Goal: Task Accomplishment & Management: Use online tool/utility

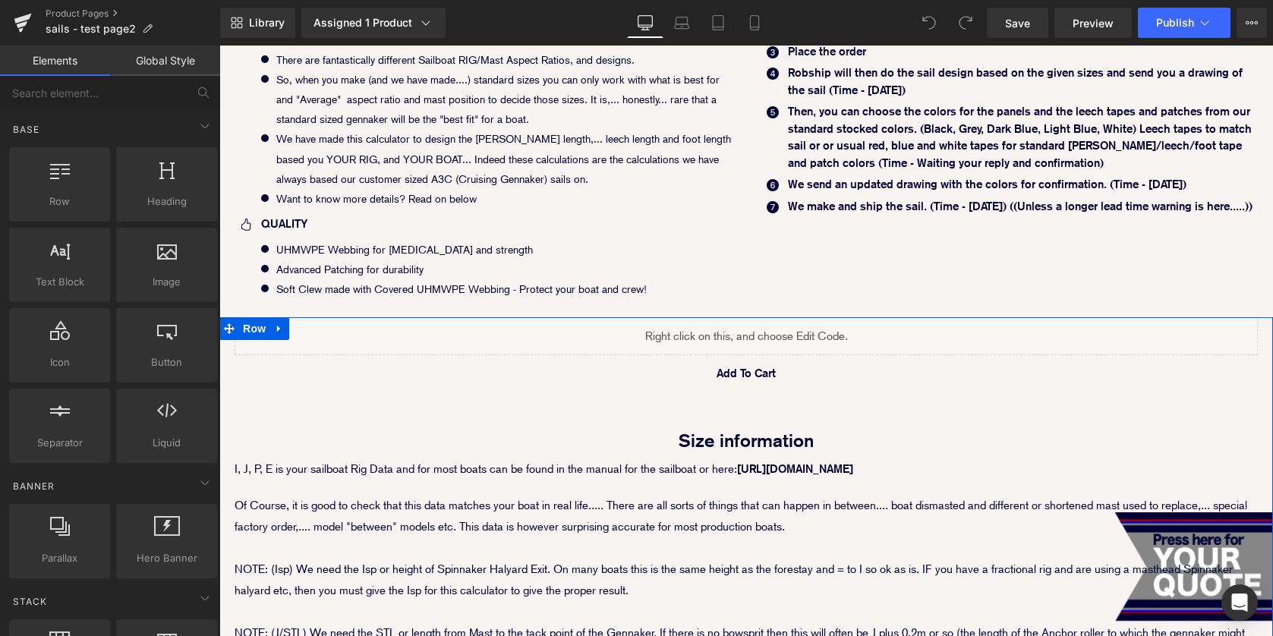
scroll to position [771, 0]
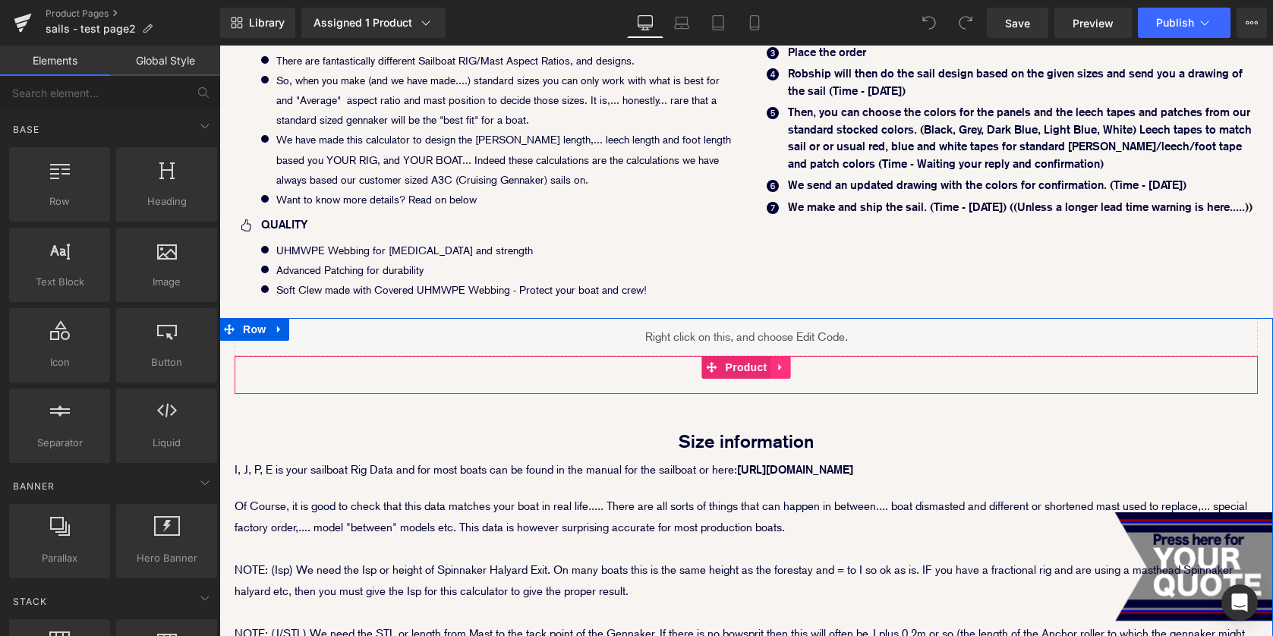
click at [777, 367] on icon at bounding box center [781, 367] width 11 height 11
click at [790, 367] on icon at bounding box center [791, 367] width 11 height 11
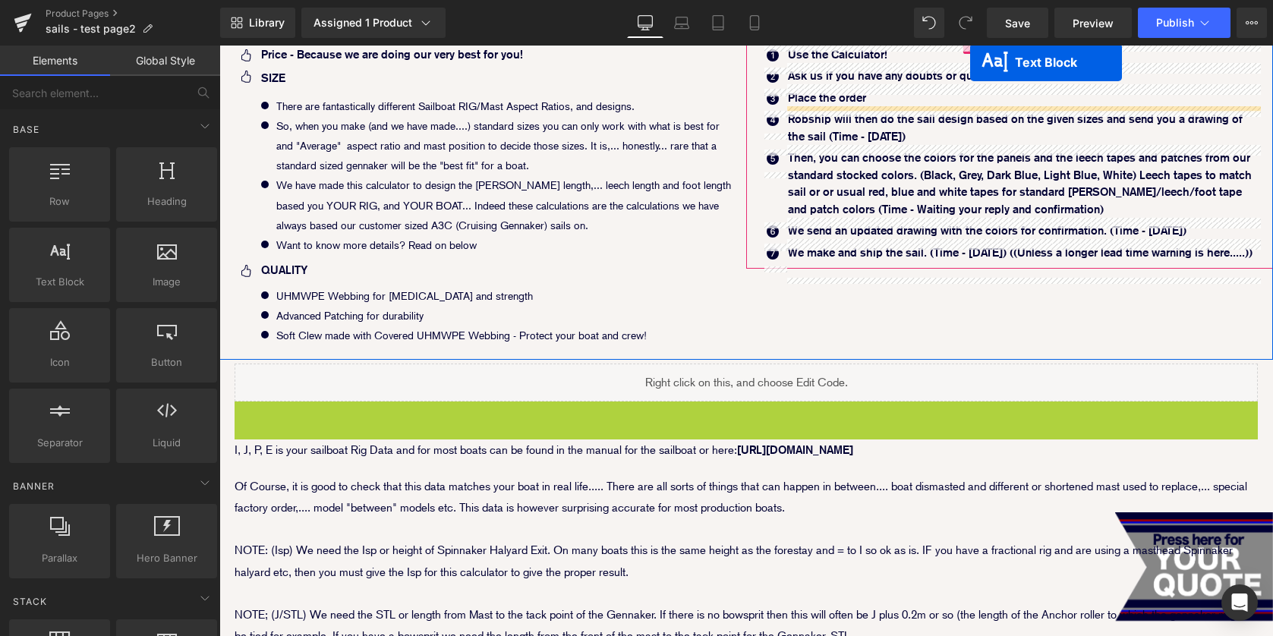
scroll to position [710, 0]
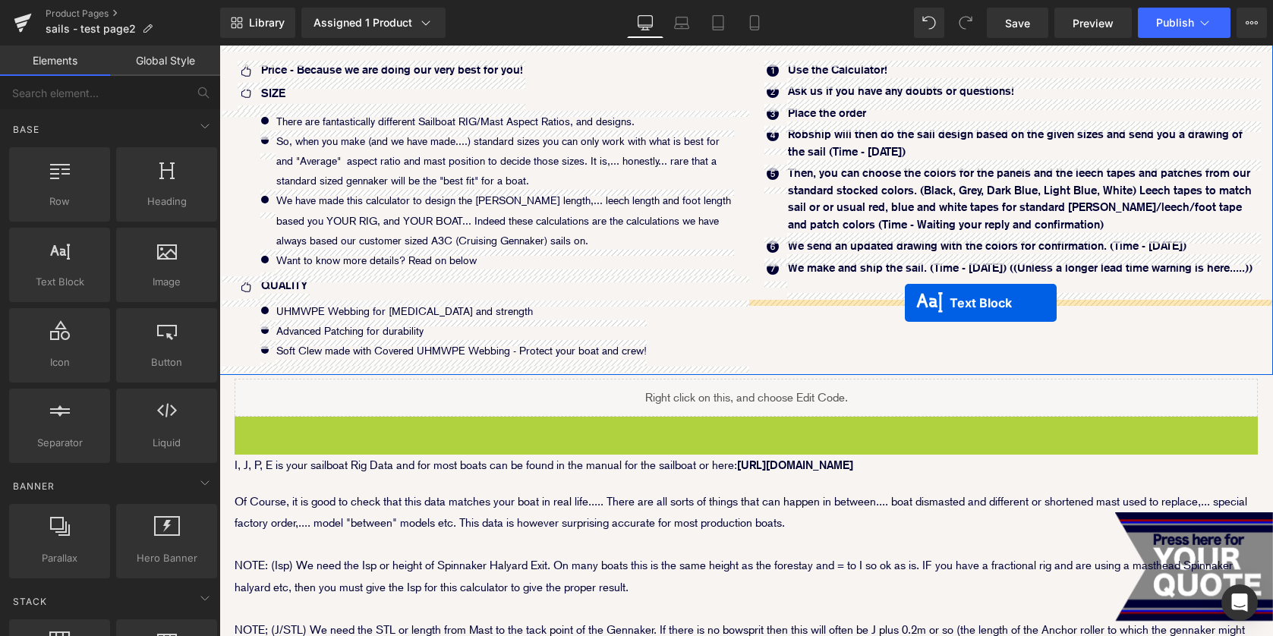
drag, startPoint x: 704, startPoint y: 385, endPoint x: 905, endPoint y: 303, distance: 217.3
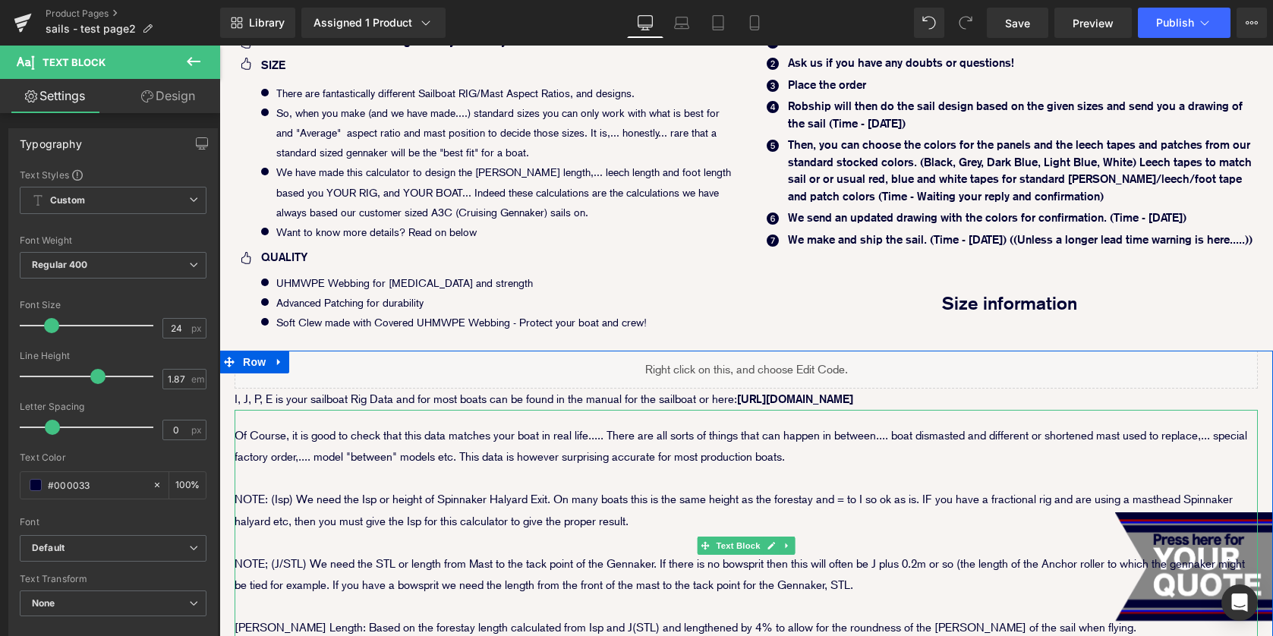
scroll to position [739, 0]
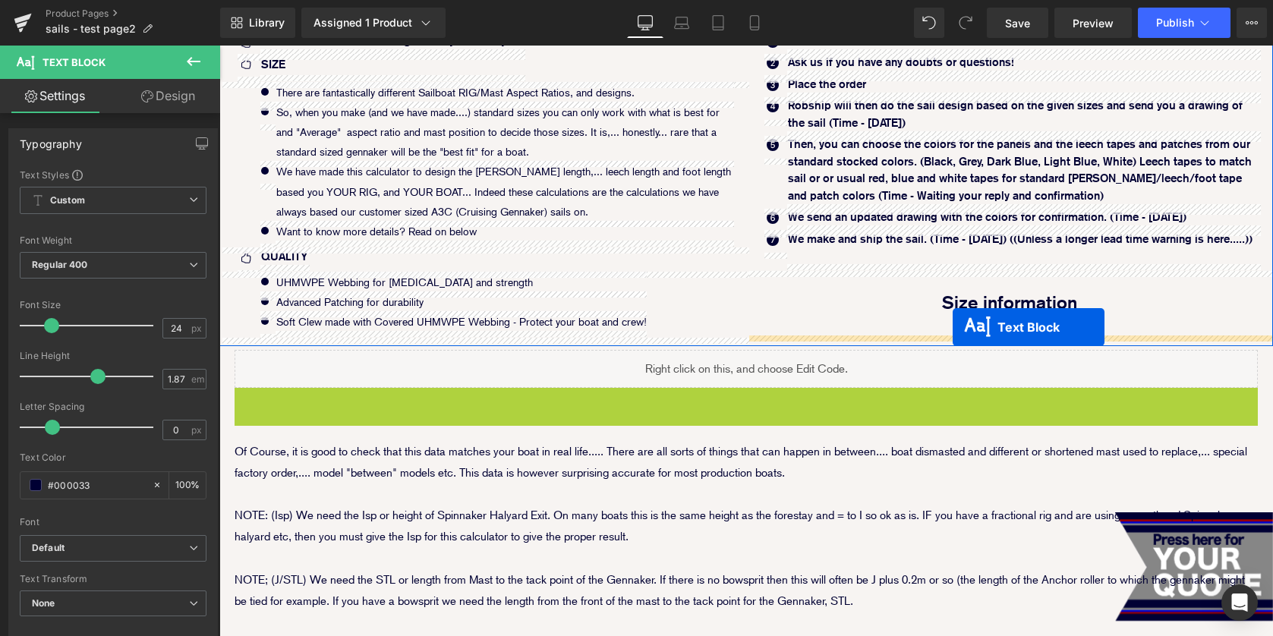
drag, startPoint x: 706, startPoint y: 395, endPoint x: 953, endPoint y: 327, distance: 255.8
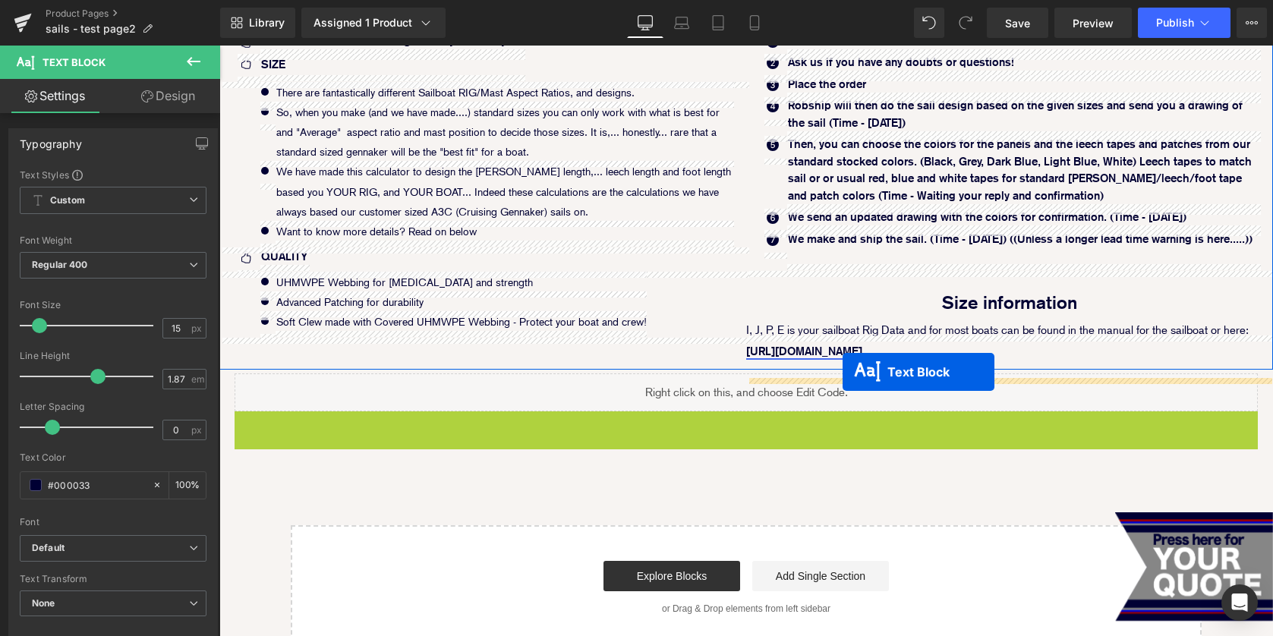
drag, startPoint x: 699, startPoint y: 561, endPoint x: 843, endPoint y: 372, distance: 237.3
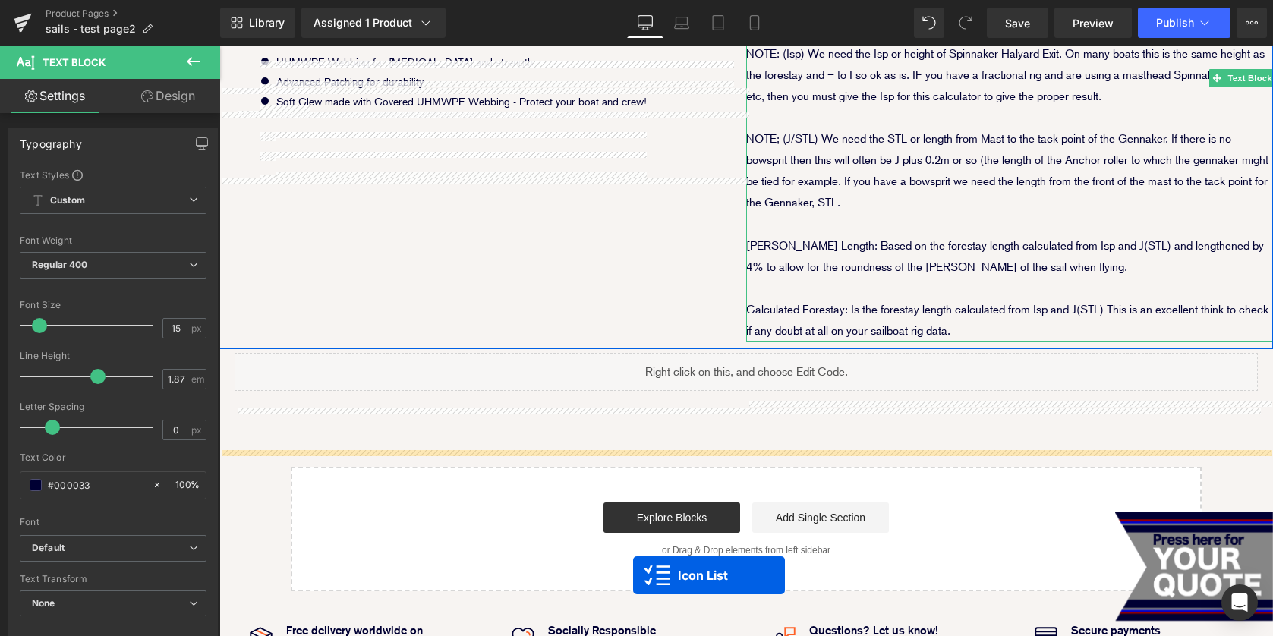
scroll to position [974, 0]
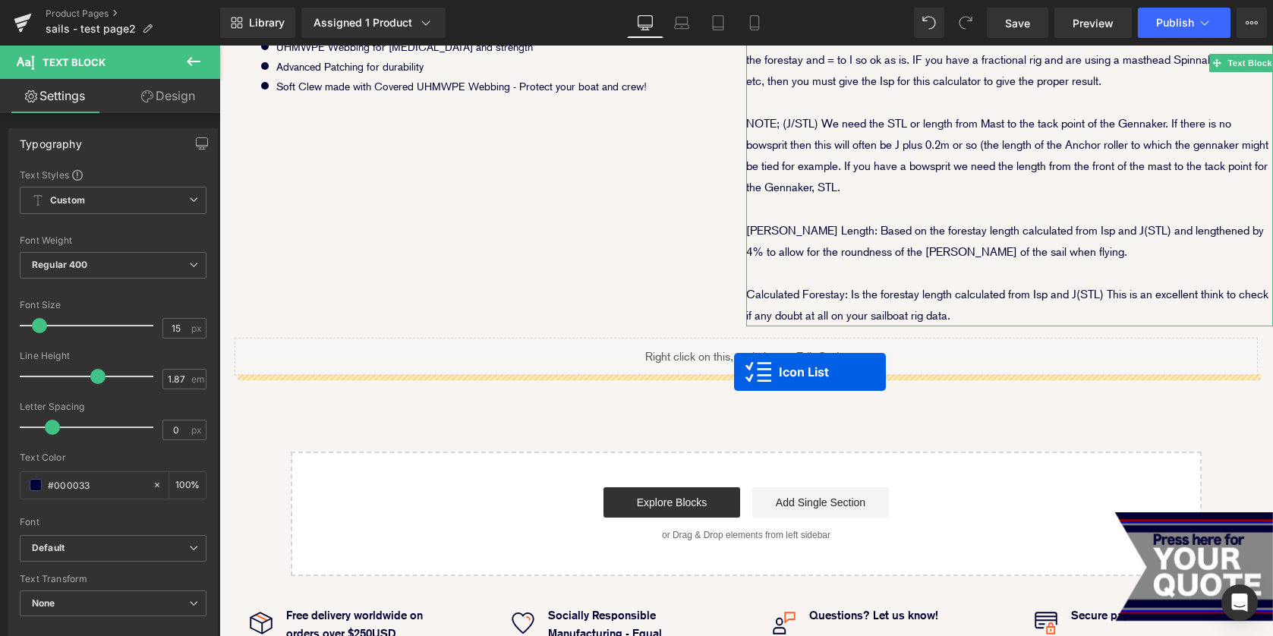
drag, startPoint x: 968, startPoint y: 235, endPoint x: 735, endPoint y: 372, distance: 270.6
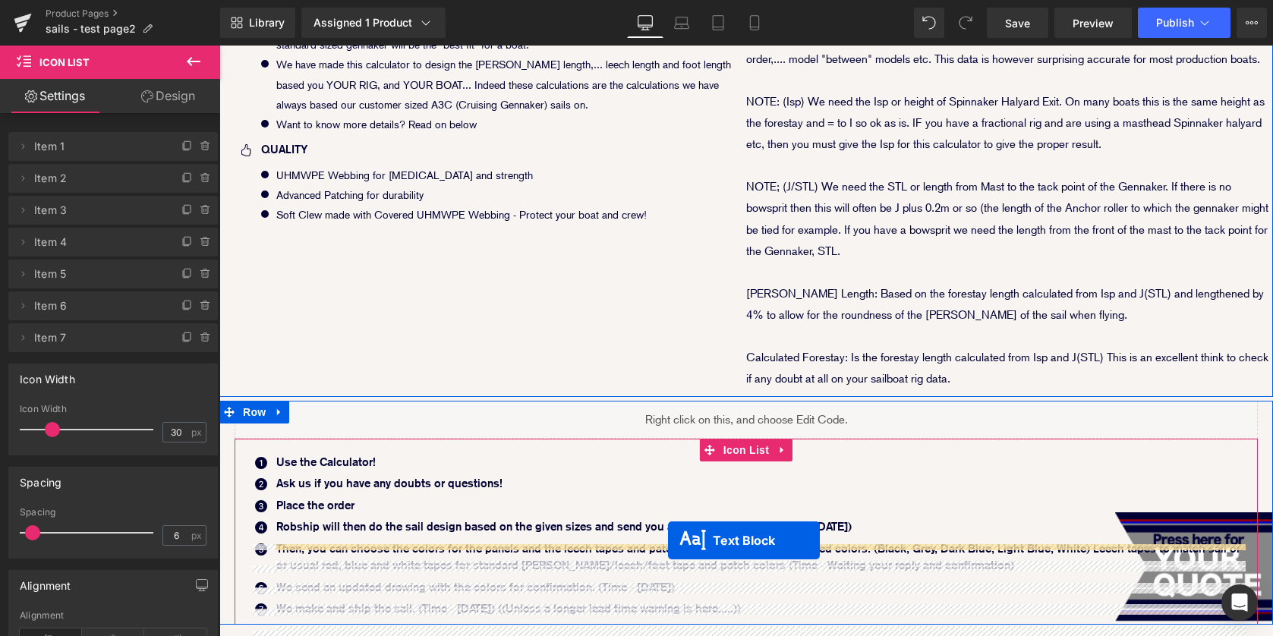
scroll to position [891, 0]
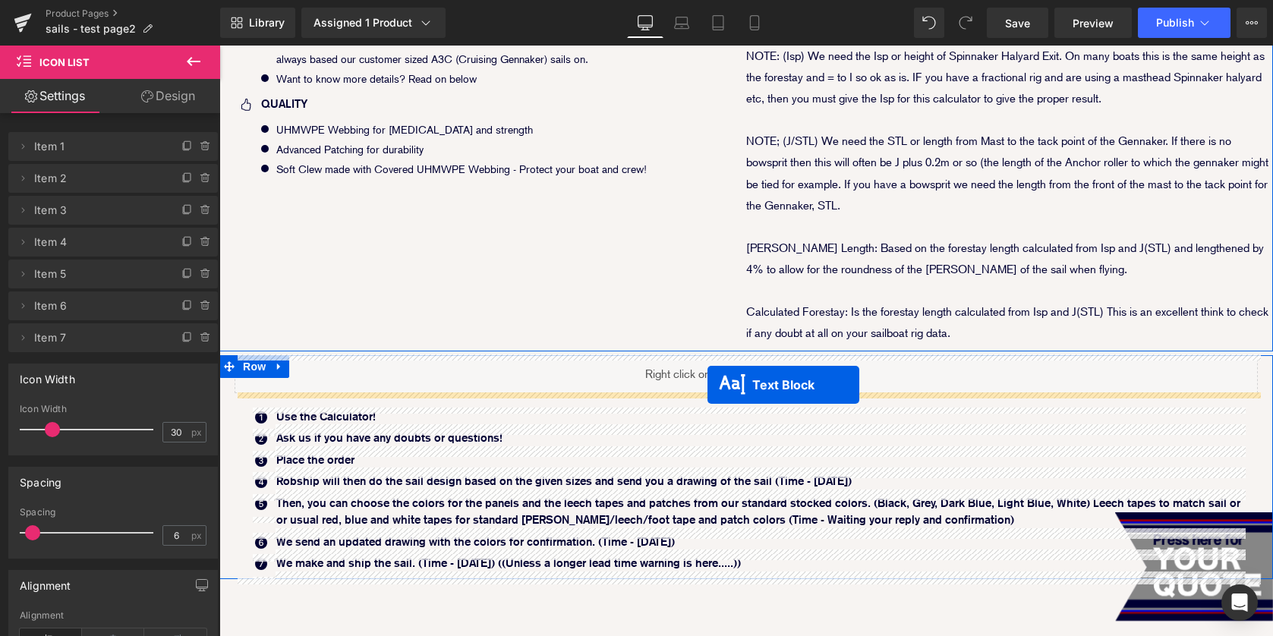
drag, startPoint x: 965, startPoint y: 137, endPoint x: 708, endPoint y: 385, distance: 357.6
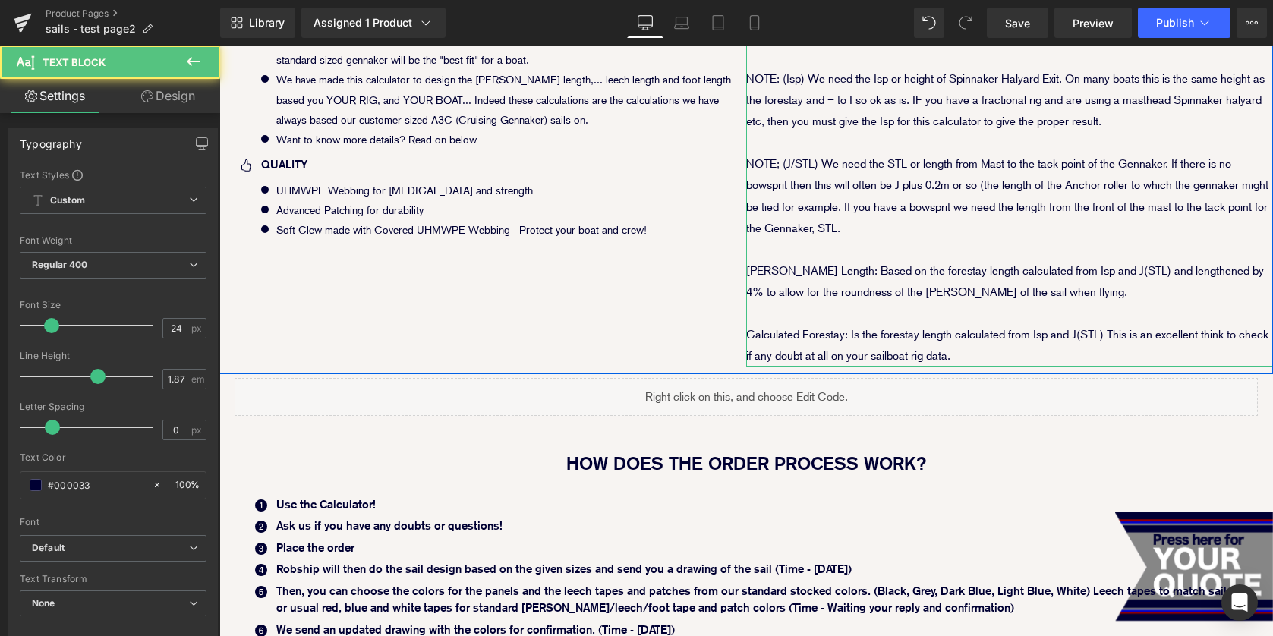
scroll to position [752, 0]
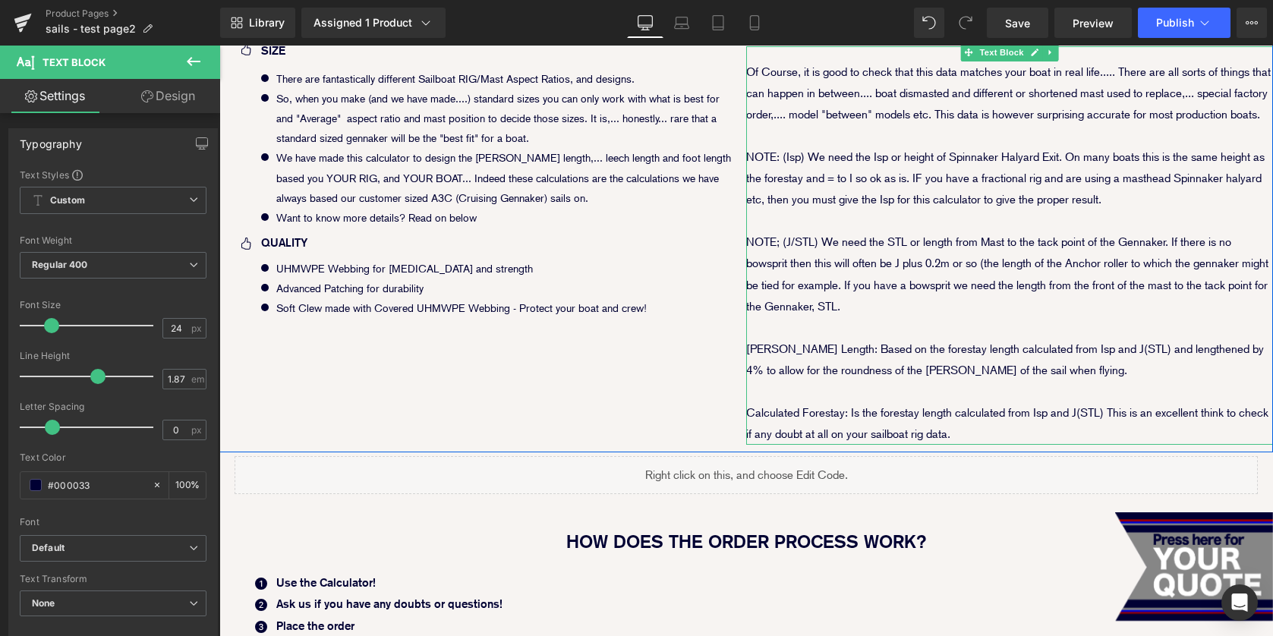
click at [789, 393] on p at bounding box center [1009, 391] width 527 height 21
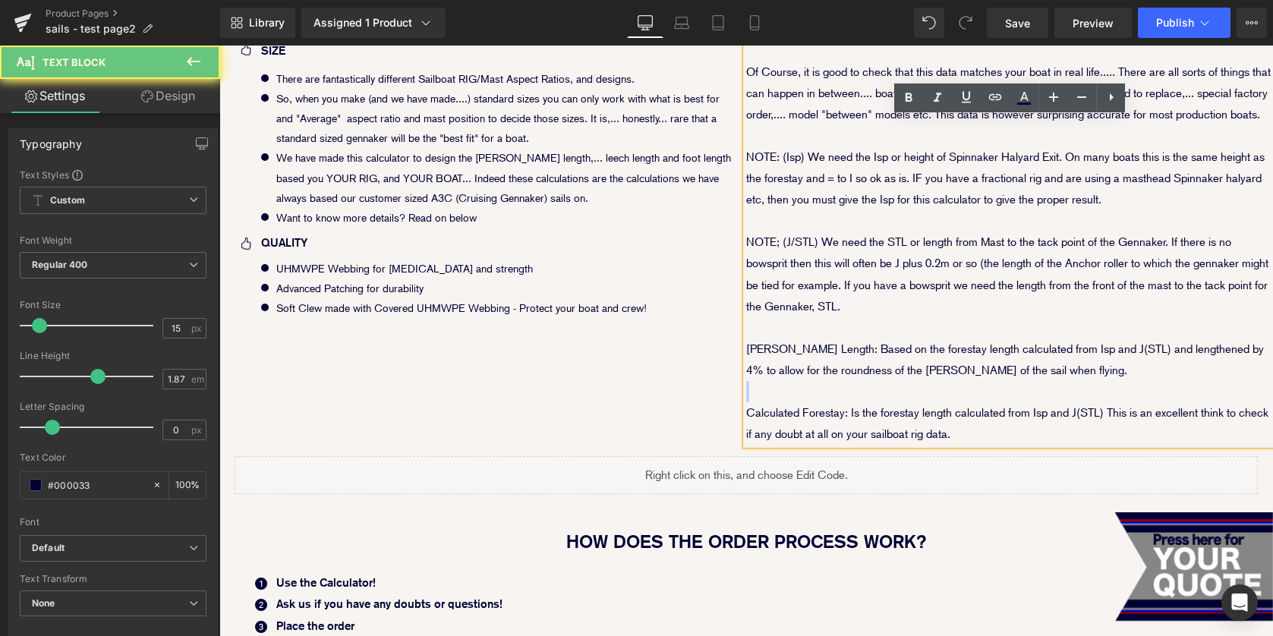
click at [789, 393] on p at bounding box center [1009, 391] width 527 height 21
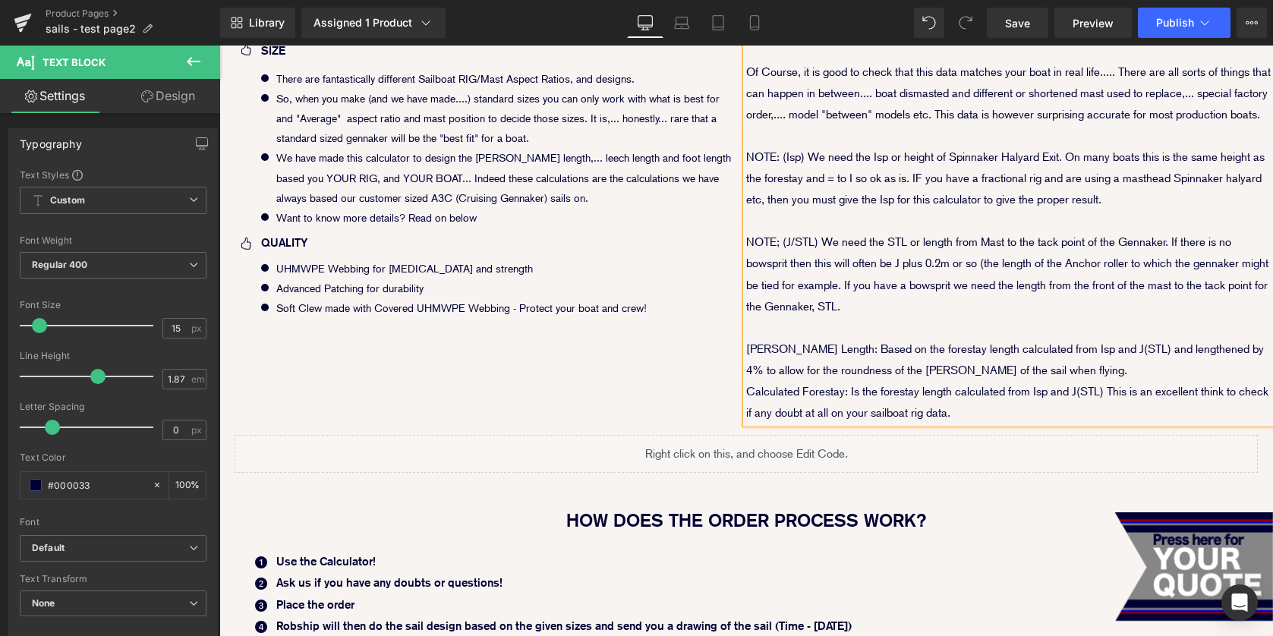
click at [793, 332] on p at bounding box center [1009, 327] width 527 height 21
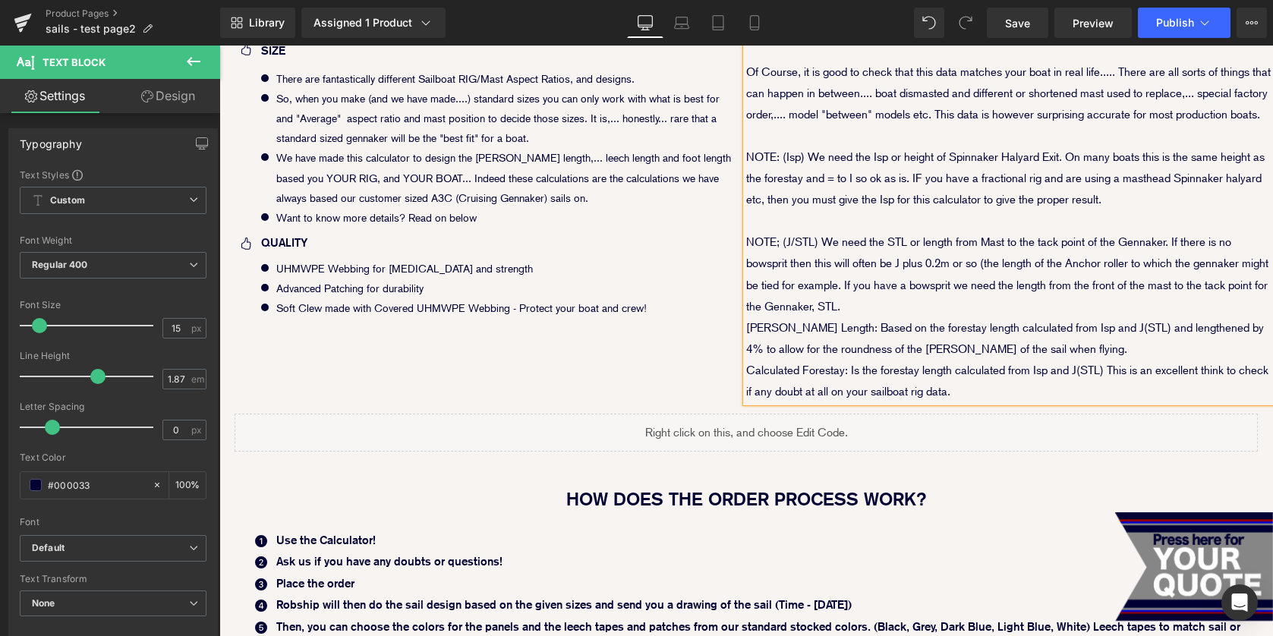
click at [777, 227] on p at bounding box center [1009, 220] width 527 height 21
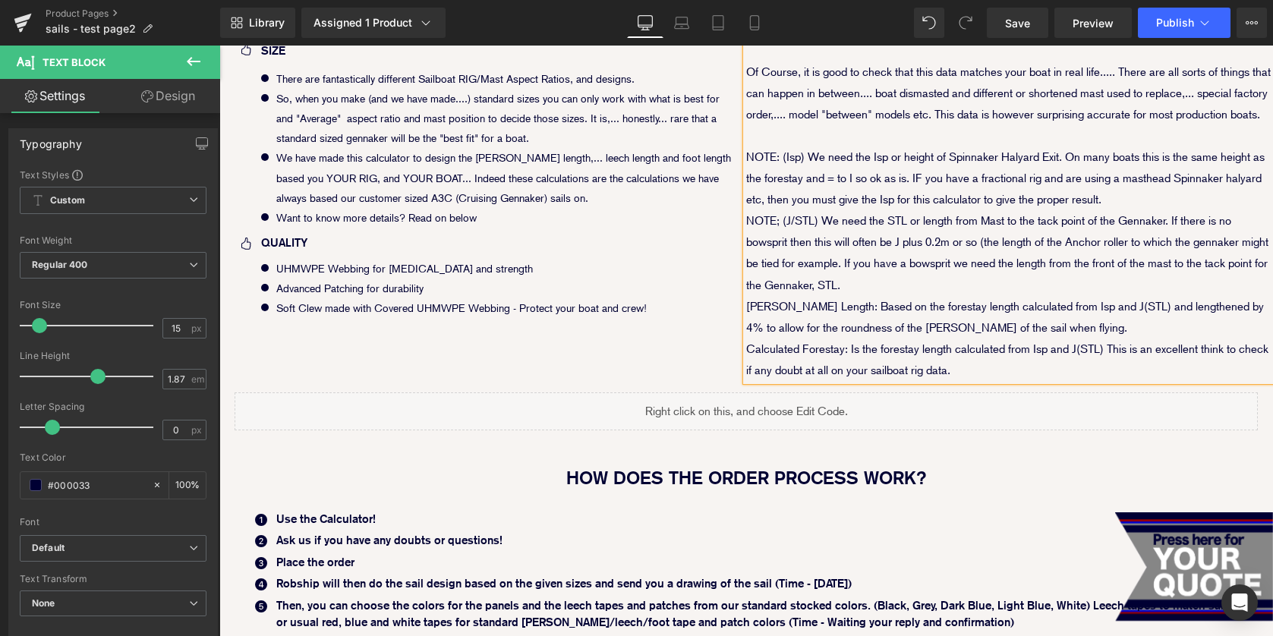
click at [768, 140] on p at bounding box center [1009, 135] width 527 height 21
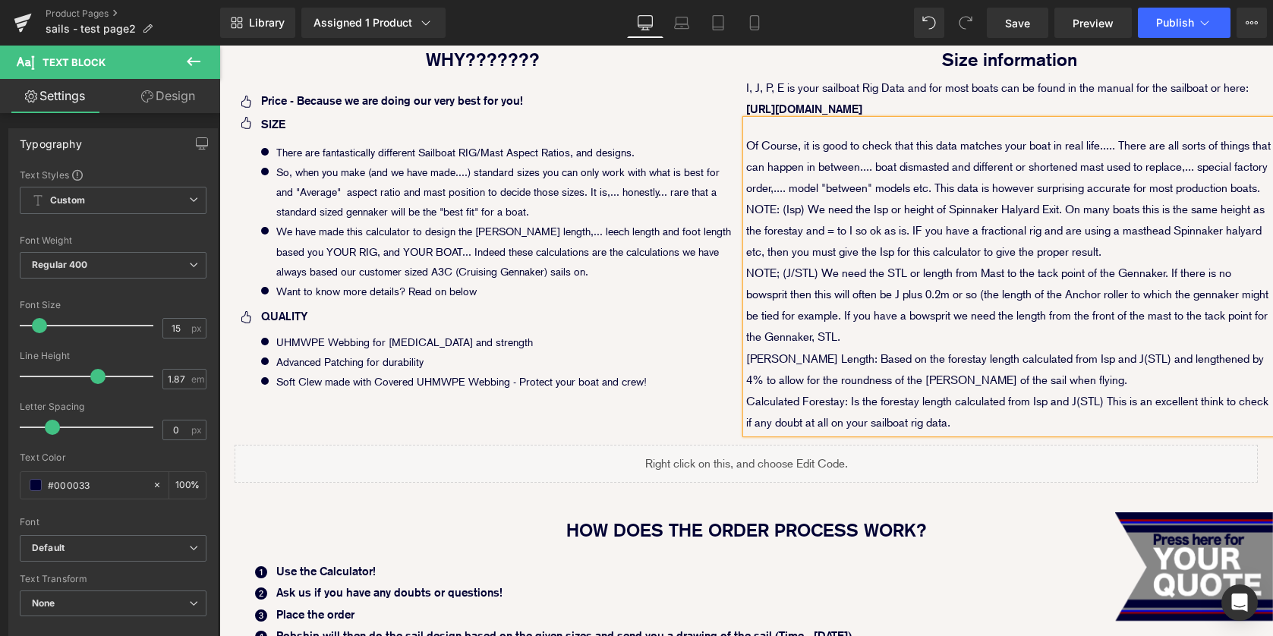
scroll to position [615, 0]
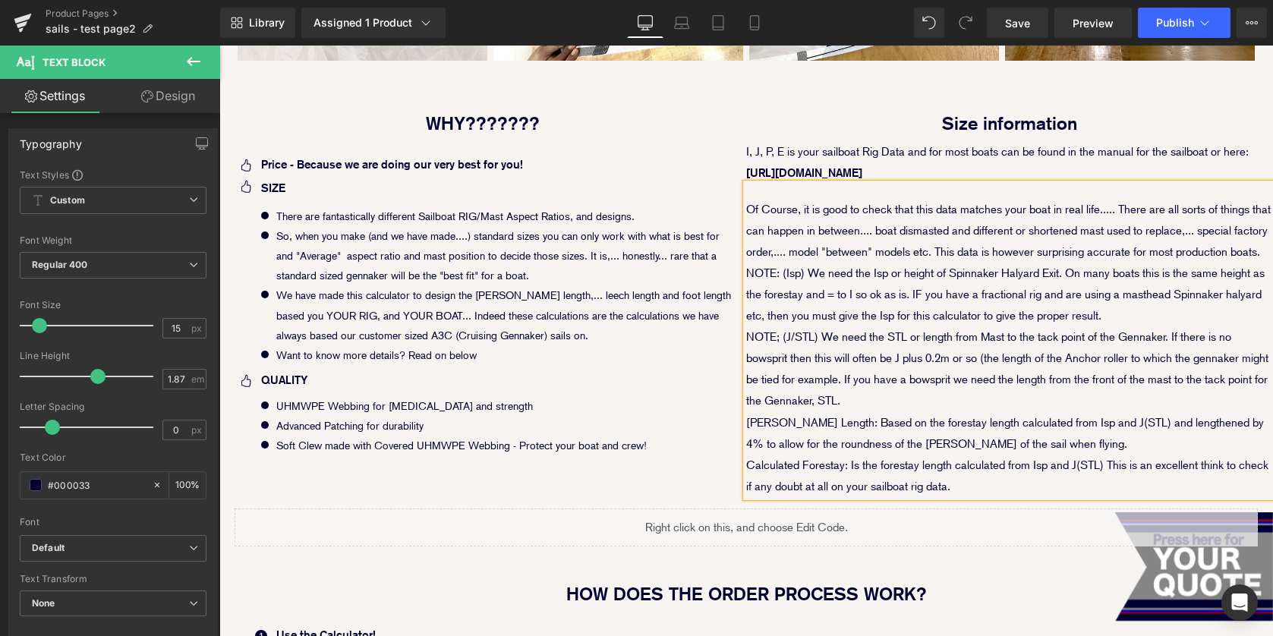
click at [779, 194] on div "Of Course, it is good to check that this data matches your boat in real life...…" at bounding box center [1009, 341] width 527 height 314
click at [656, 166] on div "Icon Price - Because we are doing our very best for you! Text Block Icon SIZE T…" at bounding box center [483, 181] width 497 height 50
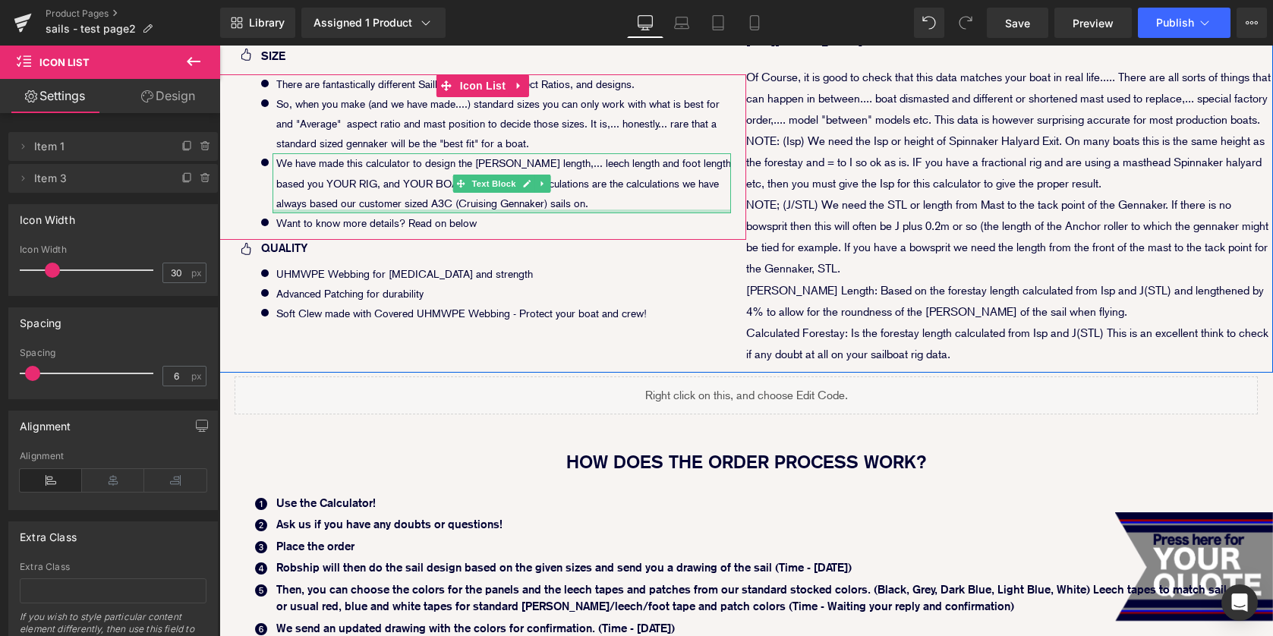
scroll to position [820, 0]
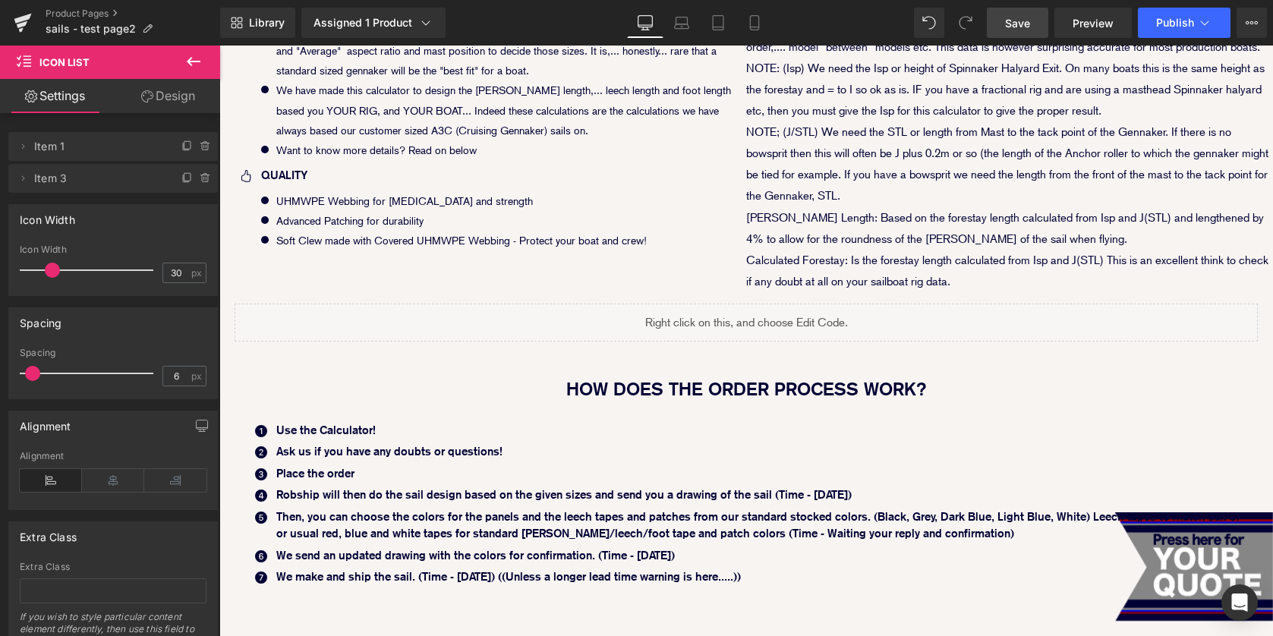
click at [1025, 24] on span "Save" at bounding box center [1017, 23] width 25 height 16
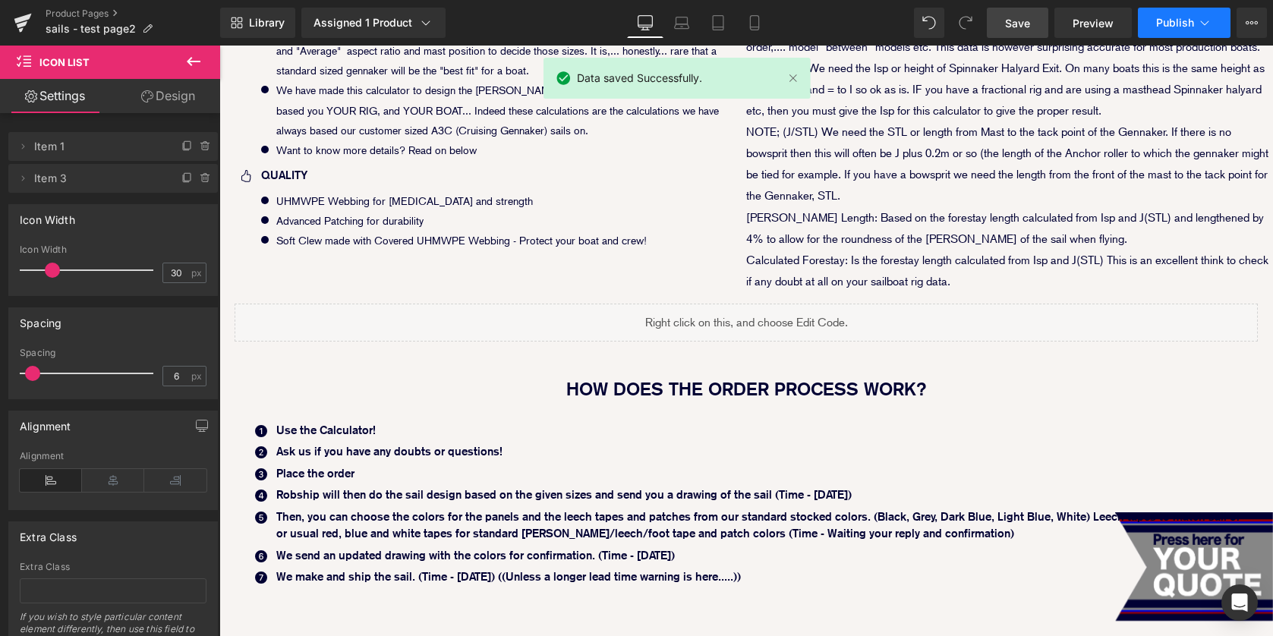
click at [1181, 26] on span "Publish" at bounding box center [1175, 23] width 38 height 12
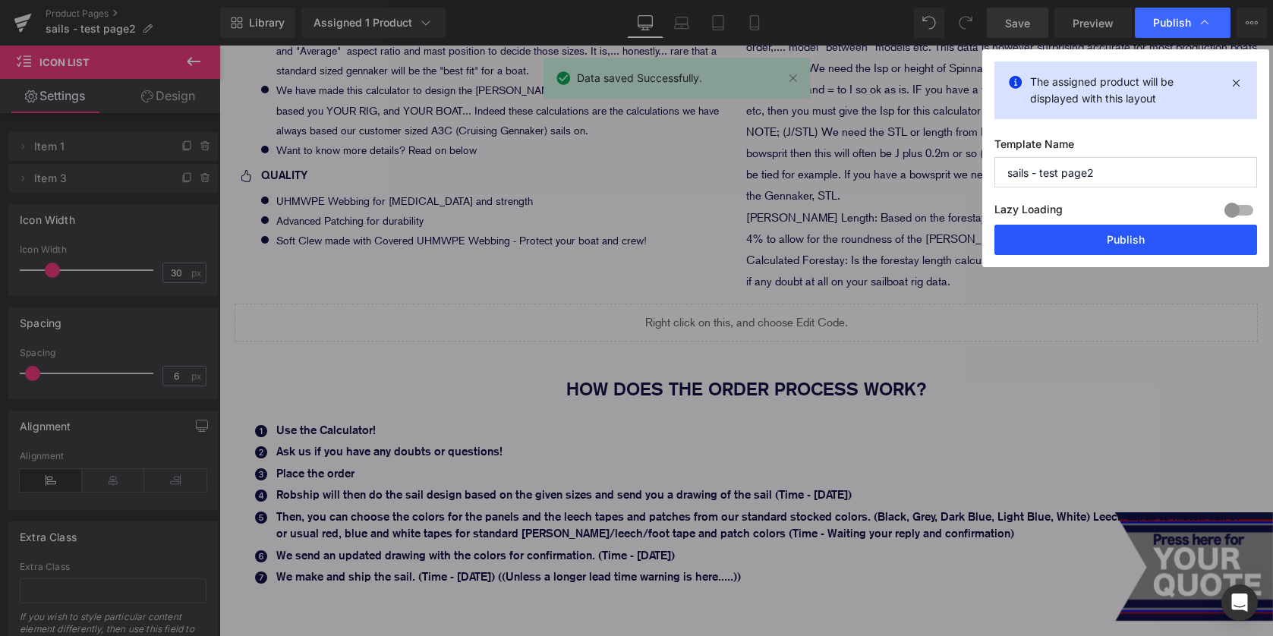
click at [1066, 235] on button "Publish" at bounding box center [1126, 240] width 263 height 30
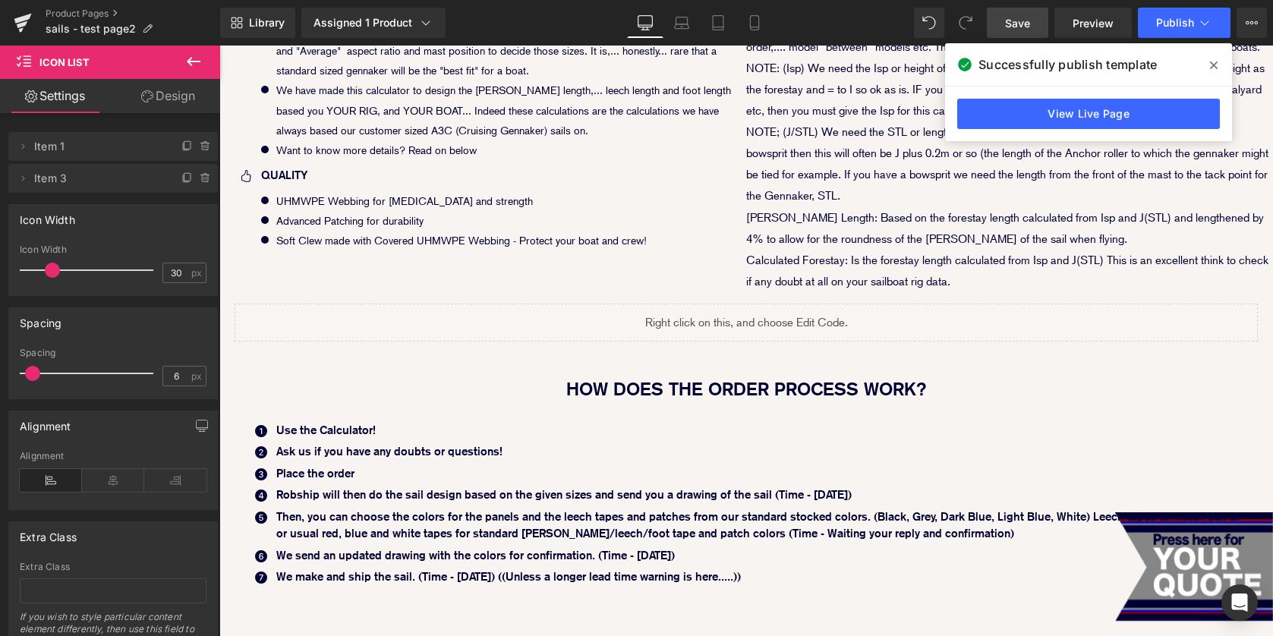
drag, startPoint x: 1020, startPoint y: 25, endPoint x: 733, endPoint y: 74, distance: 290.3
click at [1020, 25] on span "Save" at bounding box center [1017, 23] width 25 height 16
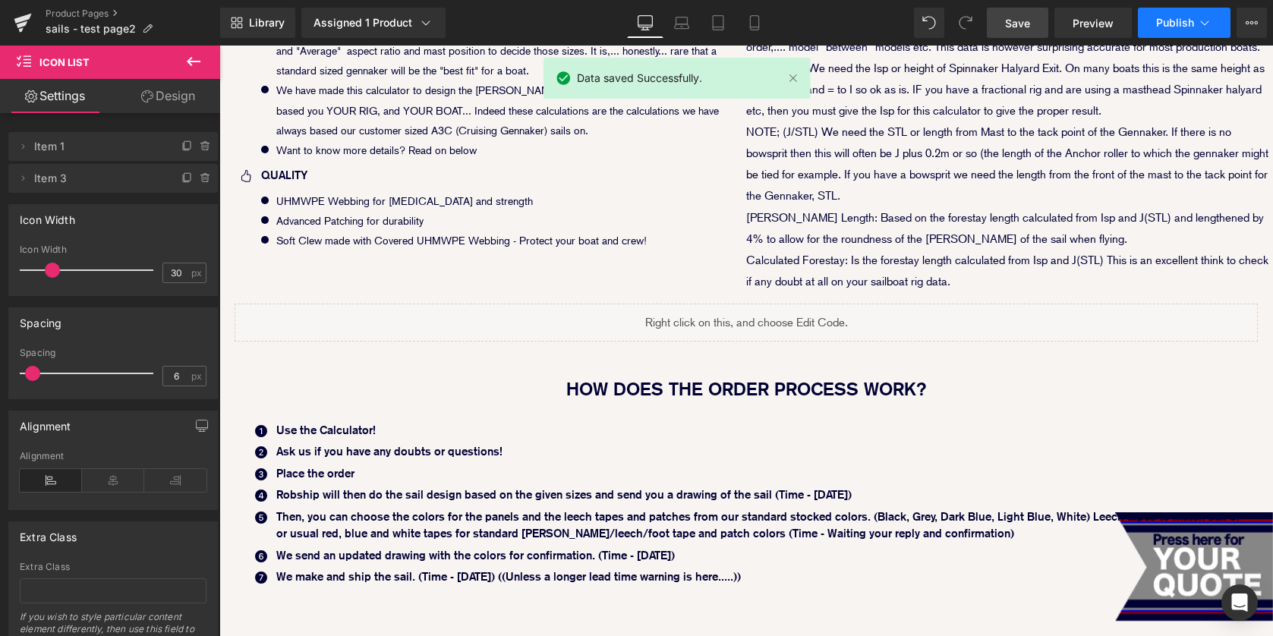
click at [1177, 27] on span "Publish" at bounding box center [1175, 23] width 38 height 12
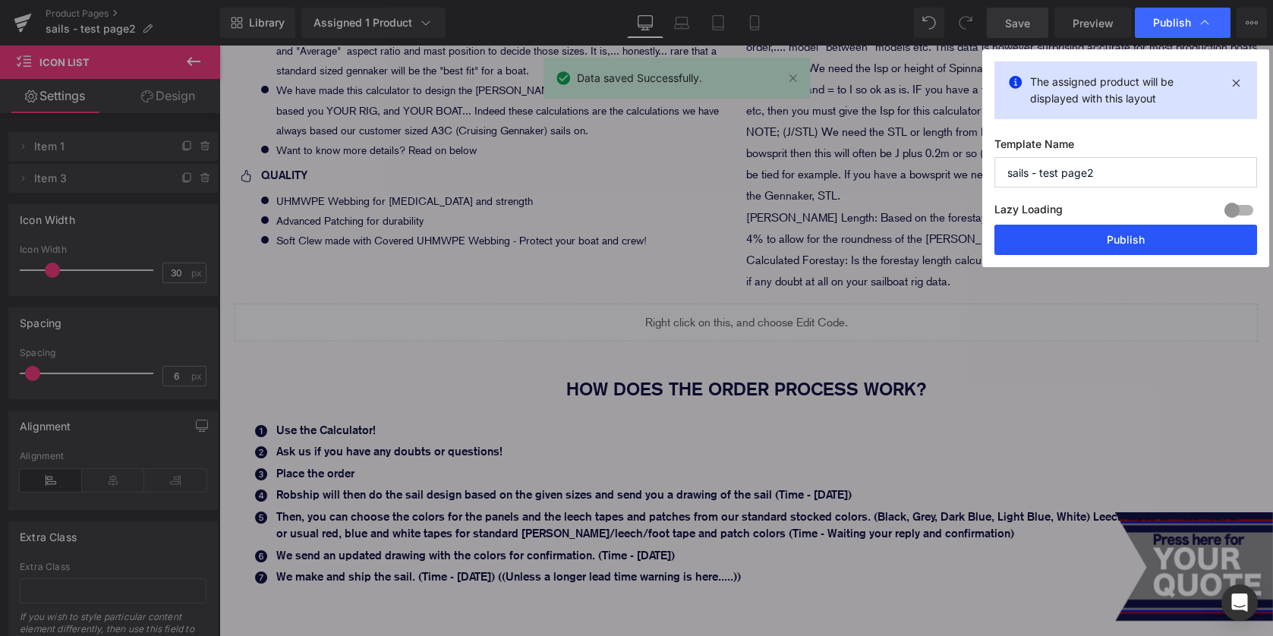
click at [1104, 232] on button "Publish" at bounding box center [1126, 240] width 263 height 30
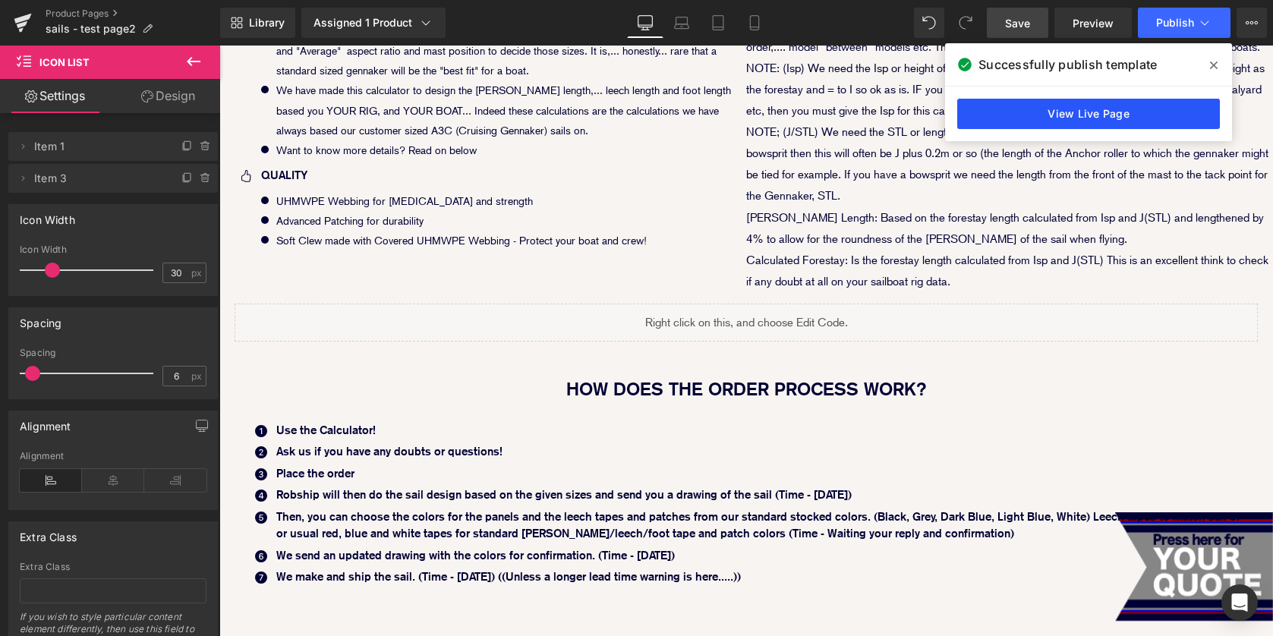
click at [1078, 109] on link "View Live Page" at bounding box center [1088, 114] width 263 height 30
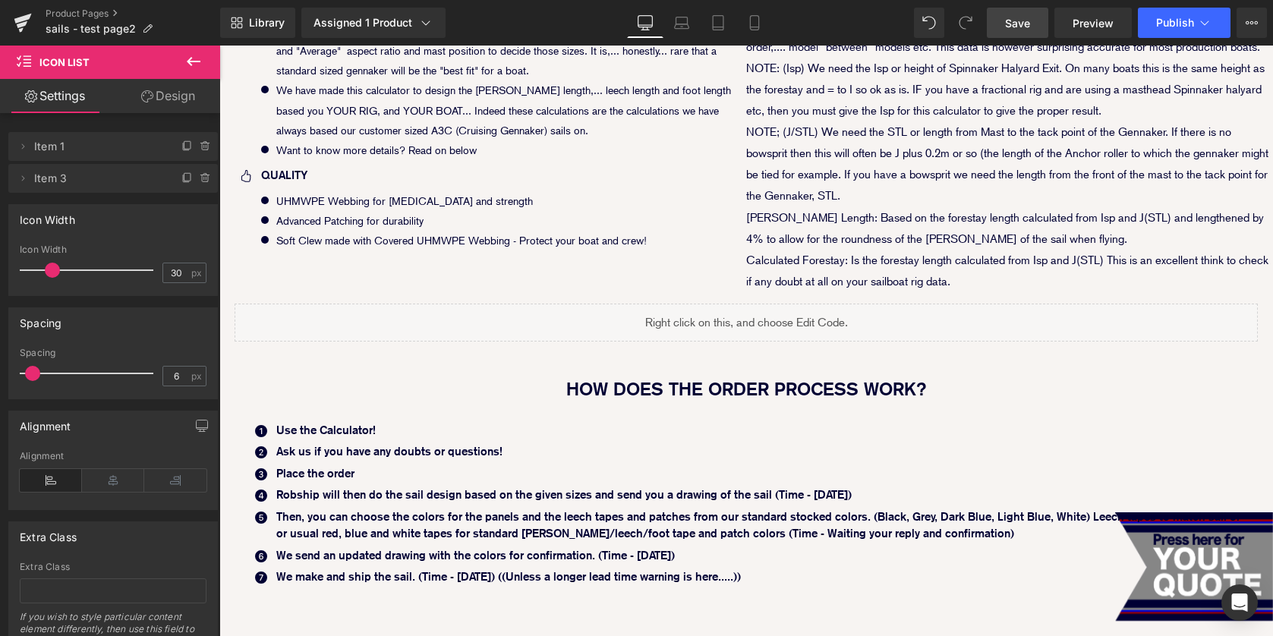
click at [1036, 17] on link "Save" at bounding box center [1017, 23] width 61 height 30
click at [1025, 33] on link "Save" at bounding box center [1017, 23] width 61 height 30
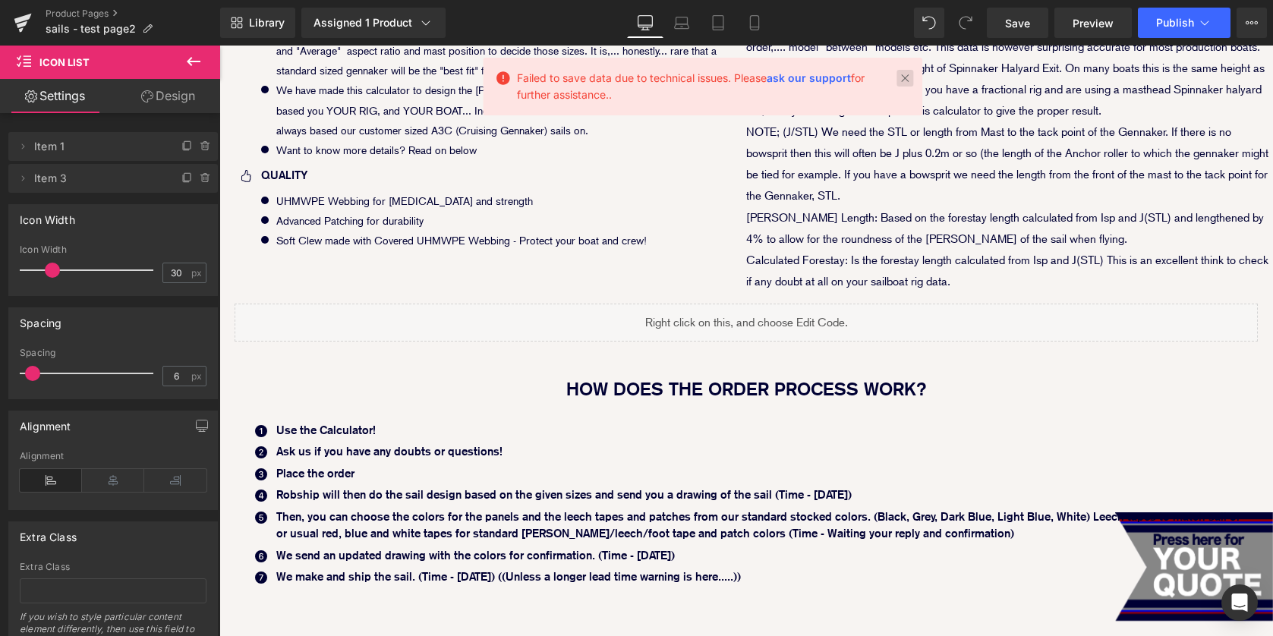
click at [906, 84] on link at bounding box center [905, 78] width 17 height 17
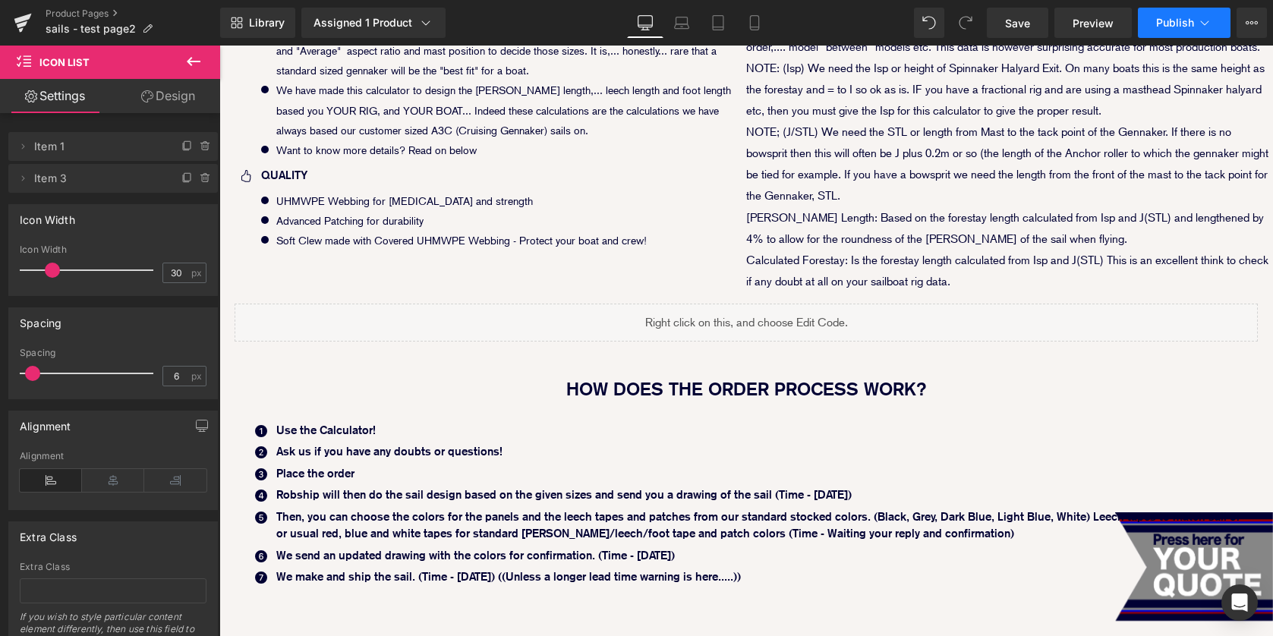
click at [1184, 32] on button "Publish" at bounding box center [1184, 23] width 93 height 30
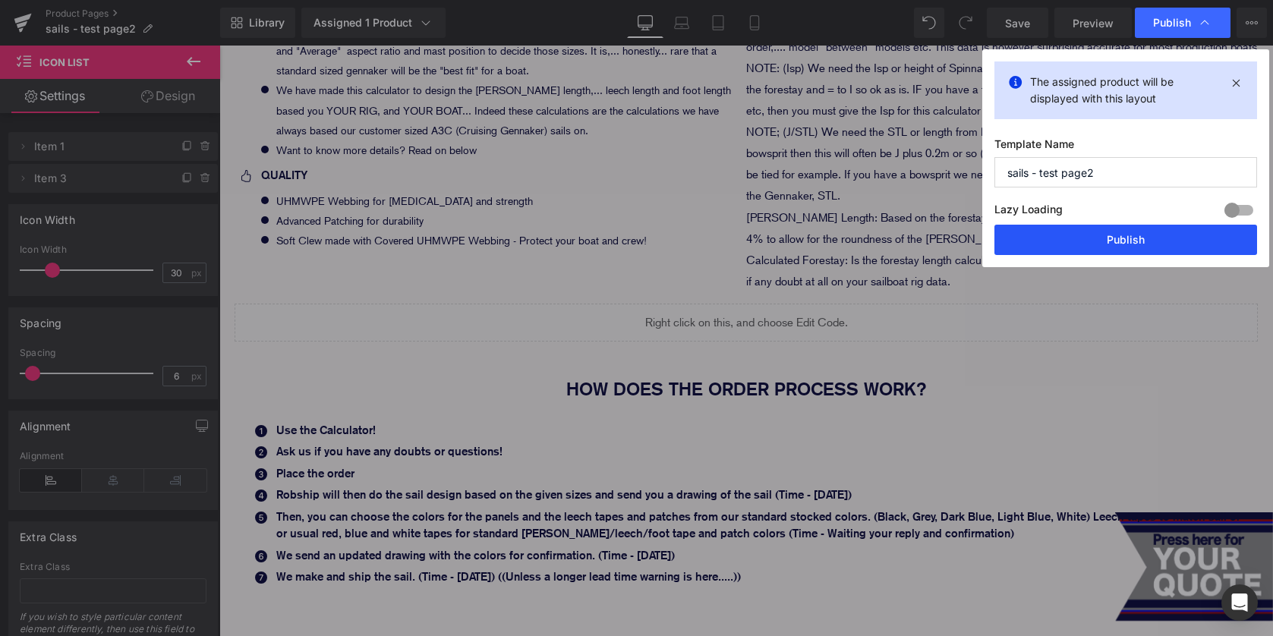
click at [1130, 235] on button "Publish" at bounding box center [1126, 240] width 263 height 30
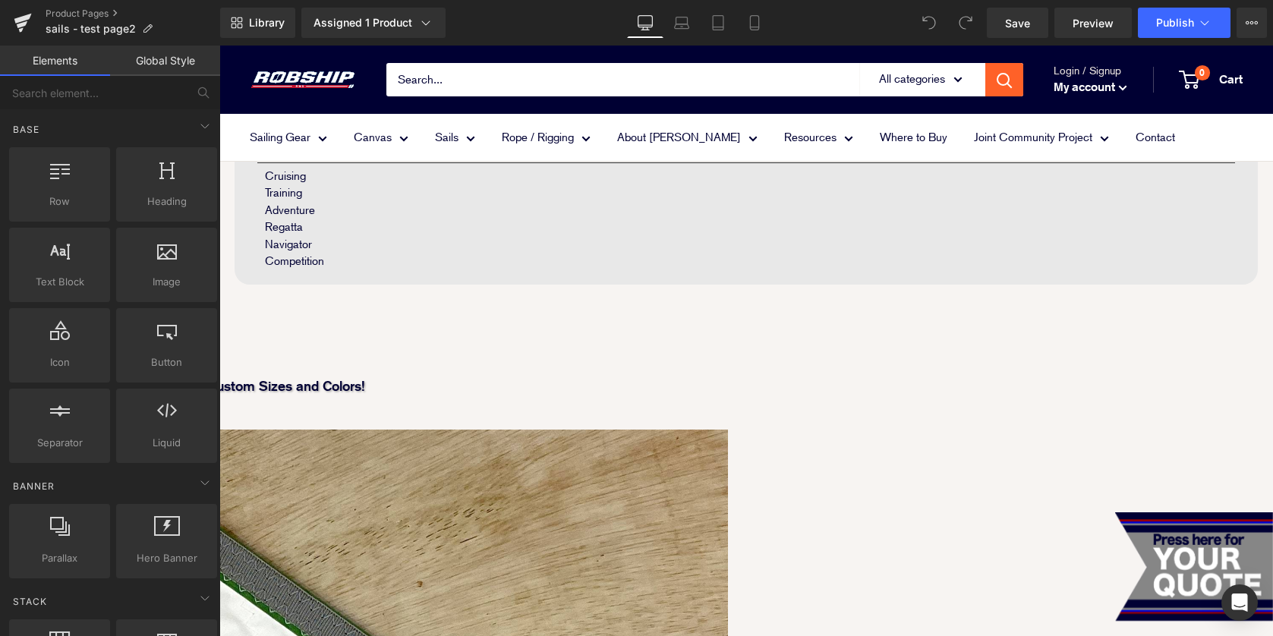
scroll to position [870, 0]
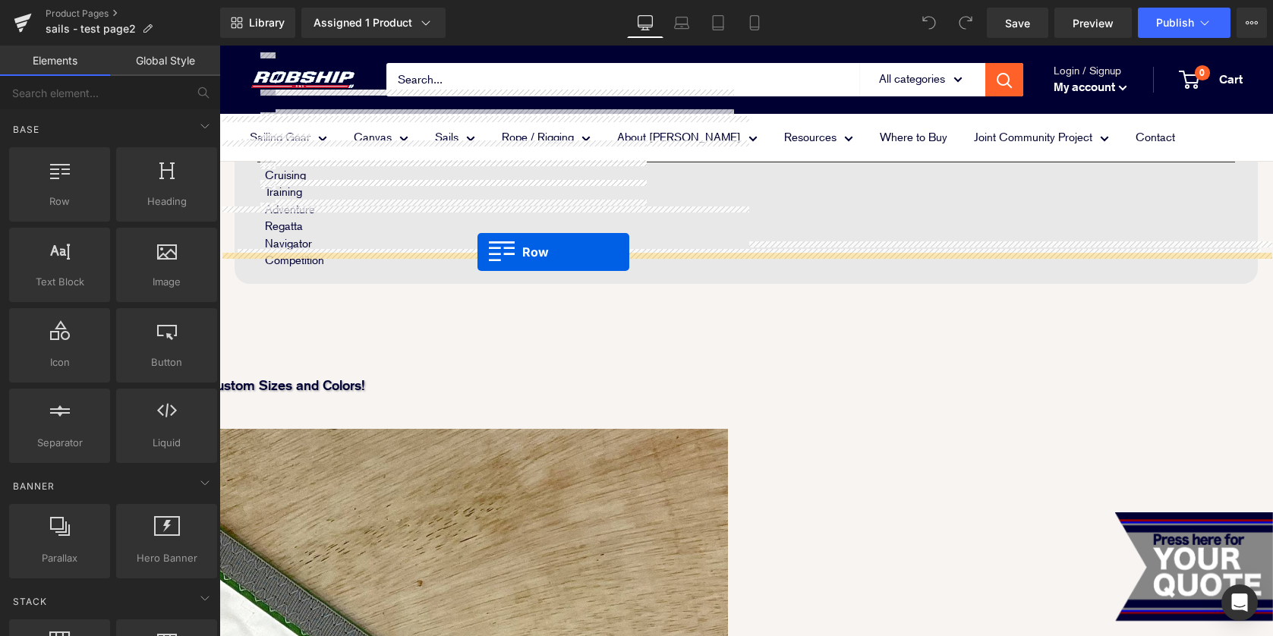
drag, startPoint x: 259, startPoint y: 225, endPoint x: 478, endPoint y: 252, distance: 220.3
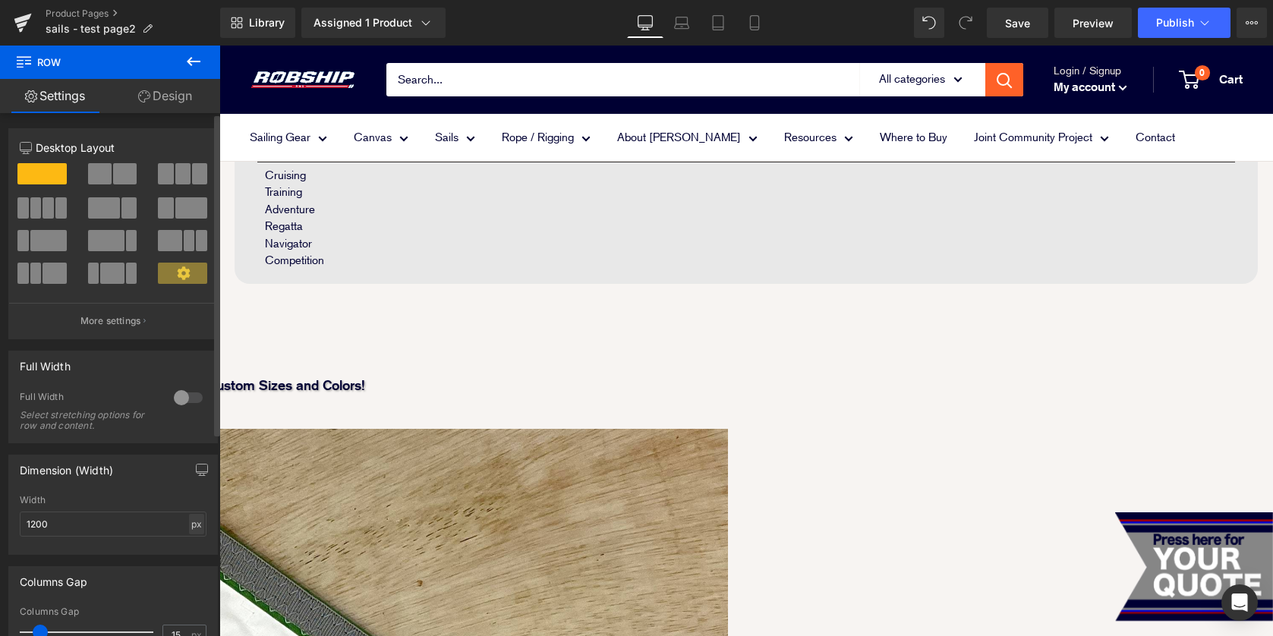
click at [189, 519] on div "px" at bounding box center [196, 524] width 15 height 20
click at [184, 399] on div at bounding box center [188, 398] width 36 height 24
click at [98, 172] on span at bounding box center [100, 173] width 24 height 21
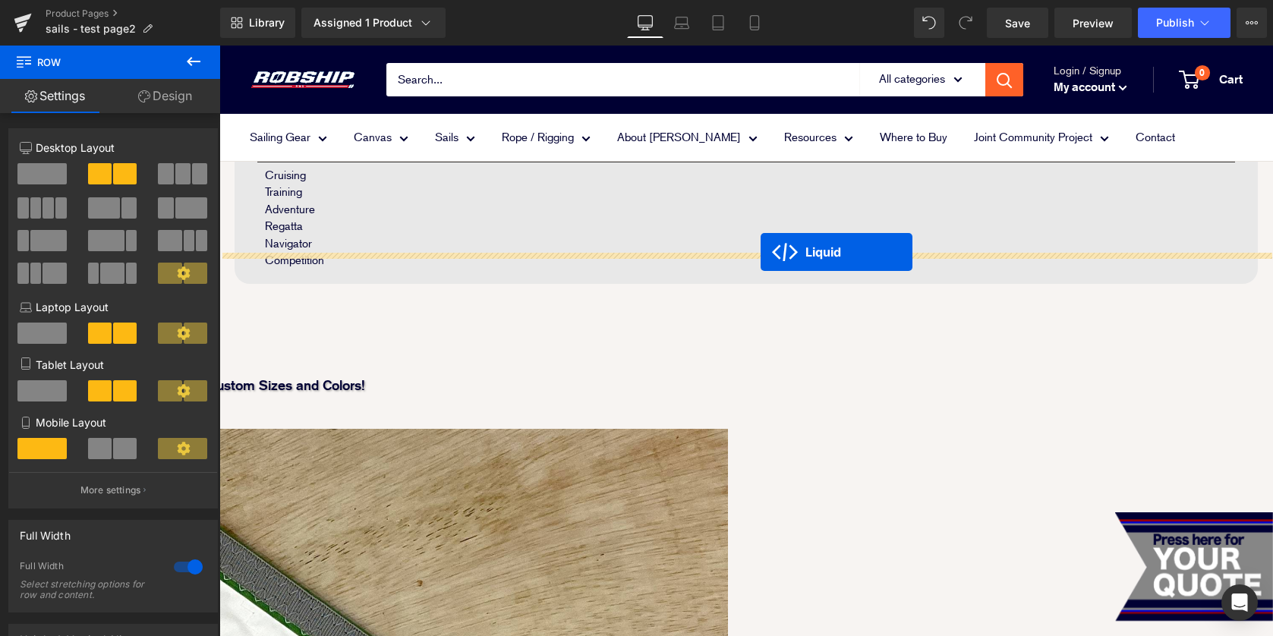
drag, startPoint x: 705, startPoint y: 334, endPoint x: 761, endPoint y: 252, distance: 99.4
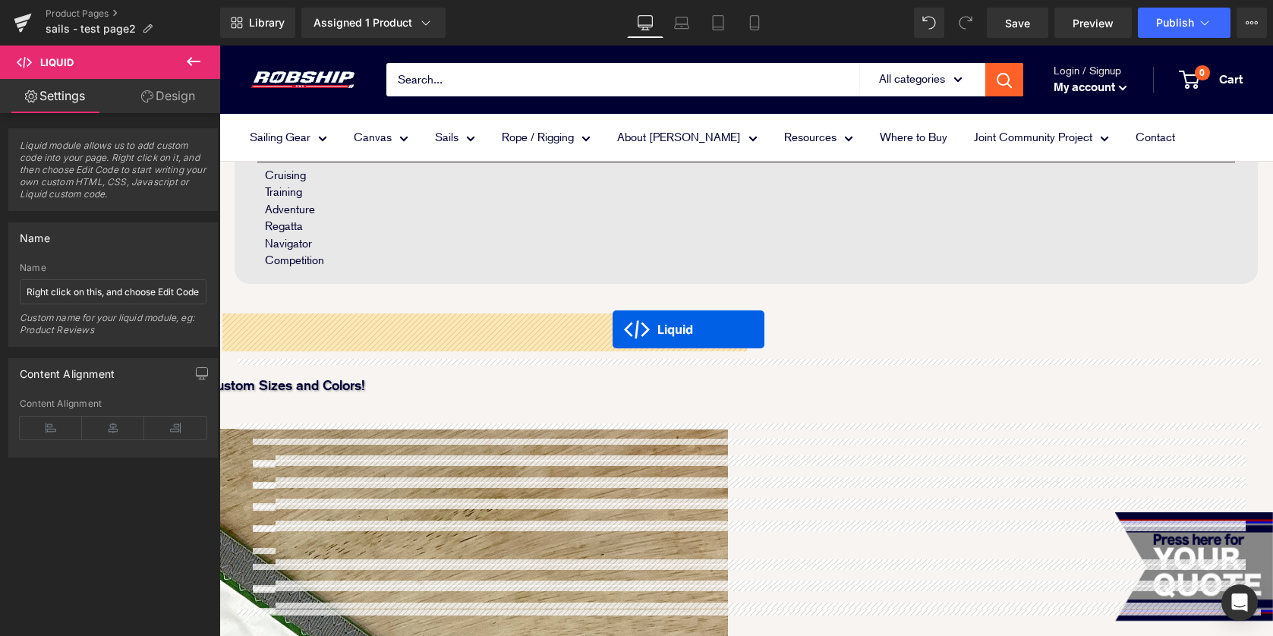
drag, startPoint x: 705, startPoint y: 260, endPoint x: 613, endPoint y: 330, distance: 116.0
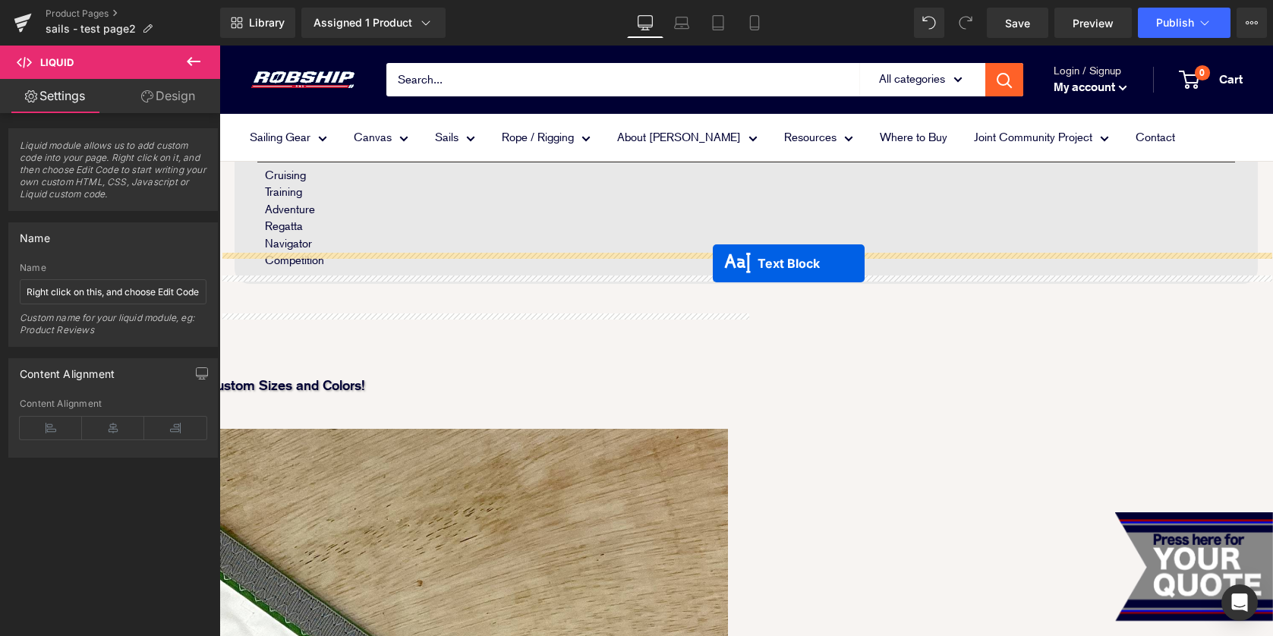
drag, startPoint x: 705, startPoint y: 355, endPoint x: 713, endPoint y: 263, distance: 91.5
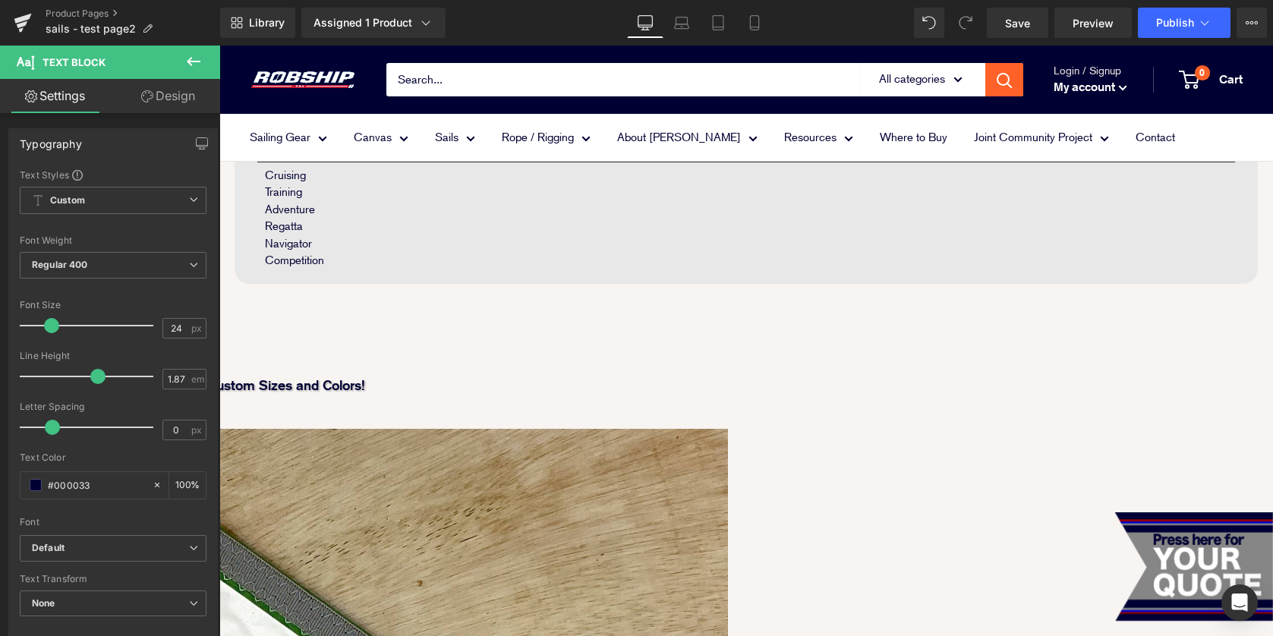
click at [219, 46] on span "Row" at bounding box center [219, 46] width 0 height 0
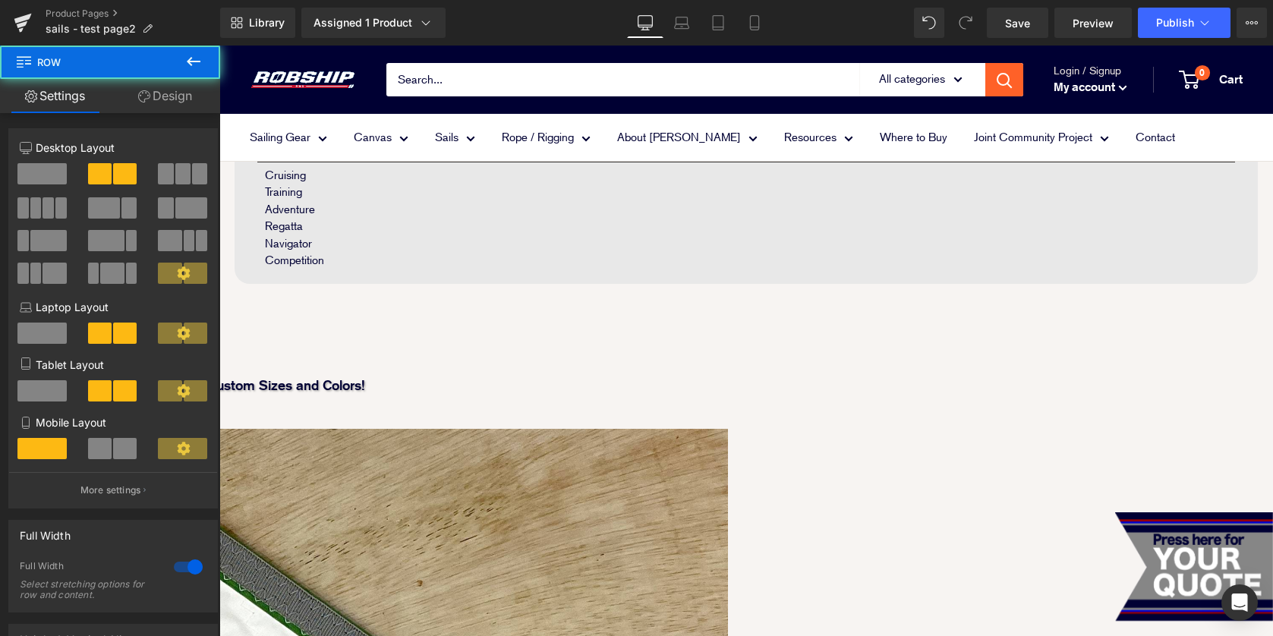
click at [191, 77] on button at bounding box center [193, 62] width 53 height 33
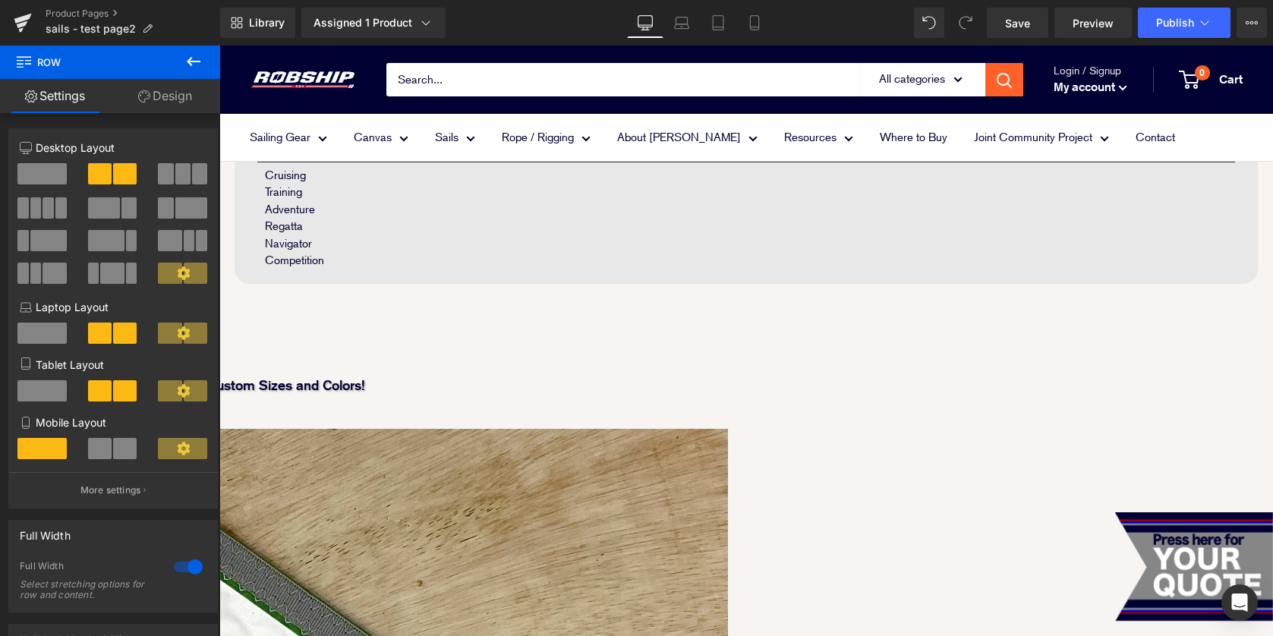
click at [164, 101] on link "Design" at bounding box center [165, 96] width 110 height 34
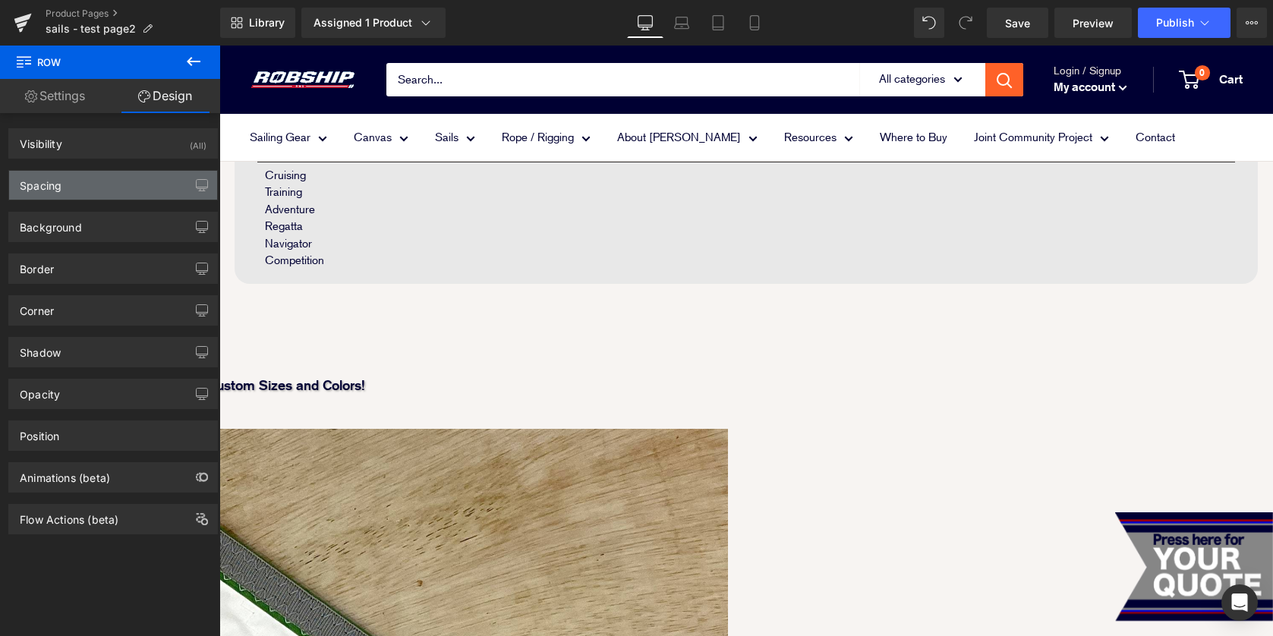
click at [133, 196] on div "Spacing" at bounding box center [113, 185] width 208 height 29
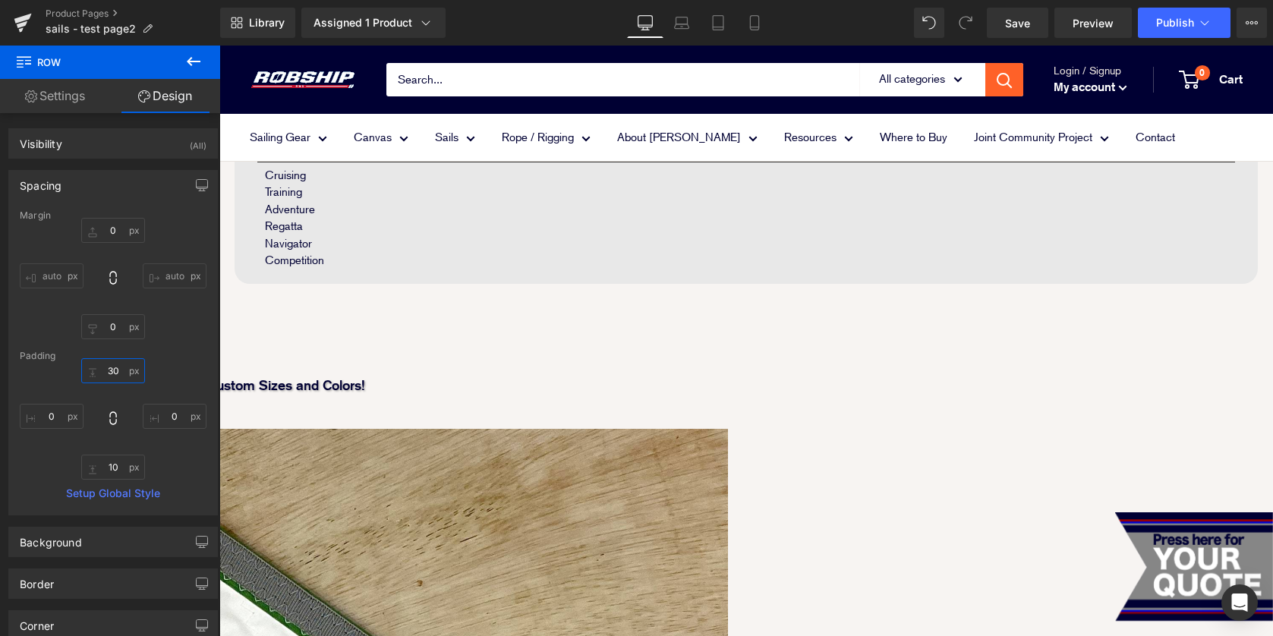
click at [112, 371] on input "30" at bounding box center [113, 370] width 64 height 25
type input "20"
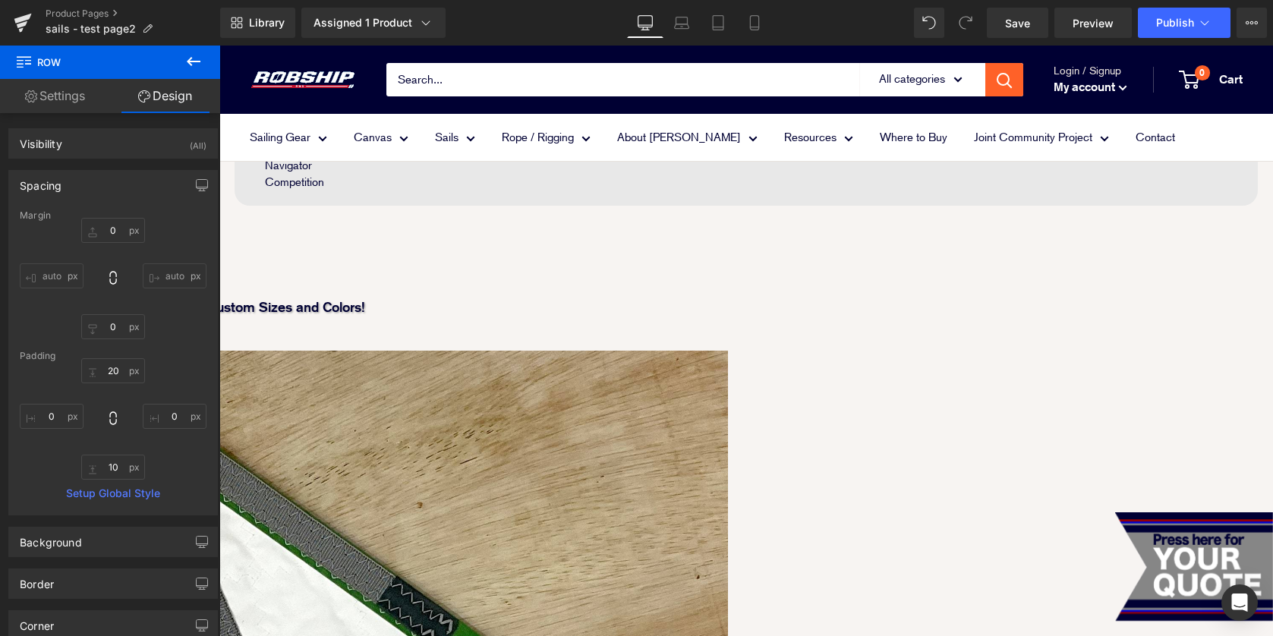
scroll to position [960, 0]
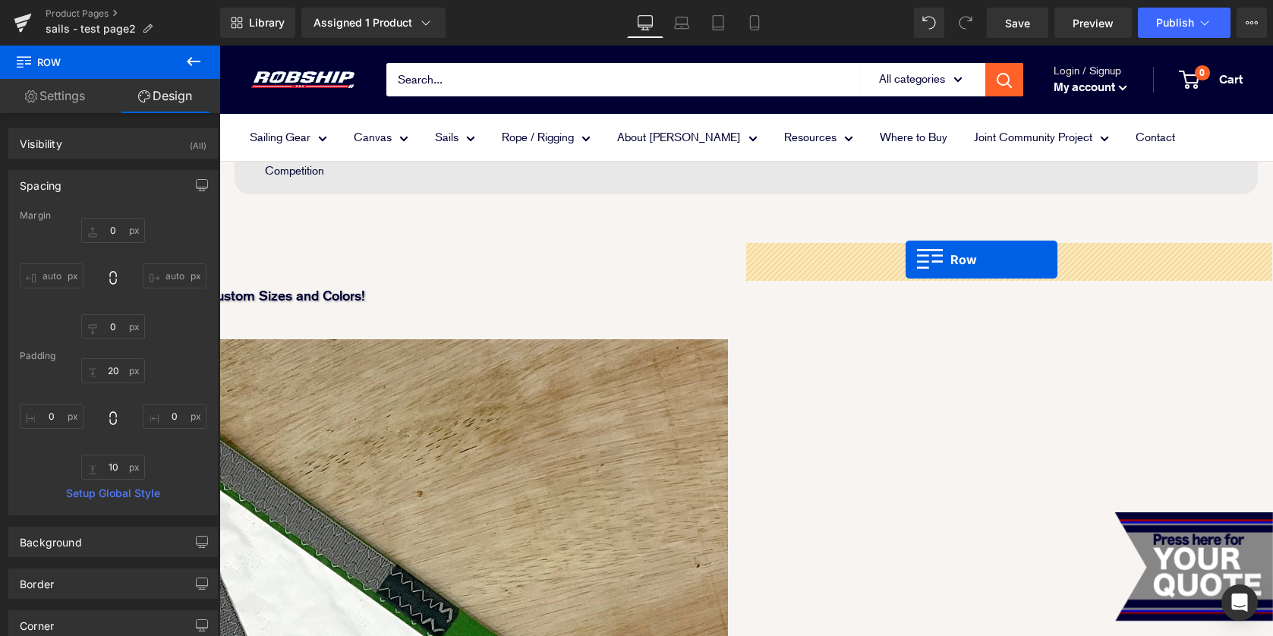
drag, startPoint x: 228, startPoint y: 297, endPoint x: 904, endPoint y: 259, distance: 677.5
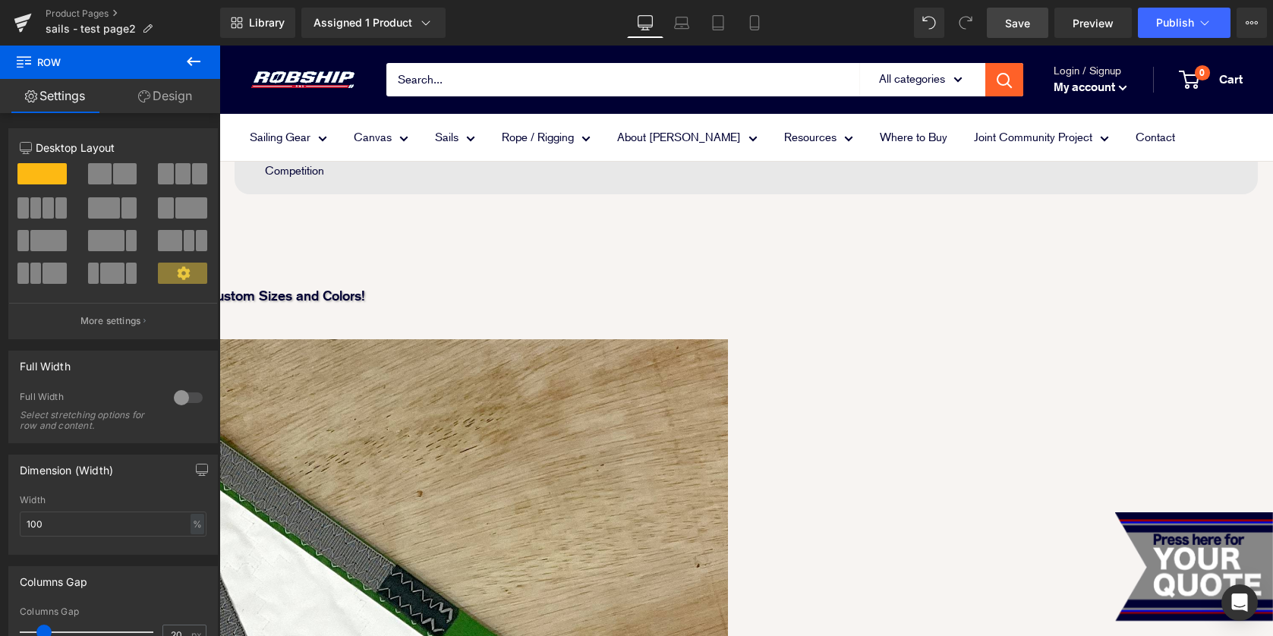
click at [1023, 20] on span "Save" at bounding box center [1017, 23] width 25 height 16
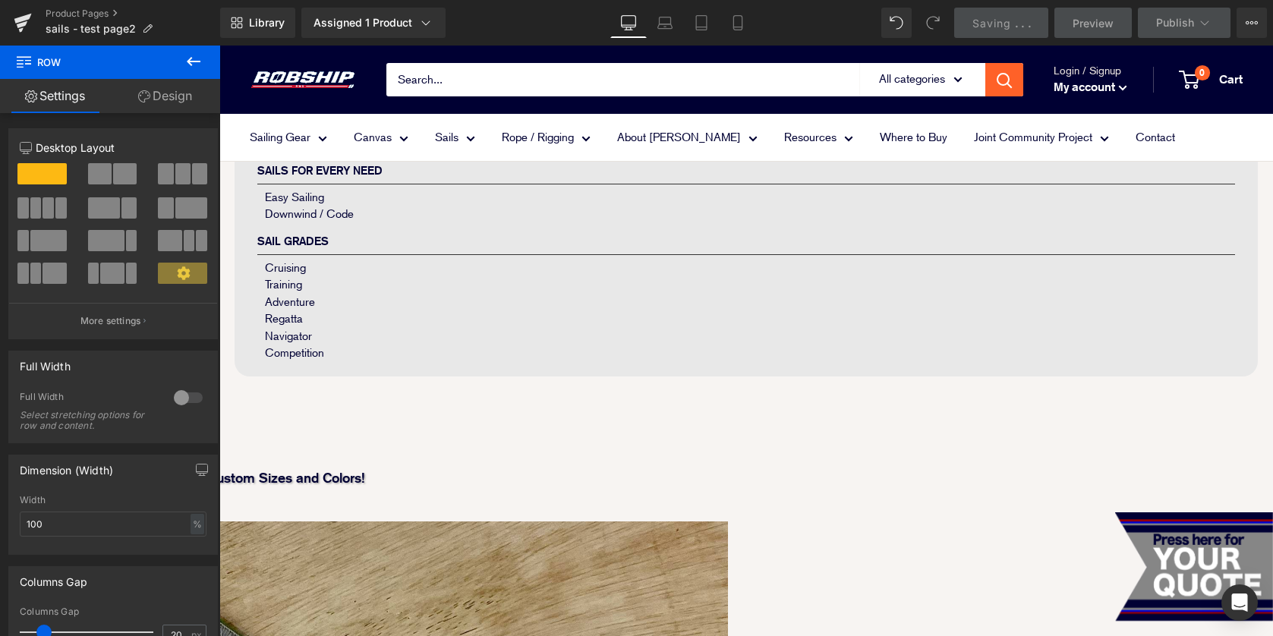
scroll to position [876, 0]
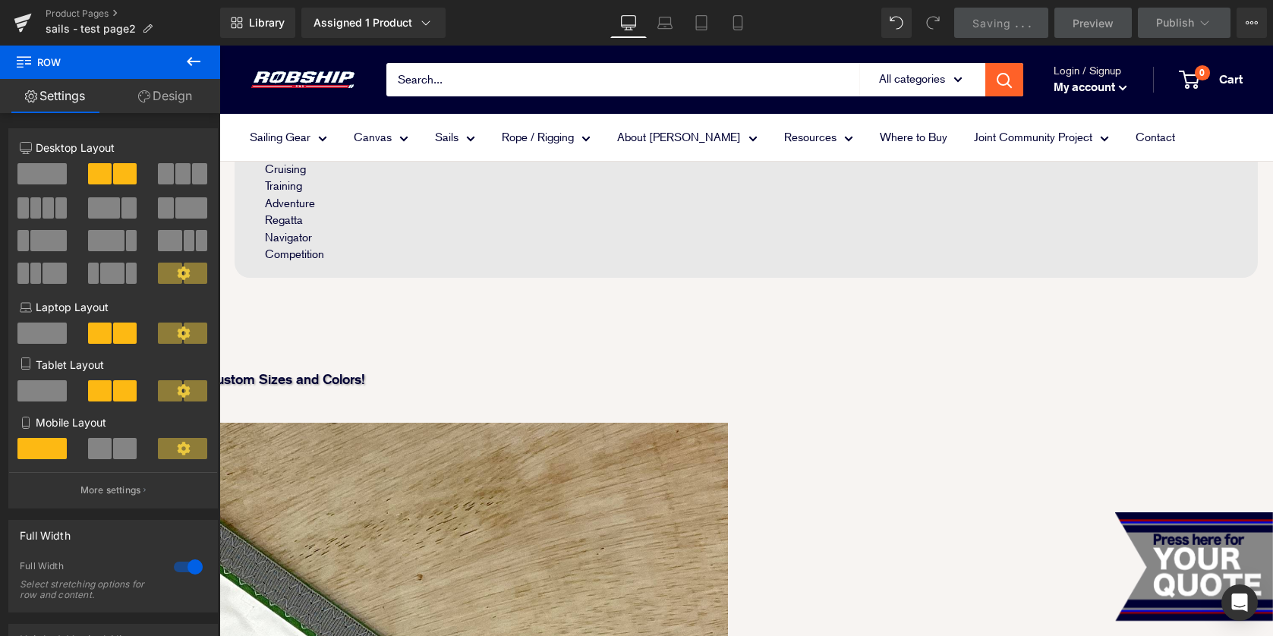
click at [219, 46] on span "Row" at bounding box center [219, 46] width 0 height 0
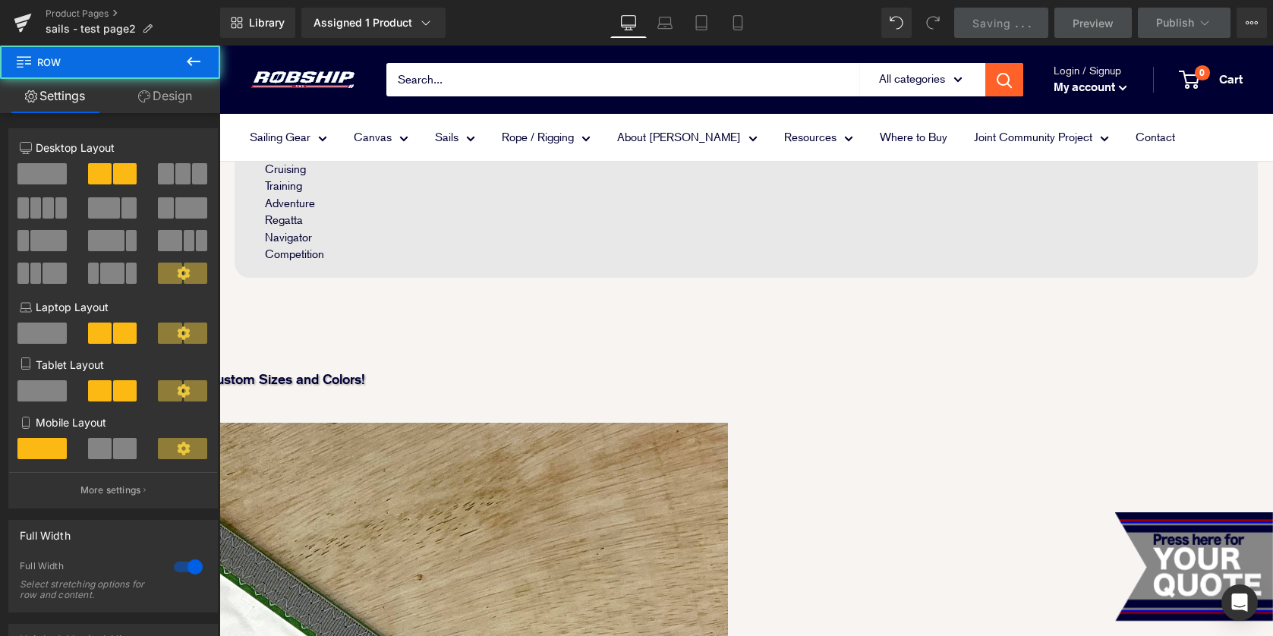
click at [179, 97] on link "Design" at bounding box center [165, 96] width 110 height 34
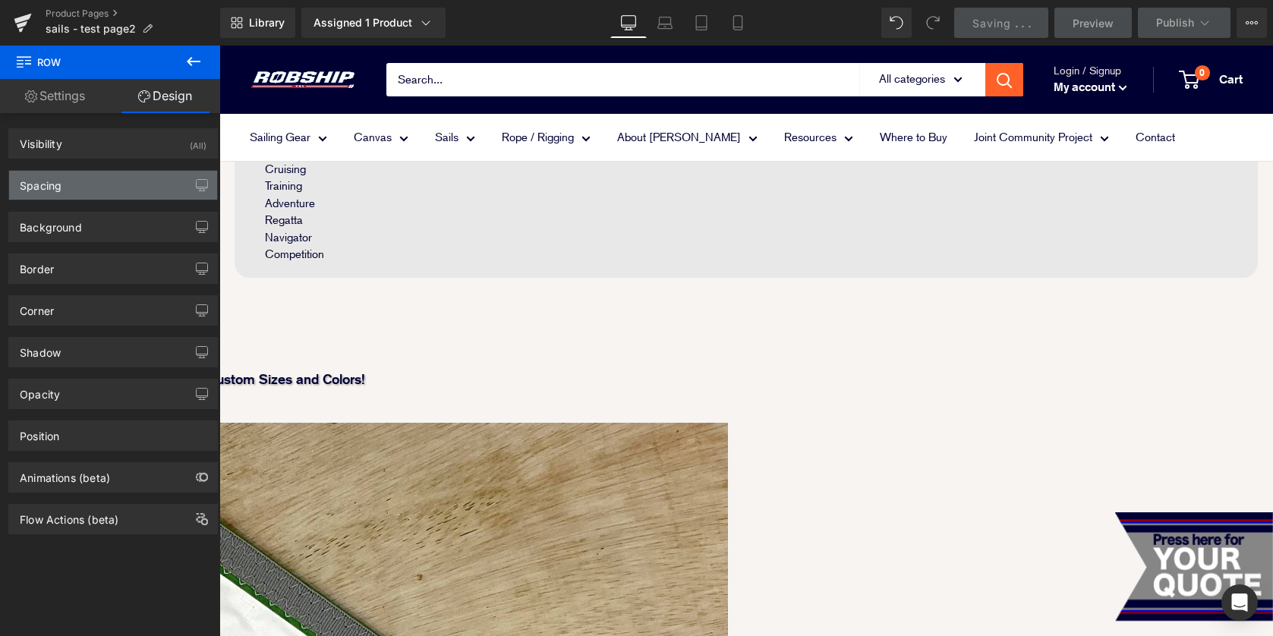
click at [131, 197] on div "Spacing" at bounding box center [113, 185] width 208 height 29
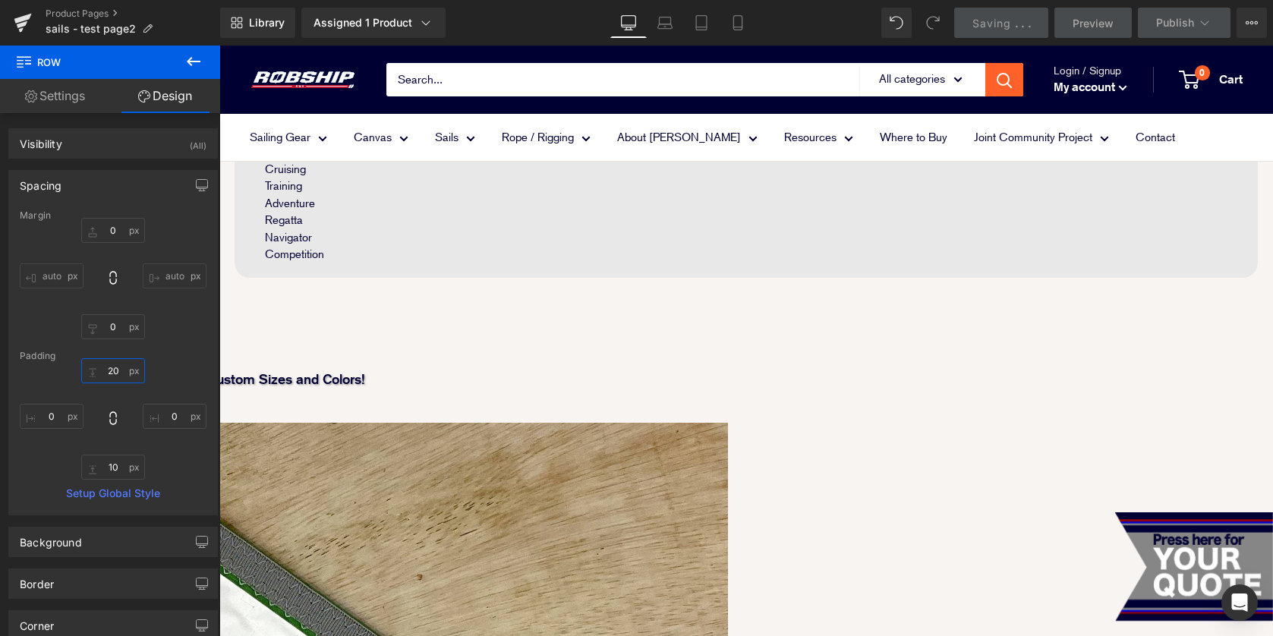
click at [108, 368] on input "20" at bounding box center [113, 370] width 64 height 25
type input "00"
click at [111, 470] on input "10" at bounding box center [113, 467] width 64 height 25
type input "0"
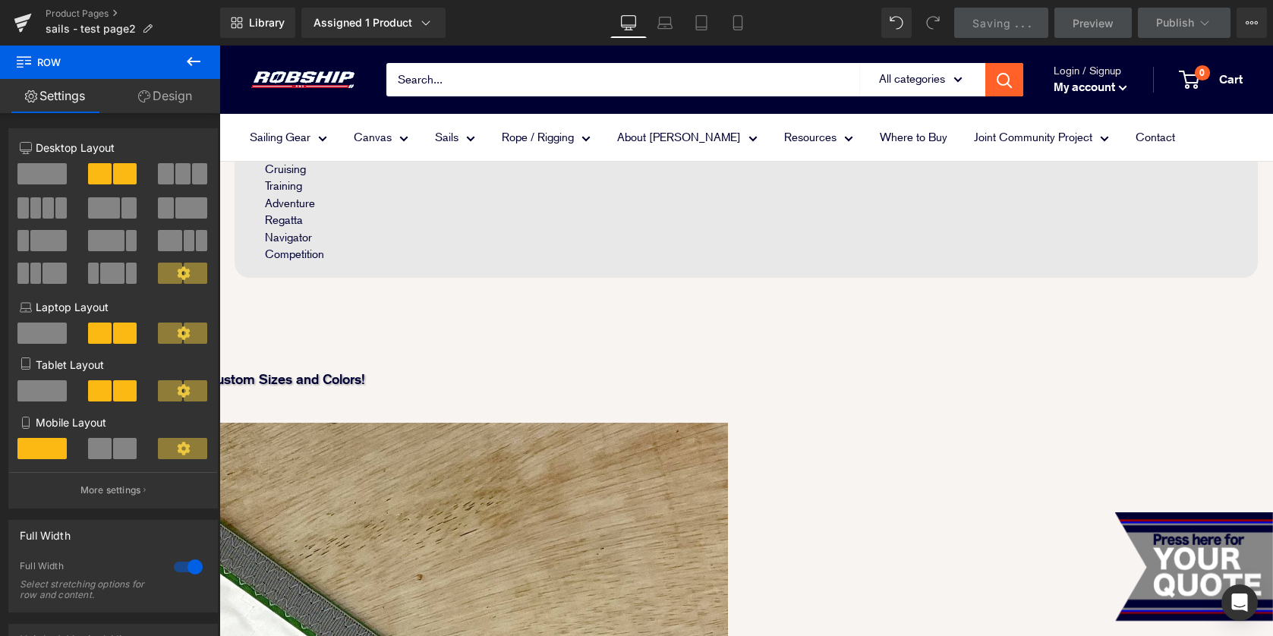
click at [219, 46] on span "Liquid" at bounding box center [219, 46] width 0 height 0
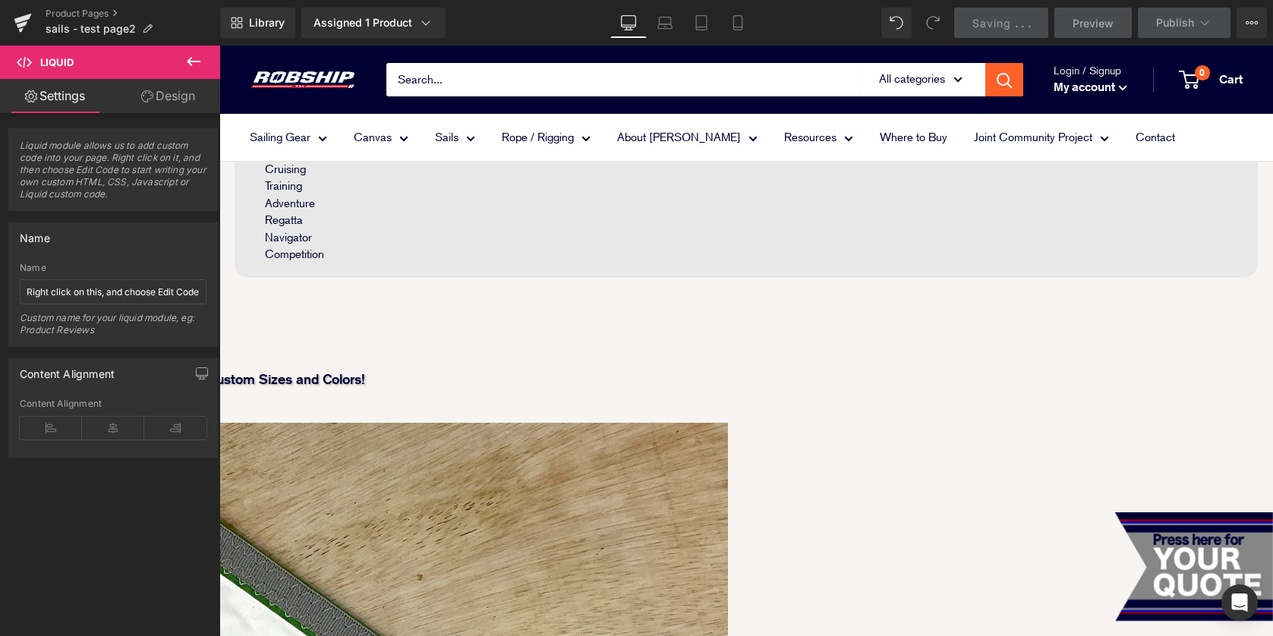
click at [166, 102] on link "Design" at bounding box center [168, 96] width 110 height 34
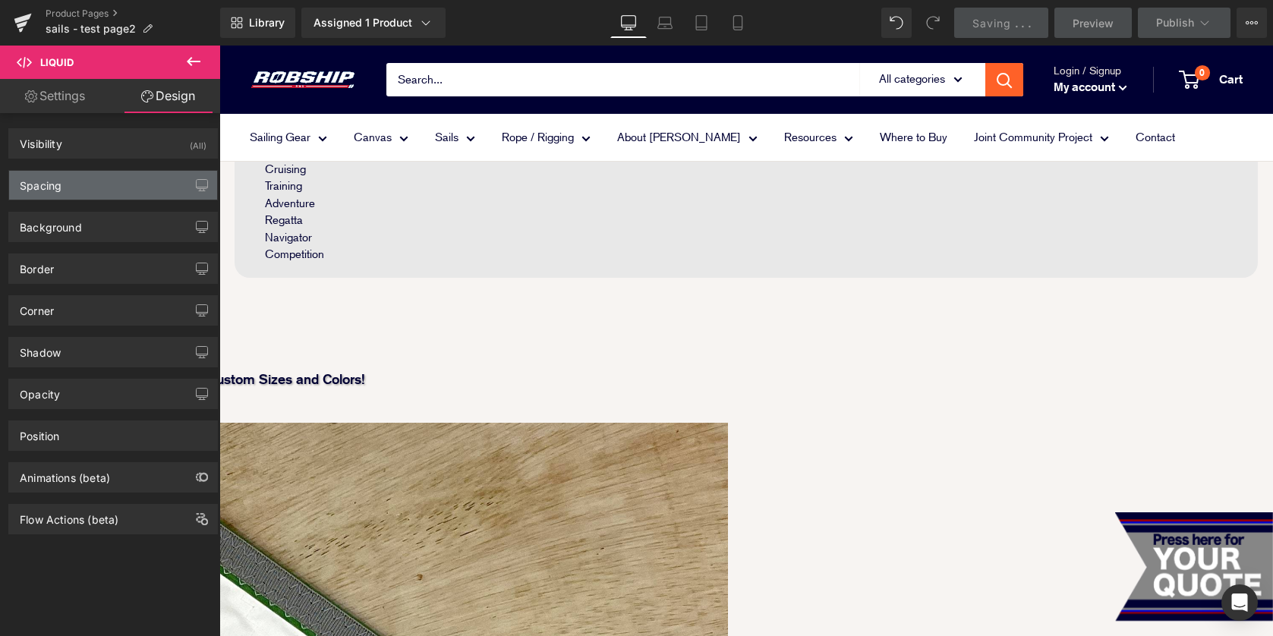
click at [96, 178] on div "Spacing" at bounding box center [113, 185] width 208 height 29
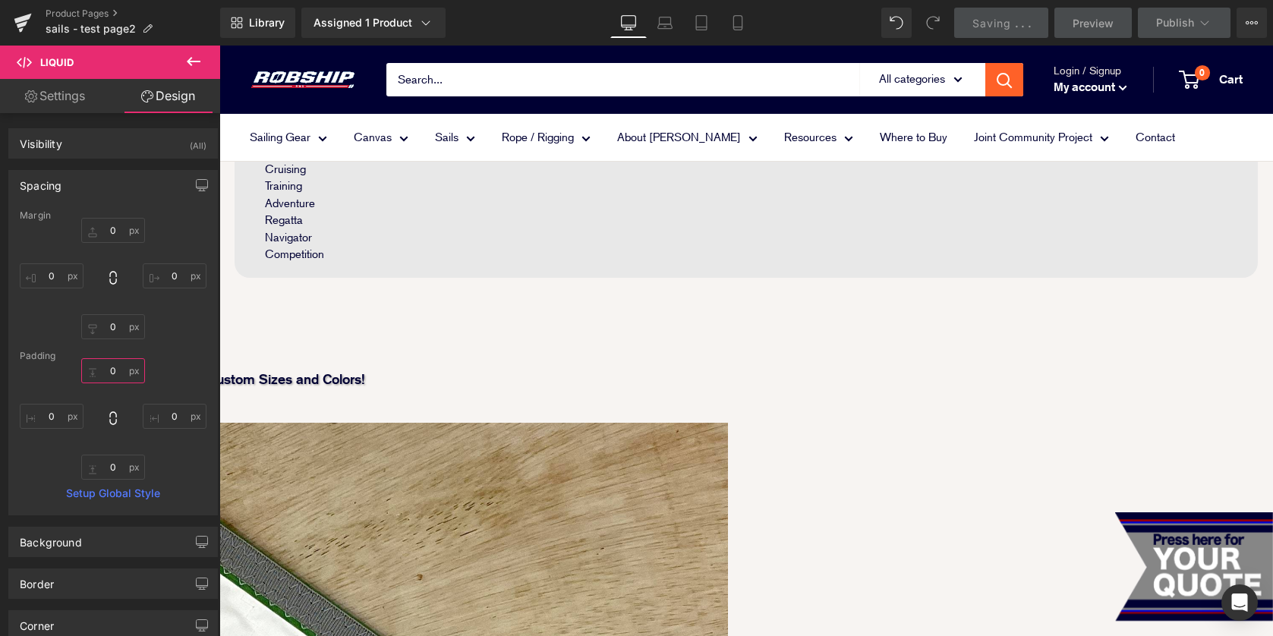
click at [92, 376] on input "0" at bounding box center [113, 370] width 64 height 25
click at [109, 229] on input "0" at bounding box center [113, 230] width 64 height 25
type input "20"
click at [219, 46] on span "Icon List" at bounding box center [219, 46] width 0 height 0
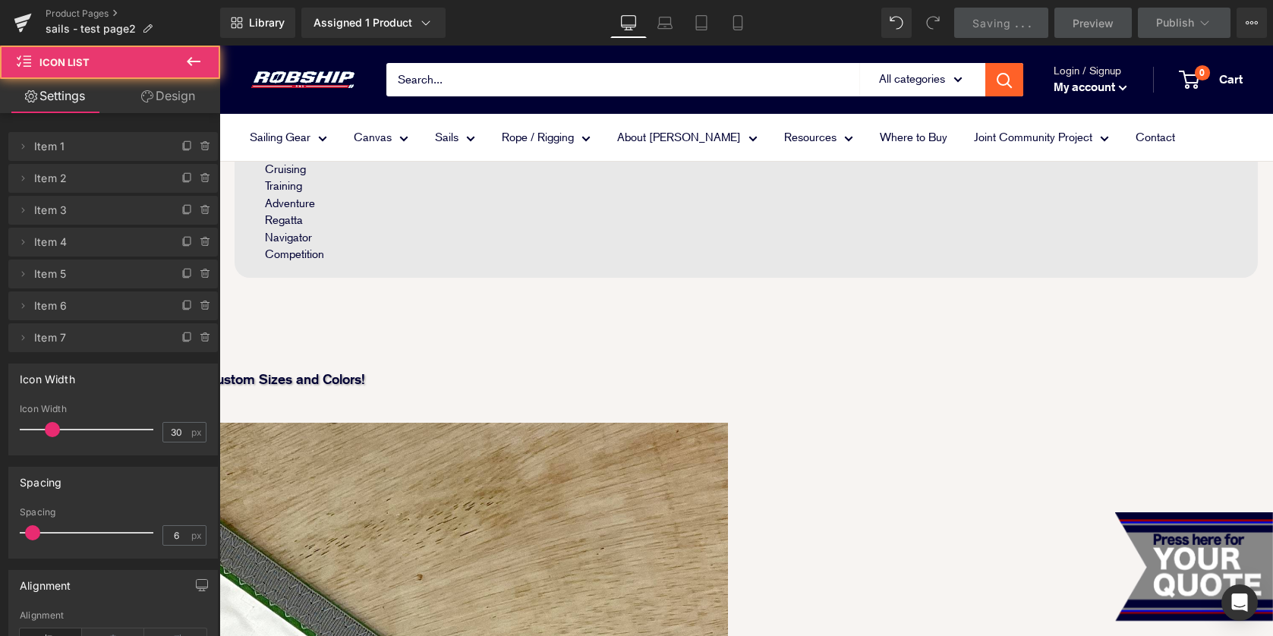
click at [183, 88] on link "Design" at bounding box center [168, 96] width 110 height 34
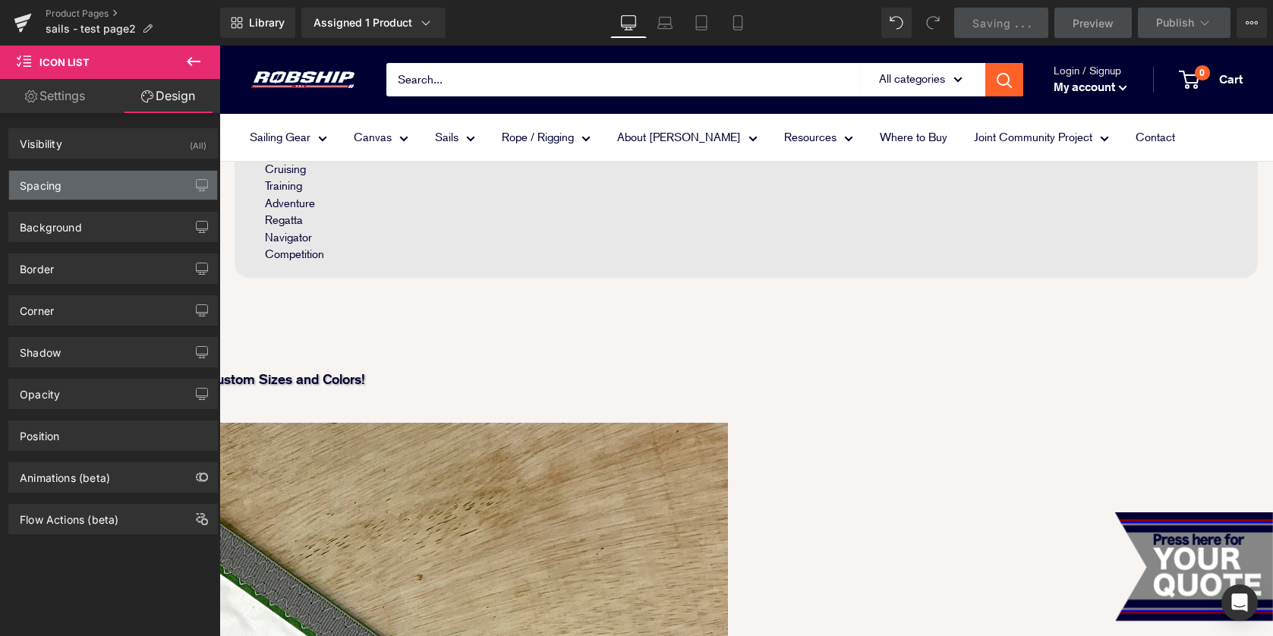
type input "0"
type input "20"
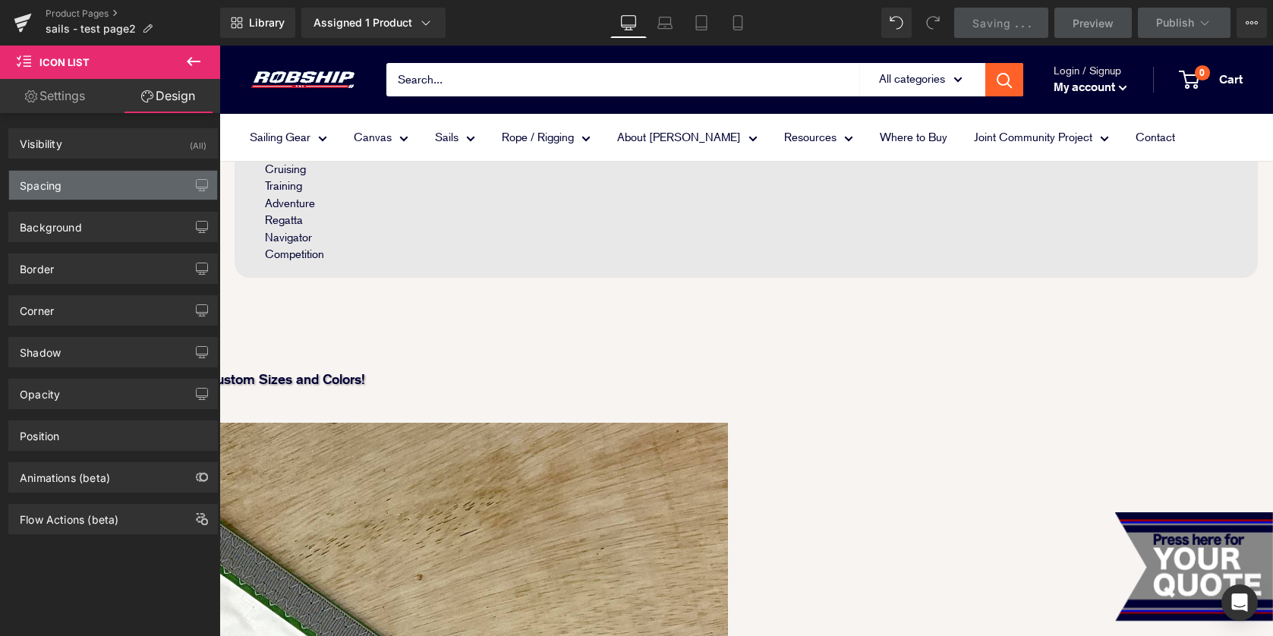
type input "20"
type input "0"
type input "20"
click at [93, 184] on div "Spacing" at bounding box center [113, 185] width 208 height 29
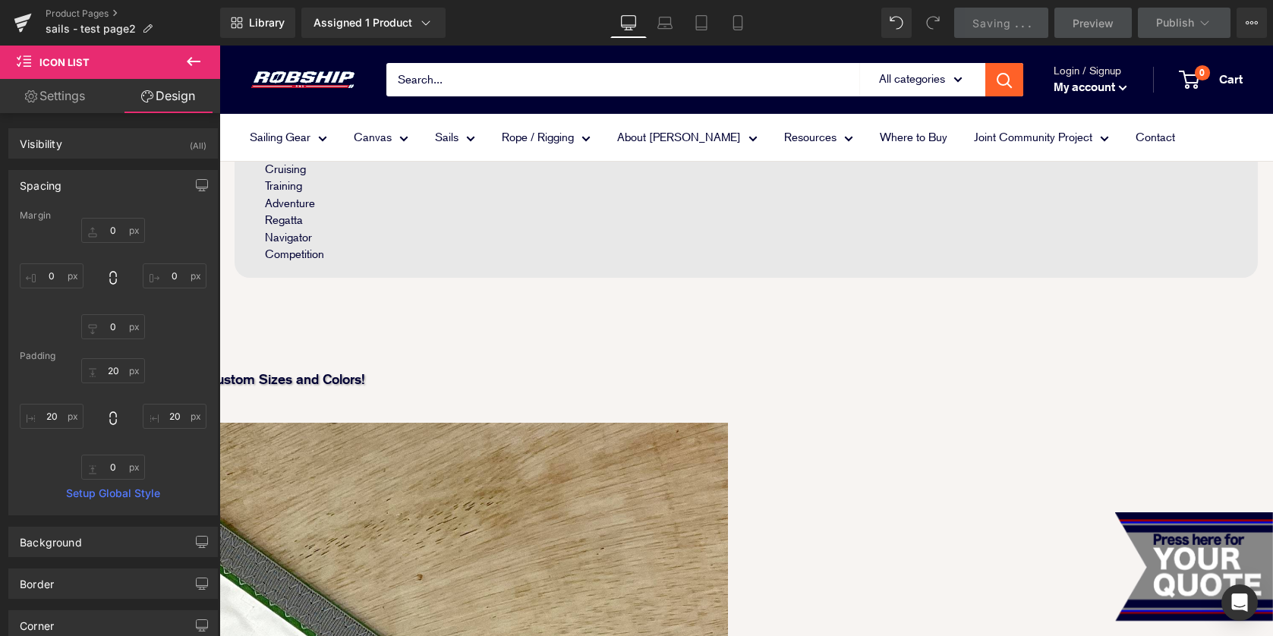
click at [219, 46] on span "Liquid" at bounding box center [219, 46] width 0 height 0
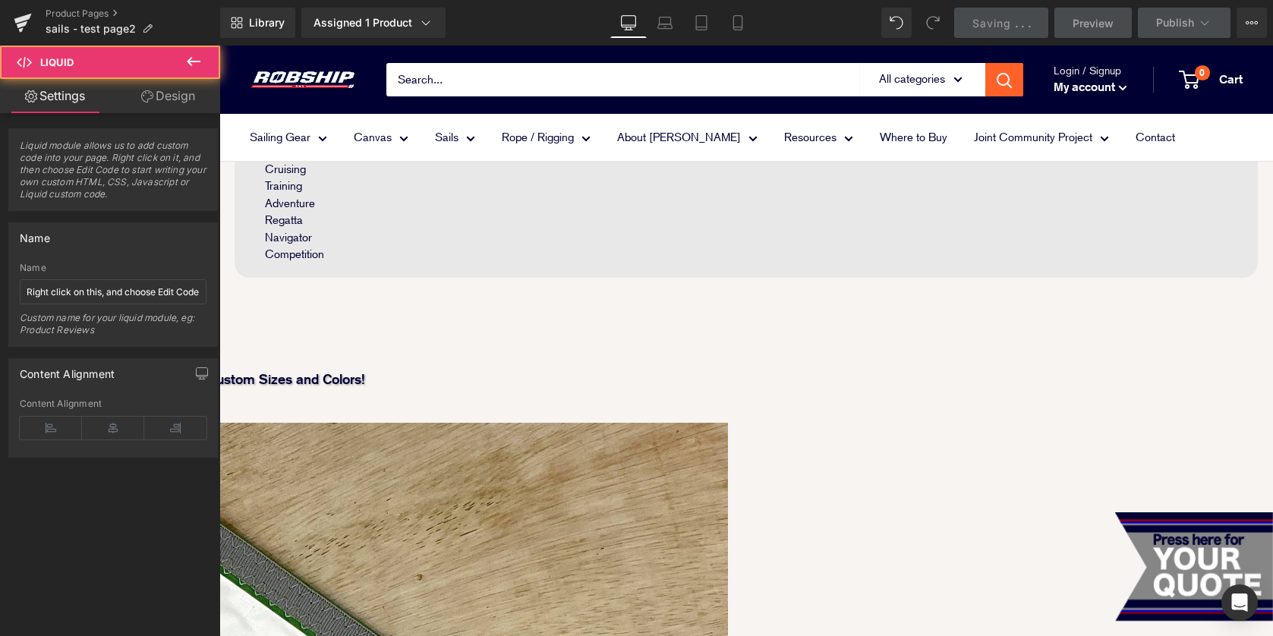
click at [177, 87] on link "Design" at bounding box center [168, 96] width 110 height 34
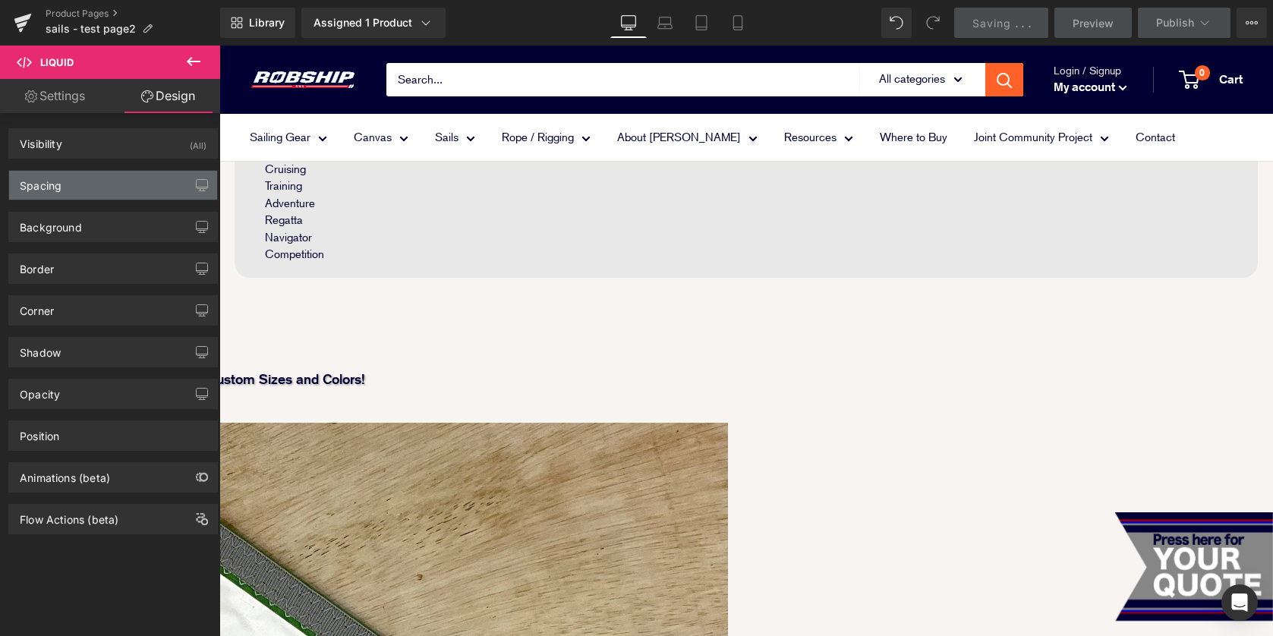
click at [88, 197] on div "Spacing" at bounding box center [113, 185] width 208 height 29
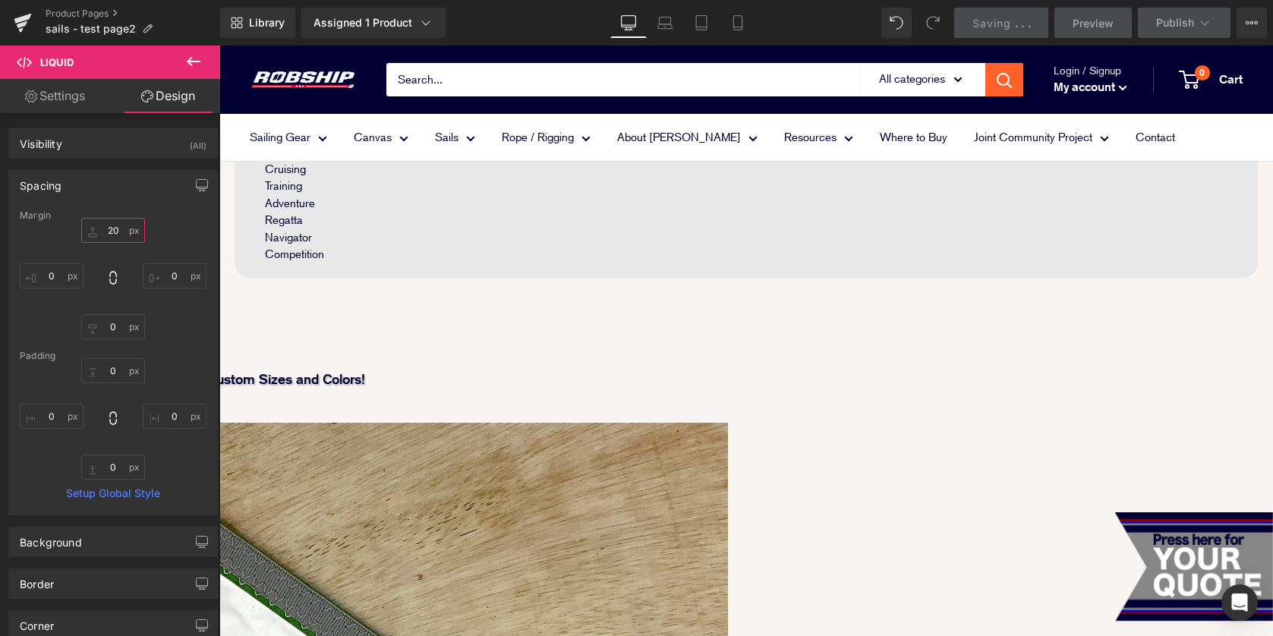
click at [109, 225] on input "20" at bounding box center [113, 230] width 64 height 25
type input "0"
click at [98, 372] on input "0" at bounding box center [113, 370] width 64 height 25
type input "20"
click at [45, 412] on input "0" at bounding box center [52, 416] width 64 height 25
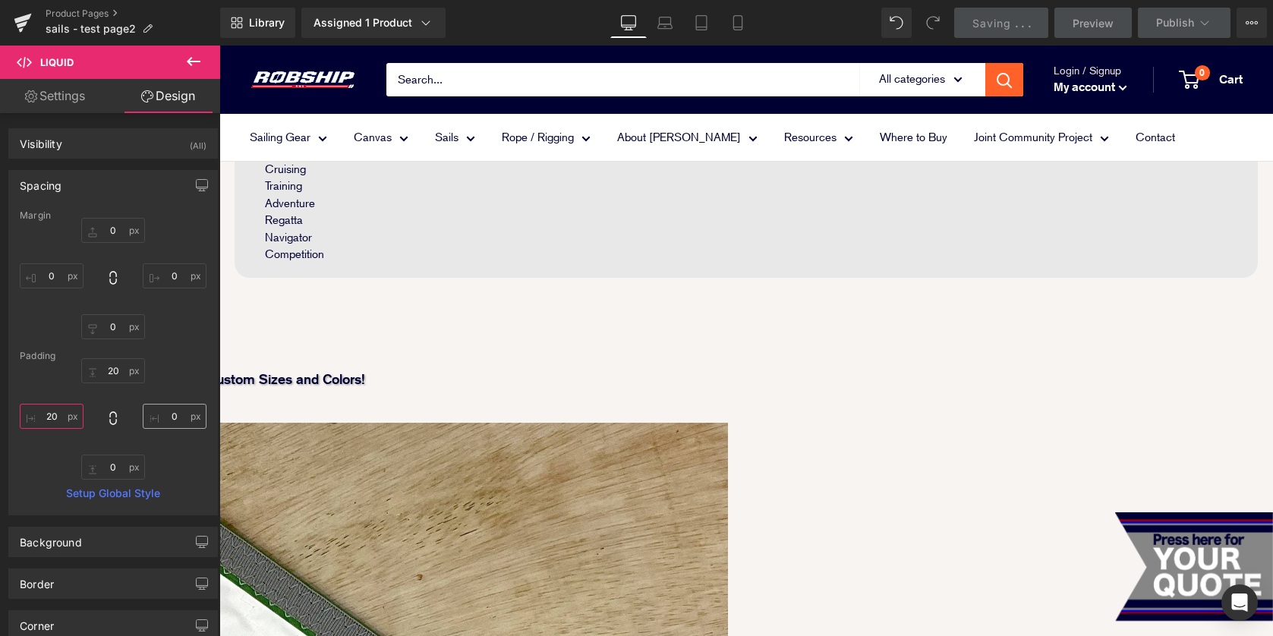
type input "20"
click at [159, 421] on input "0" at bounding box center [175, 416] width 64 height 25
type input "20"
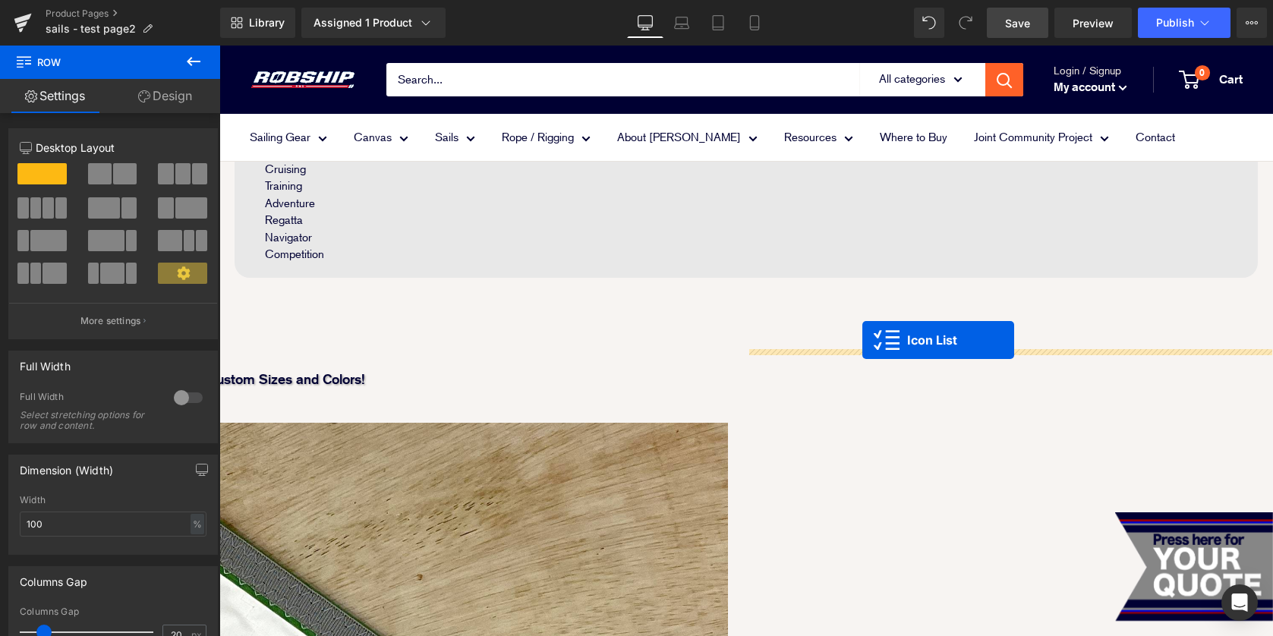
drag, startPoint x: 971, startPoint y: 319, endPoint x: 862, endPoint y: 340, distance: 110.6
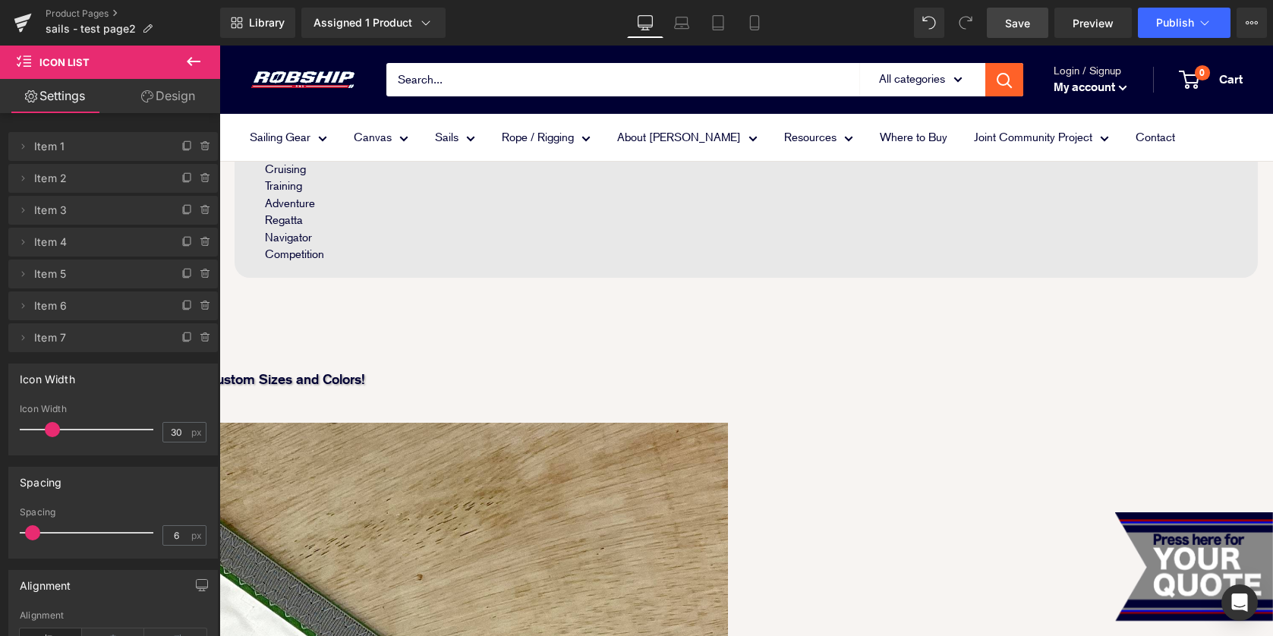
click at [219, 46] on icon at bounding box center [219, 46] width 0 height 0
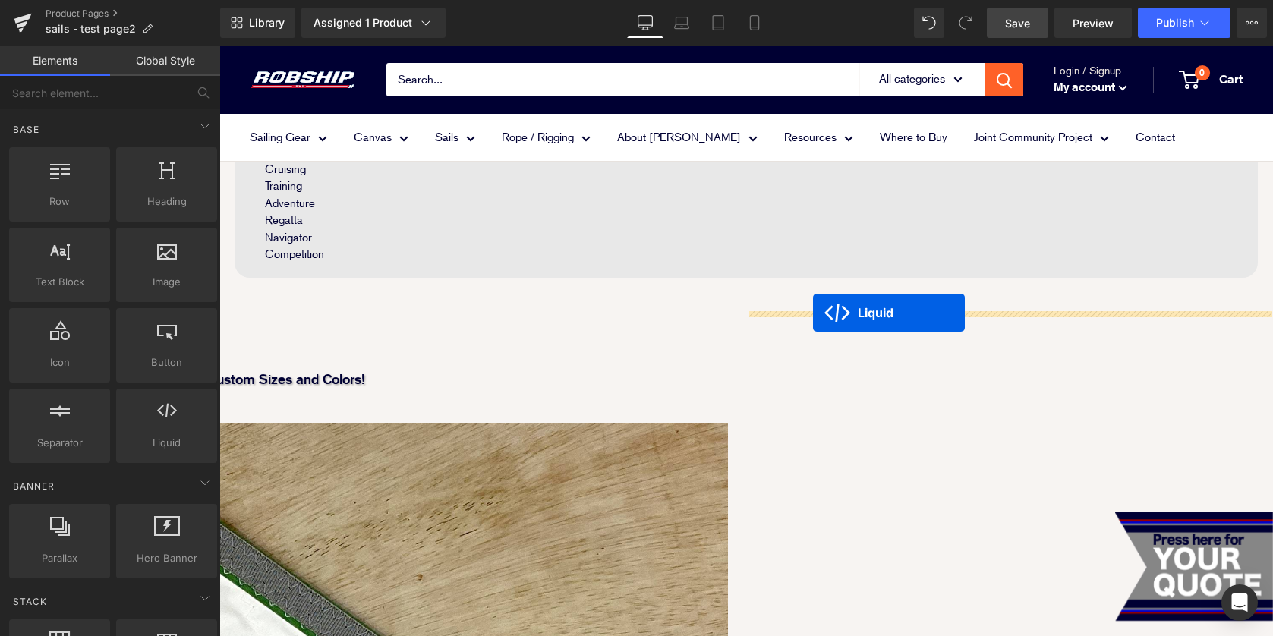
drag, startPoint x: 444, startPoint y: 321, endPoint x: 813, endPoint y: 313, distance: 369.1
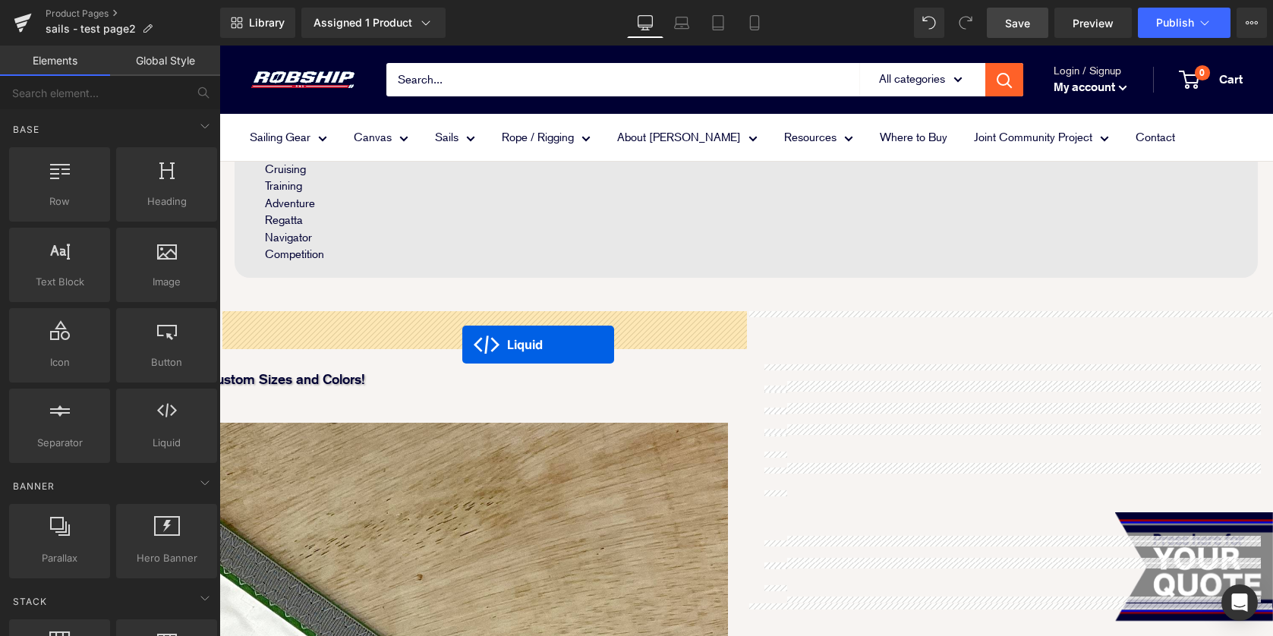
drag, startPoint x: 966, startPoint y: 322, endPoint x: 462, endPoint y: 345, distance: 503.9
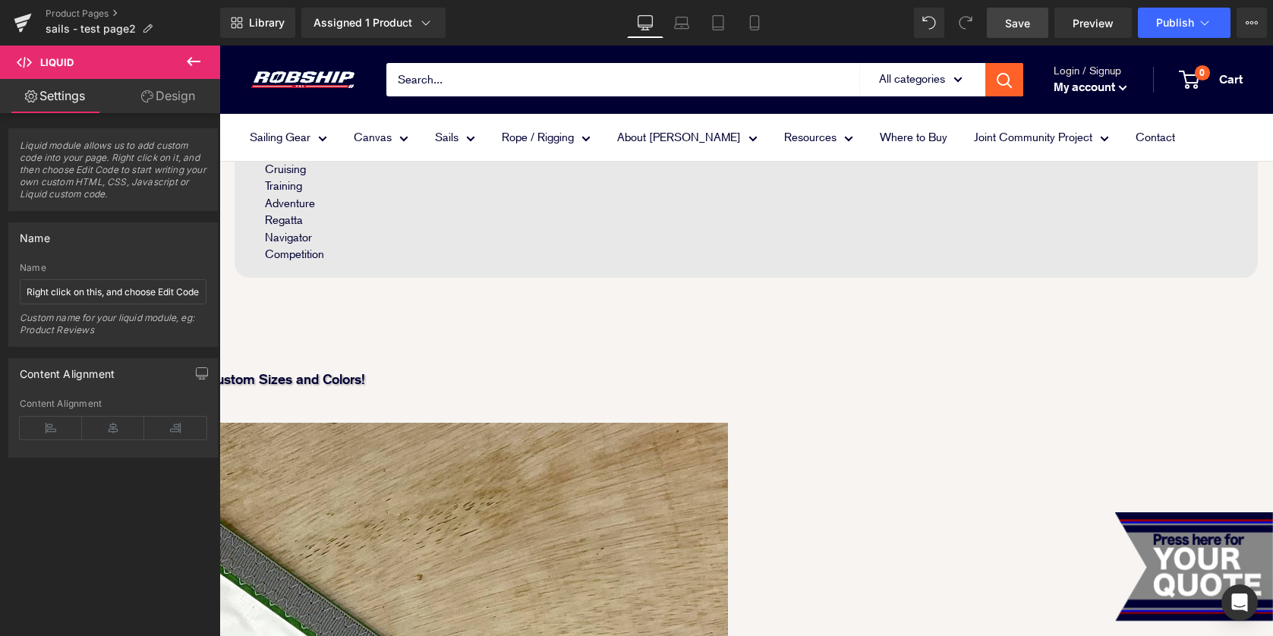
click at [1000, 27] on link "Save" at bounding box center [1017, 23] width 61 height 30
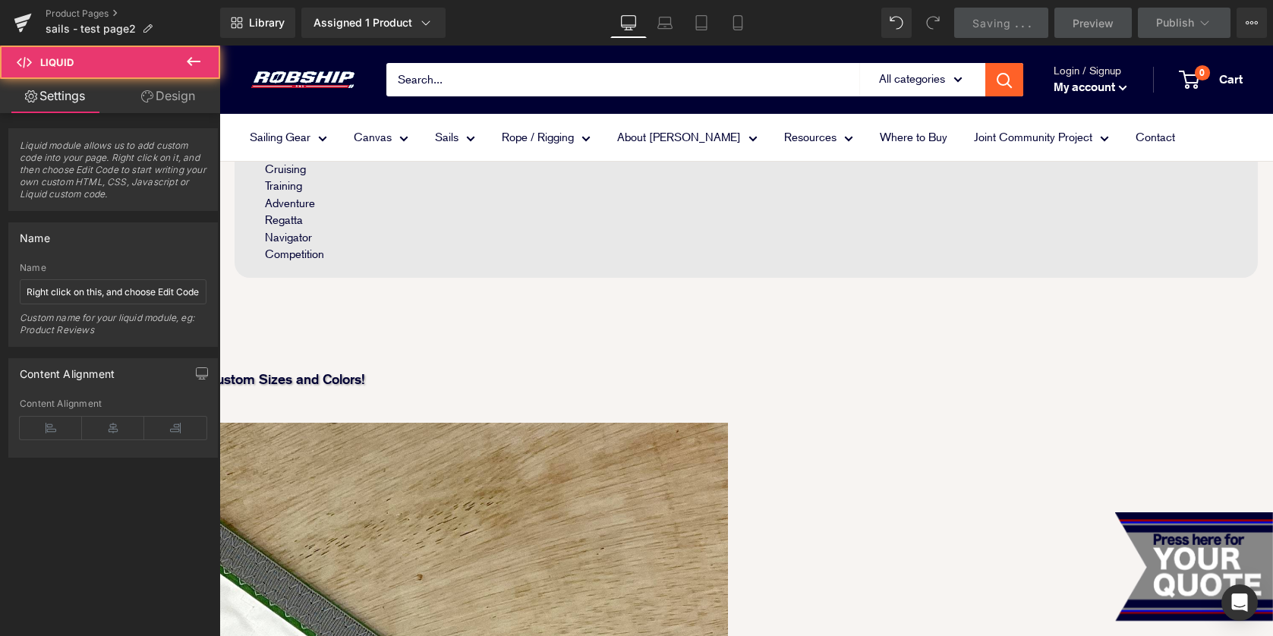
click at [219, 46] on span "Liquid" at bounding box center [219, 46] width 0 height 0
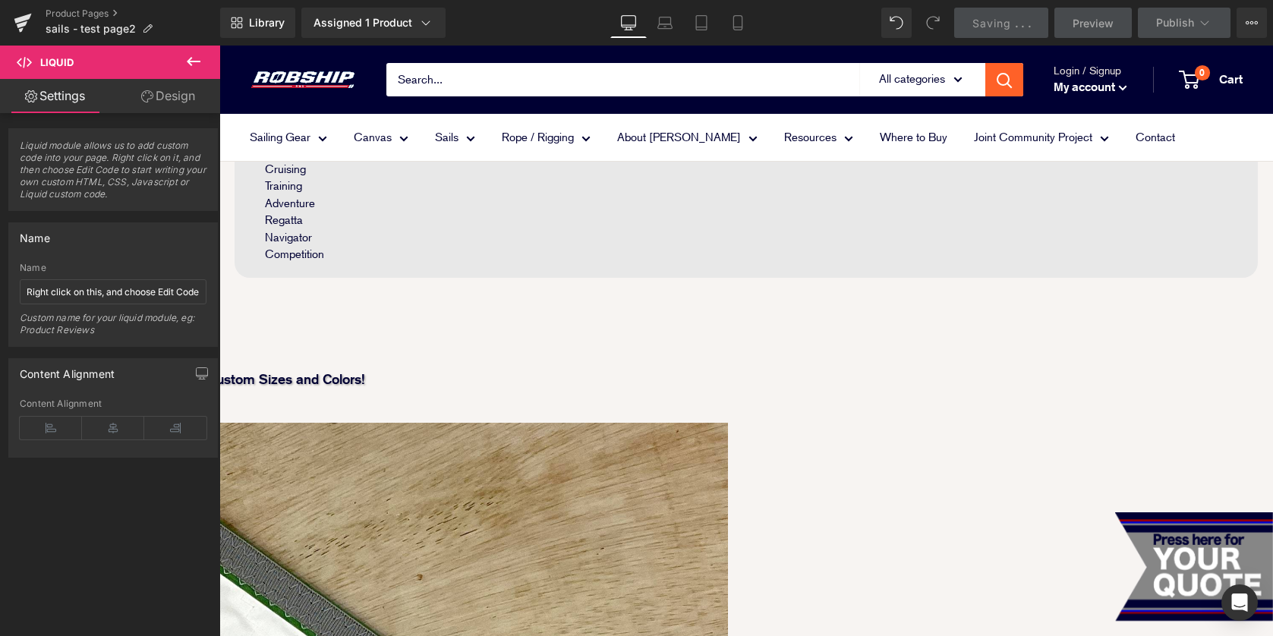
click at [219, 46] on span "Liquid" at bounding box center [219, 46] width 0 height 0
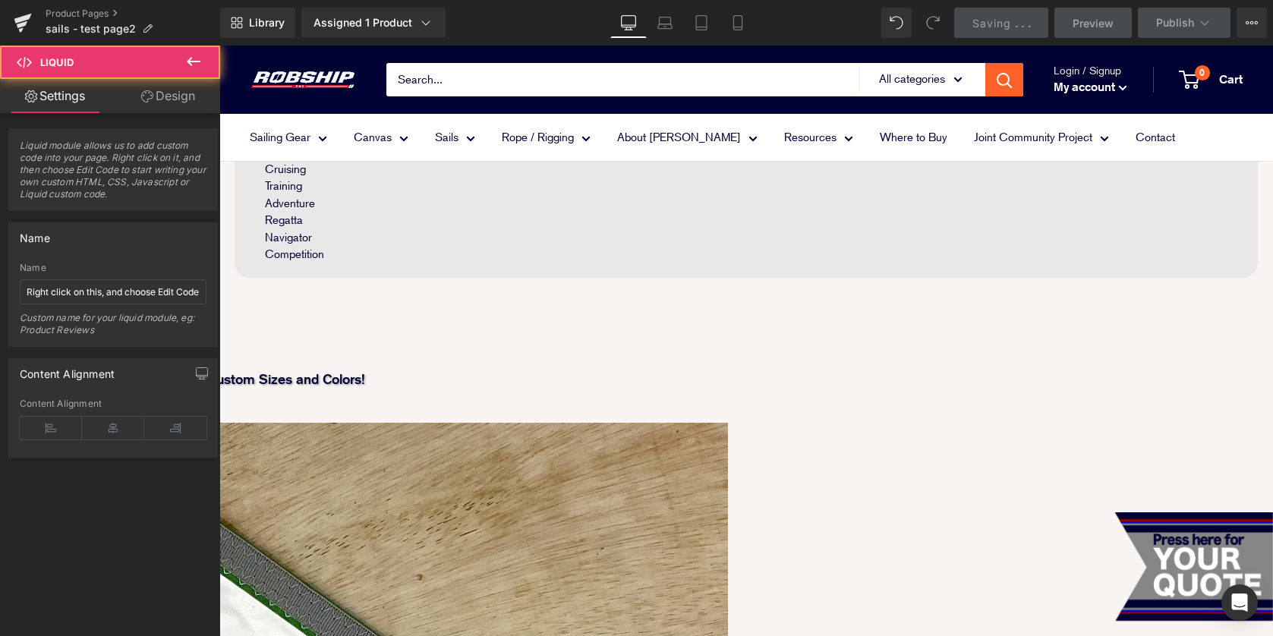
click at [185, 96] on link "Design" at bounding box center [168, 96] width 110 height 34
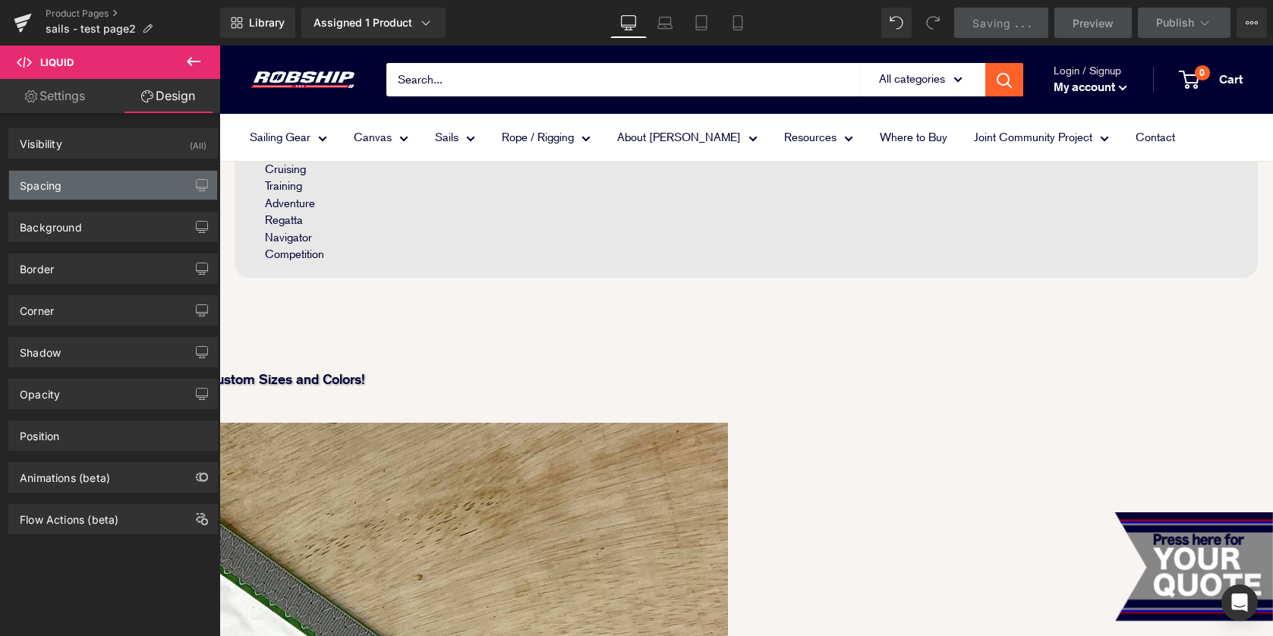
click at [122, 194] on div "Spacing" at bounding box center [113, 185] width 208 height 29
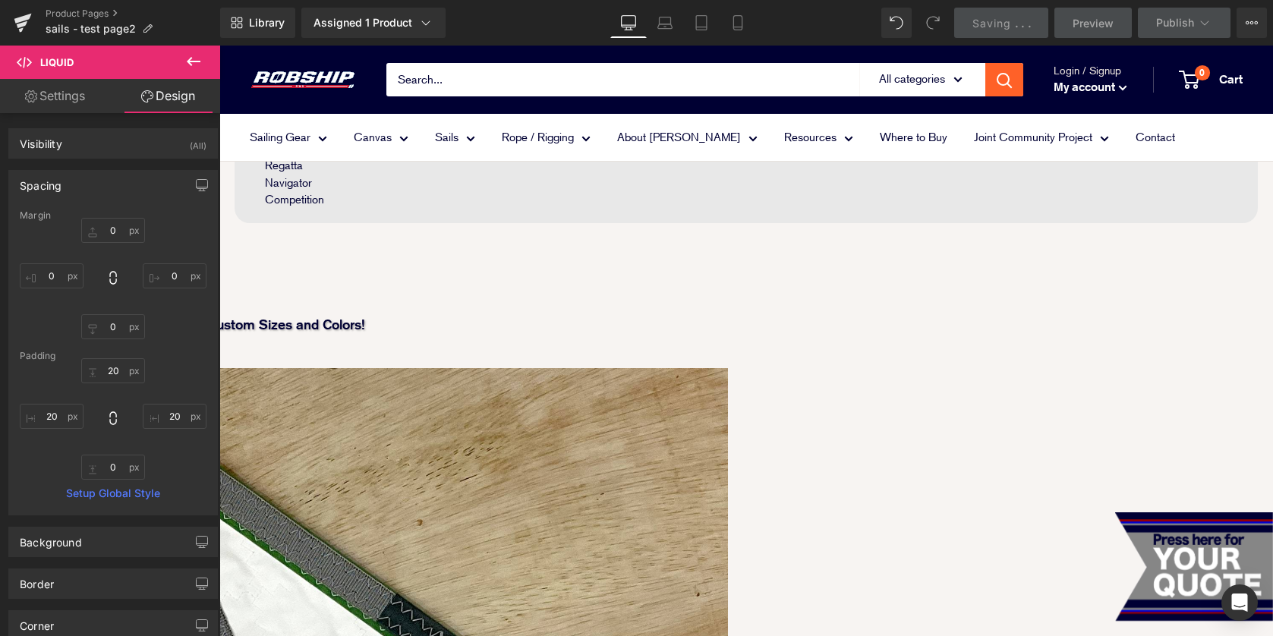
scroll to position [981, 0]
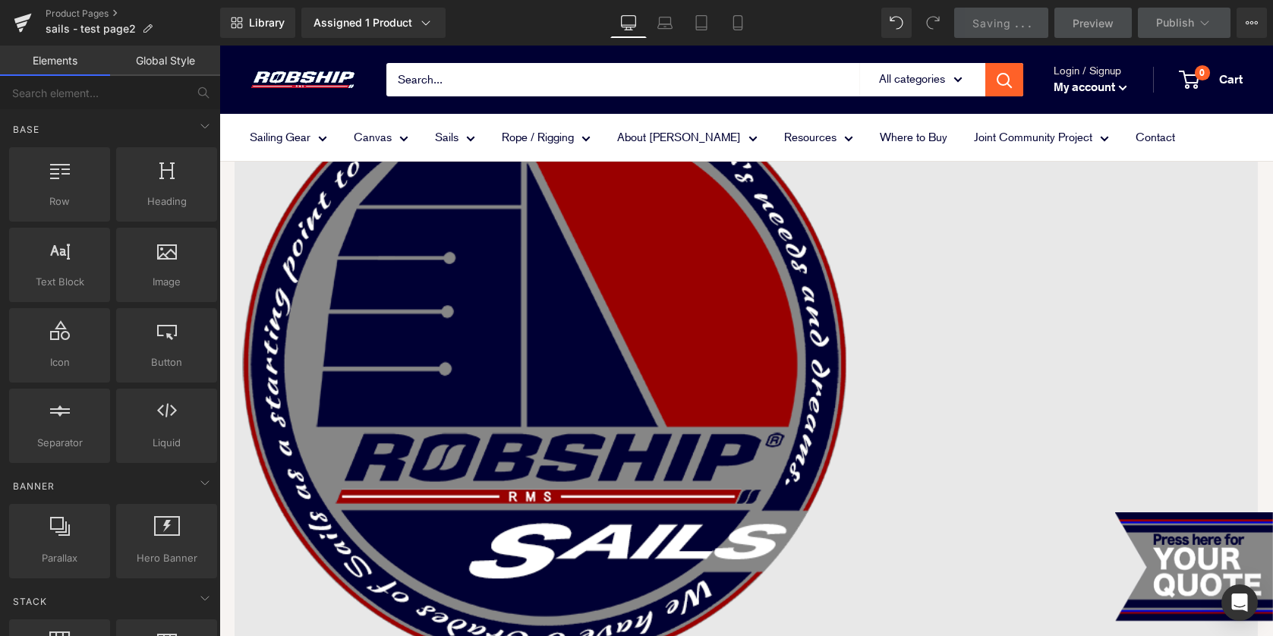
scroll to position [132, 0]
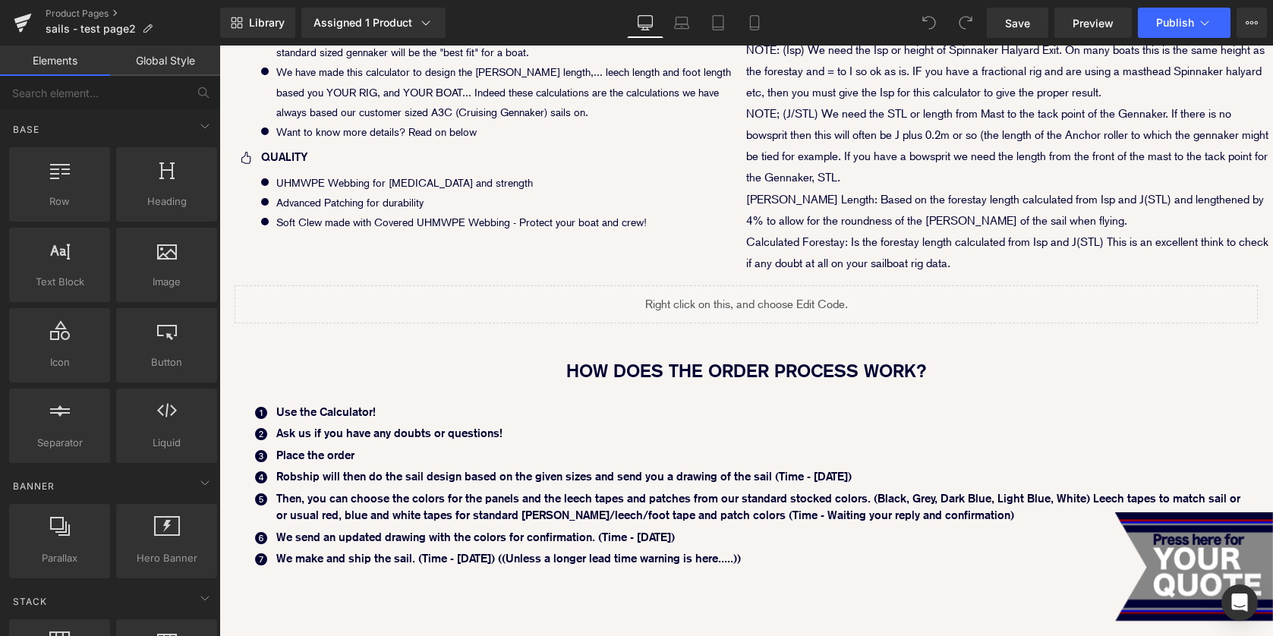
scroll to position [837, 0]
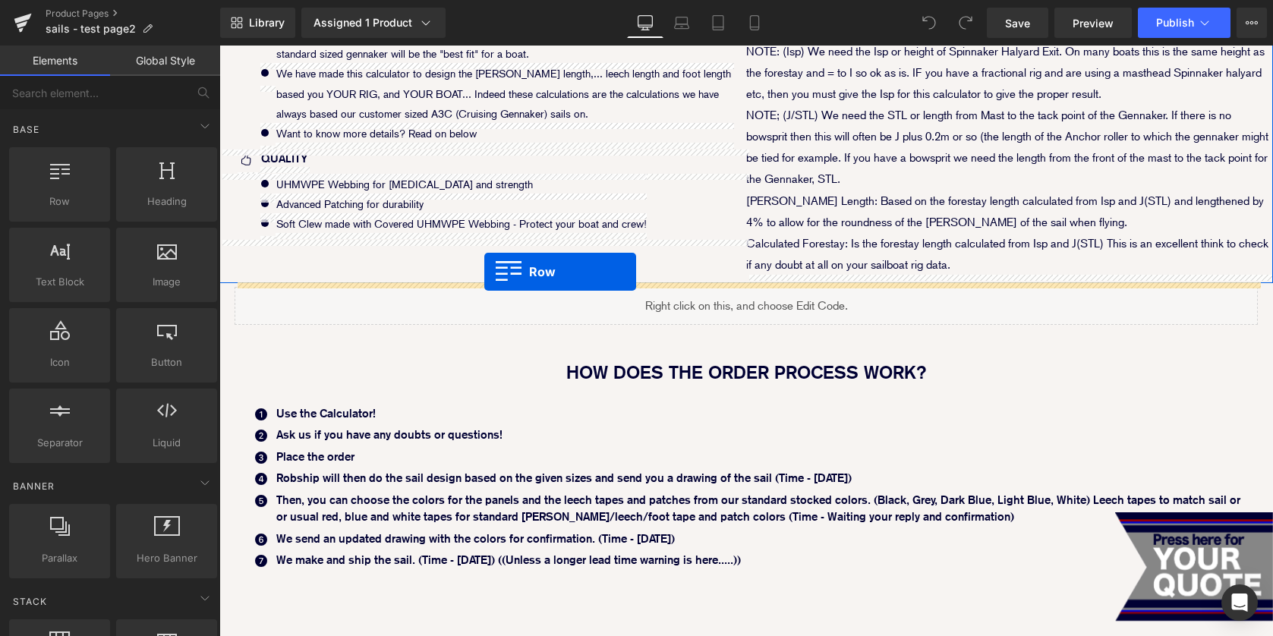
drag, startPoint x: 263, startPoint y: 222, endPoint x: 484, endPoint y: 272, distance: 226.5
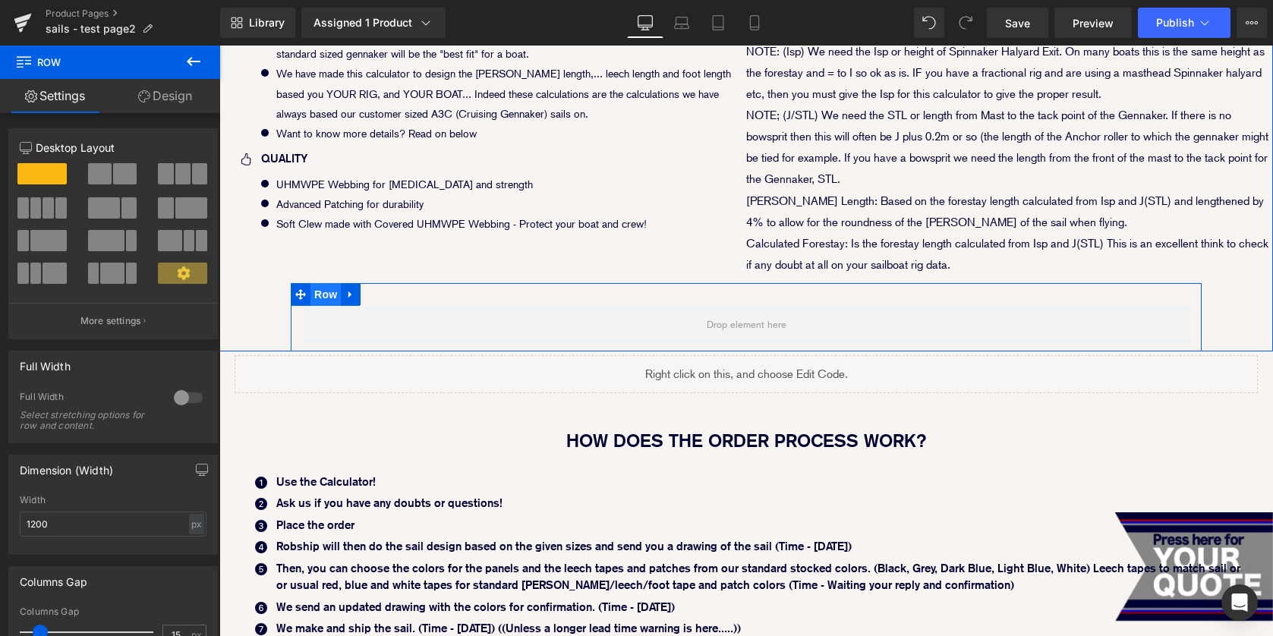
click at [328, 289] on span "Row" at bounding box center [326, 294] width 30 height 23
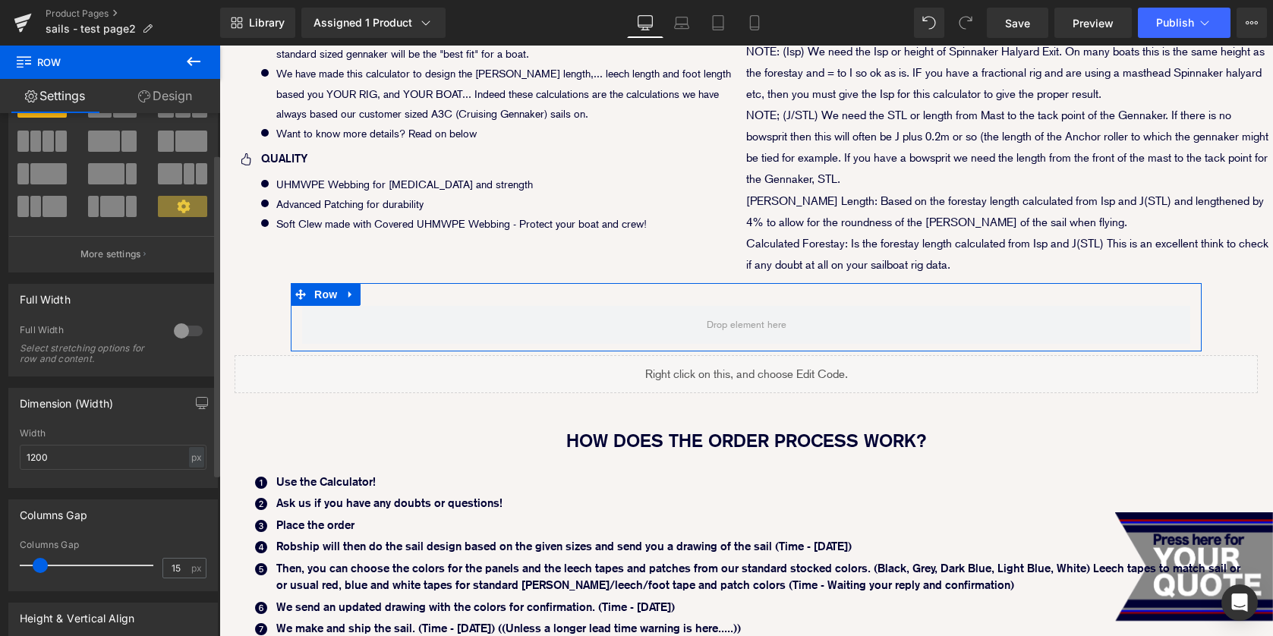
scroll to position [69, 0]
click at [121, 451] on input "1200" at bounding box center [113, 455] width 187 height 25
drag, startPoint x: 118, startPoint y: 451, endPoint x: 0, endPoint y: 437, distance: 119.2
click at [0, 439] on div "Dimension (Width) 1200px Width 1200 px % px" at bounding box center [113, 430] width 227 height 112
drag, startPoint x: 178, startPoint y: 569, endPoint x: 71, endPoint y: 563, distance: 107.9
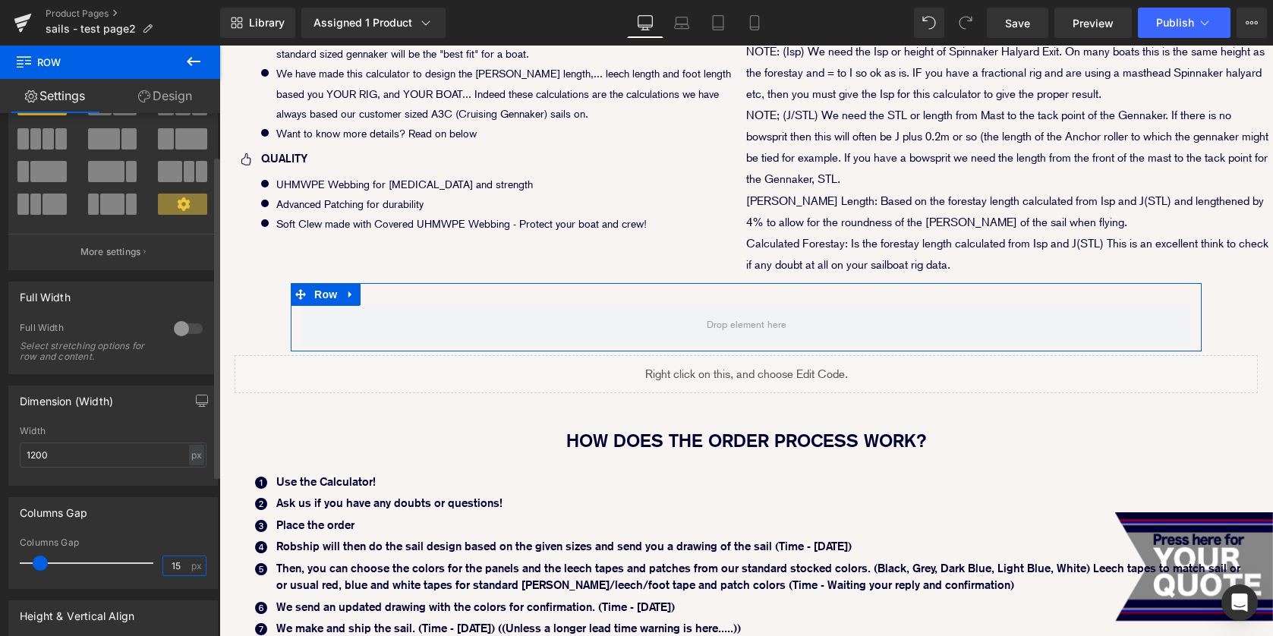
click at [99, 566] on div "Columns Gap 15 px" at bounding box center [113, 563] width 187 height 51
type input "0"
click at [115, 479] on div at bounding box center [113, 480] width 187 height 10
click at [200, 459] on div "1200px Width 1200 px % px" at bounding box center [113, 455] width 208 height 59
click at [191, 459] on div "px" at bounding box center [196, 455] width 15 height 20
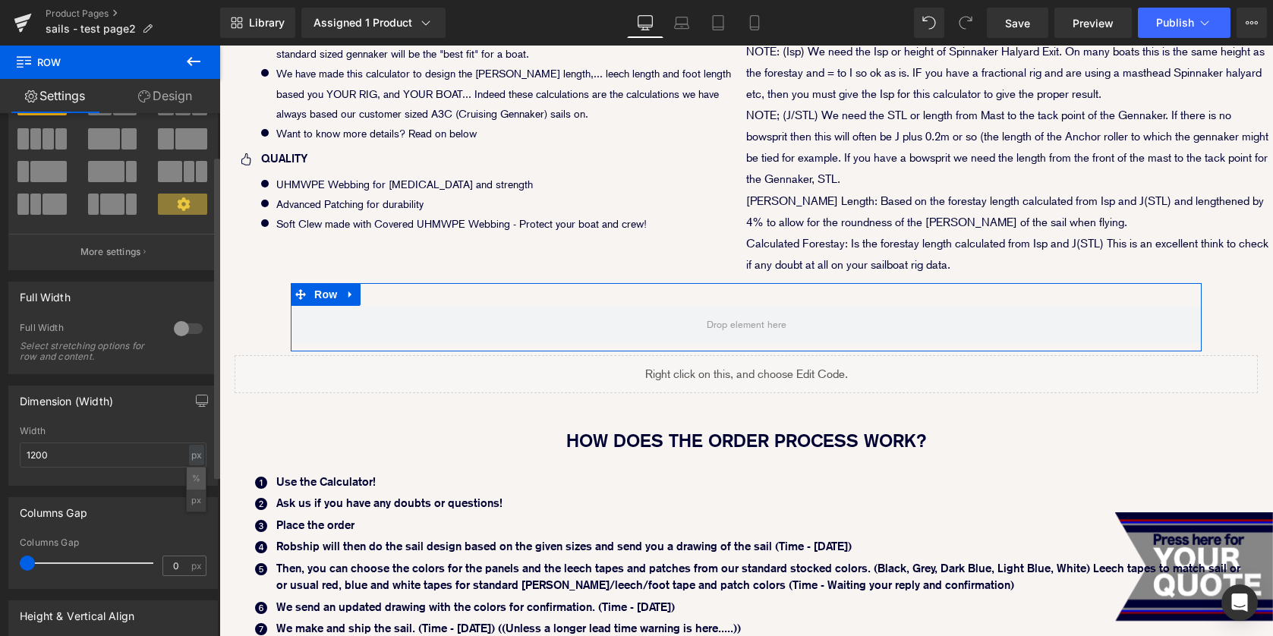
click at [195, 483] on li "%" at bounding box center [196, 479] width 19 height 22
type input "100"
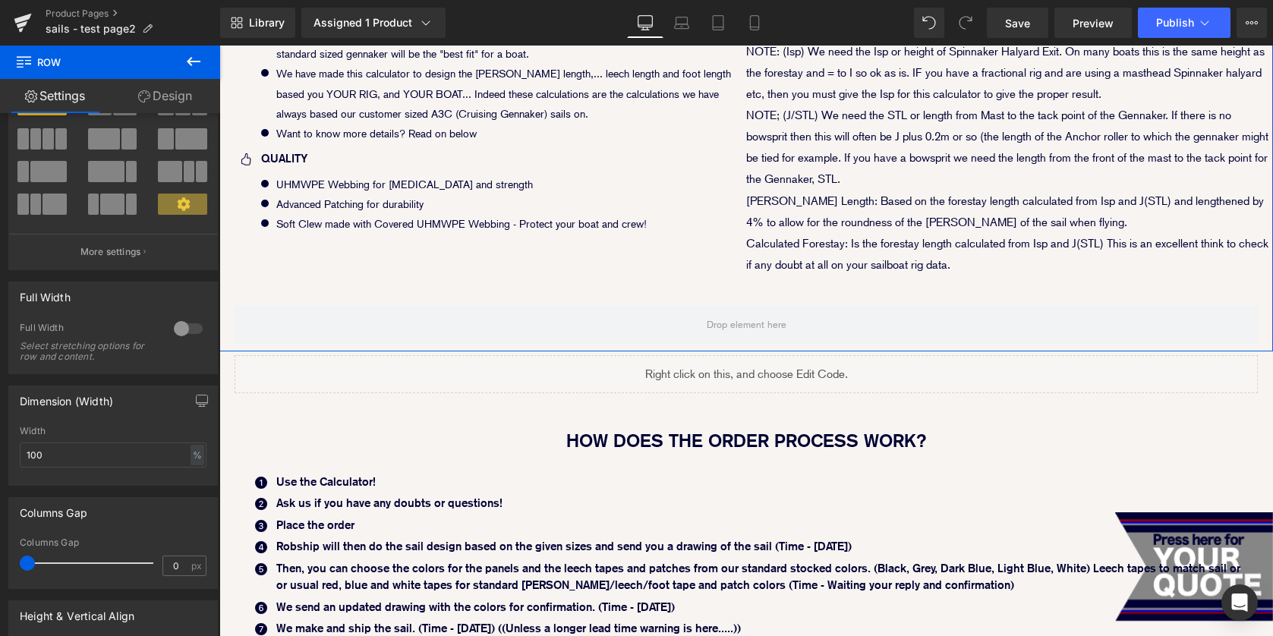
click at [384, 254] on div "WHY??????? Text Block Icon Price - Because we are doing our very best for you! …" at bounding box center [746, 61] width 1054 height 444
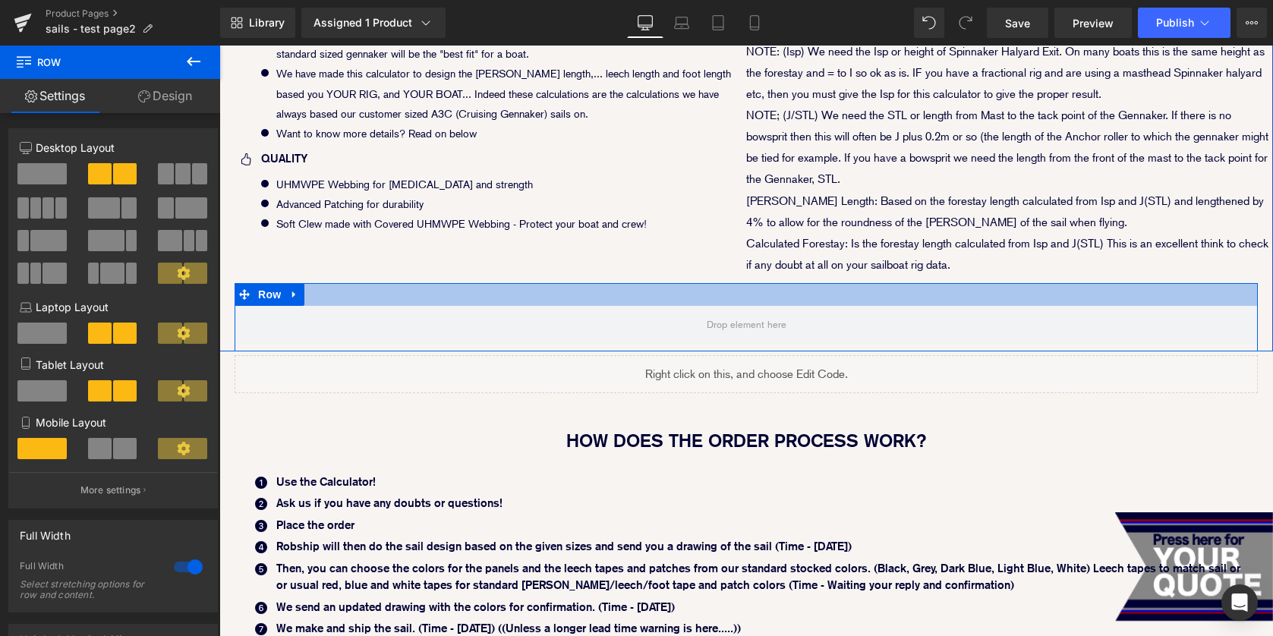
click at [339, 301] on div at bounding box center [746, 294] width 1023 height 23
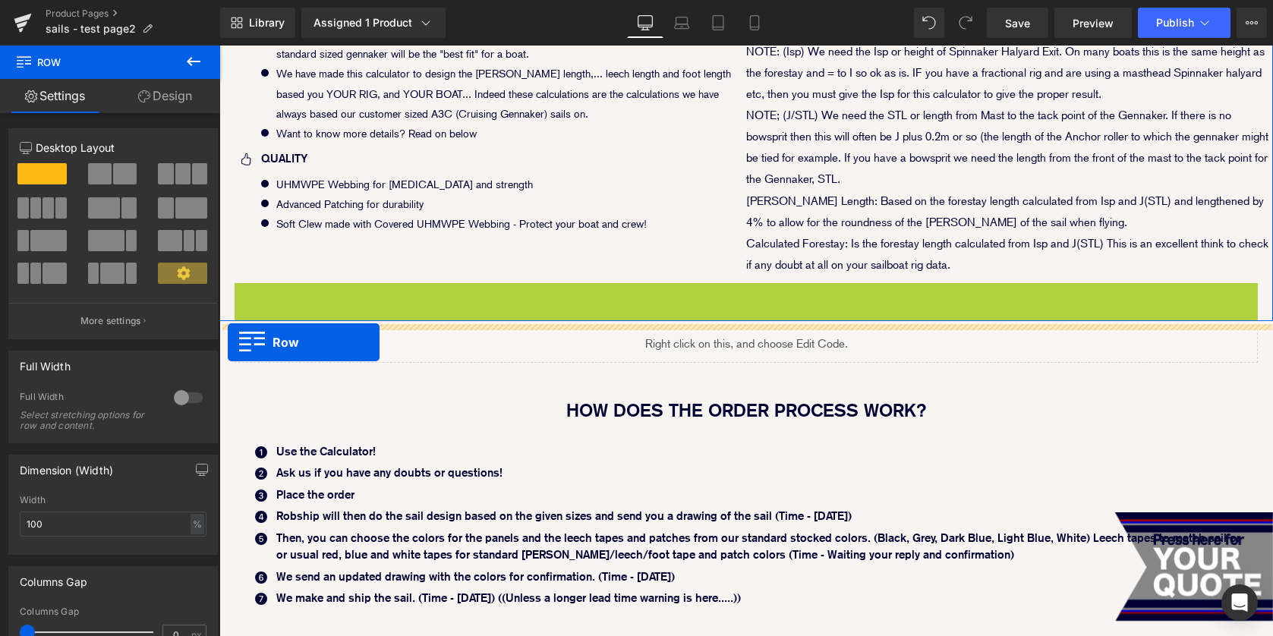
drag, startPoint x: 241, startPoint y: 292, endPoint x: 228, endPoint y: 342, distance: 52.7
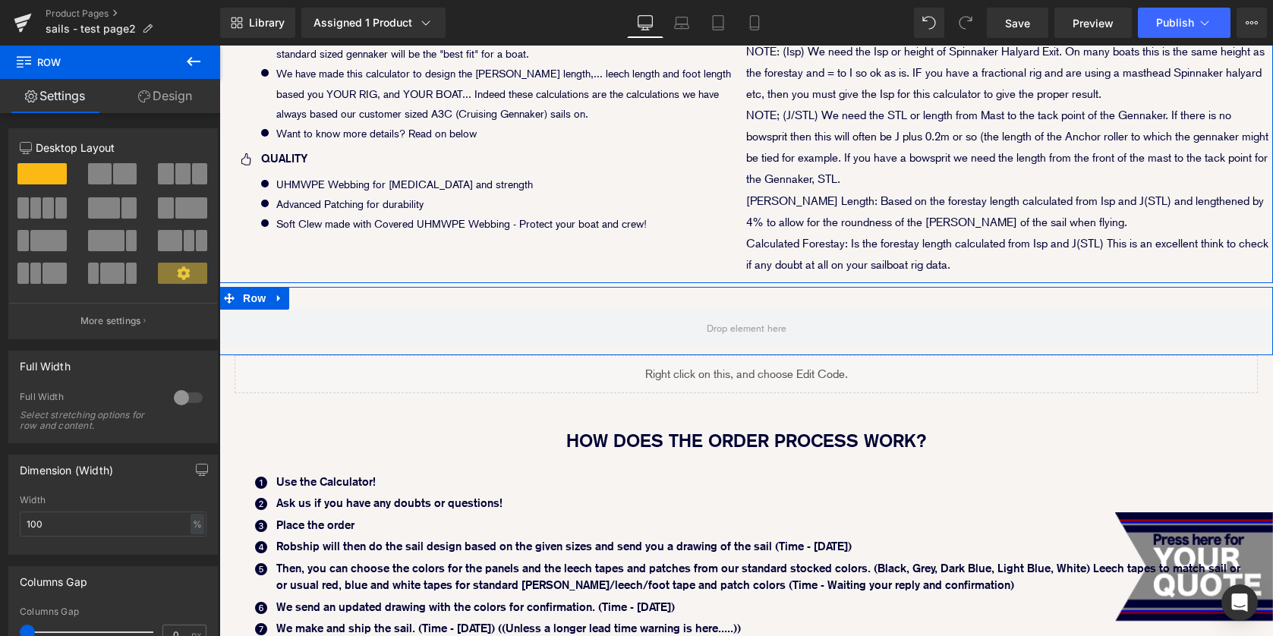
click at [171, 109] on link "Design" at bounding box center [165, 96] width 110 height 34
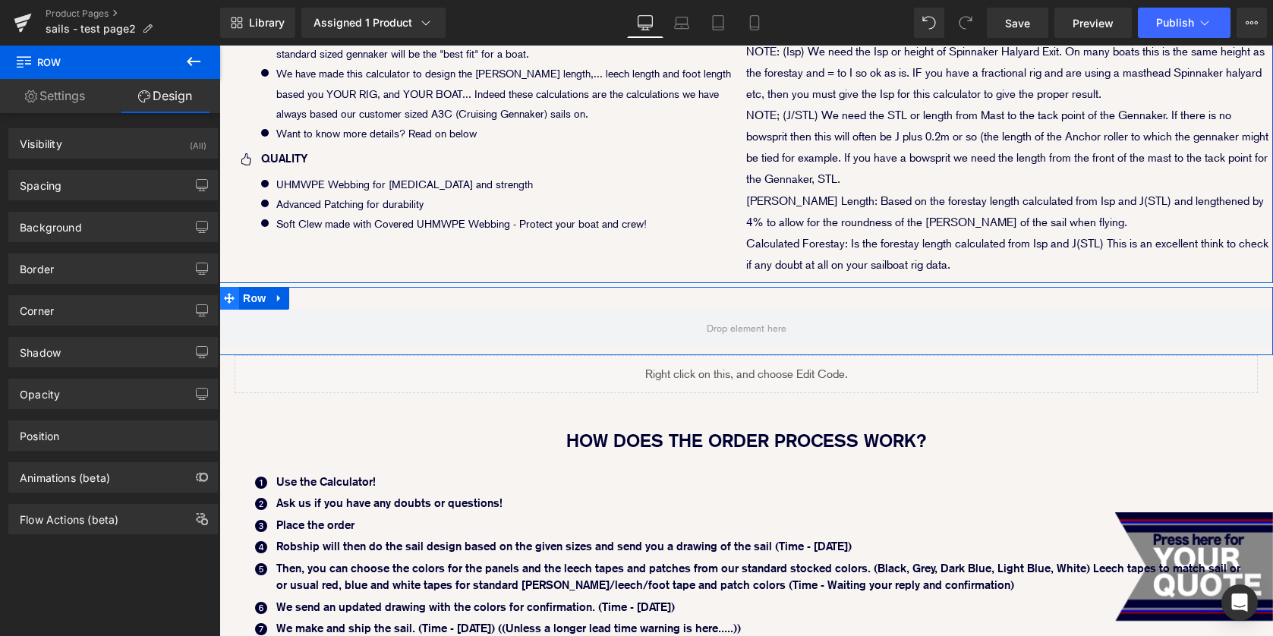
click at [226, 298] on icon at bounding box center [229, 298] width 11 height 11
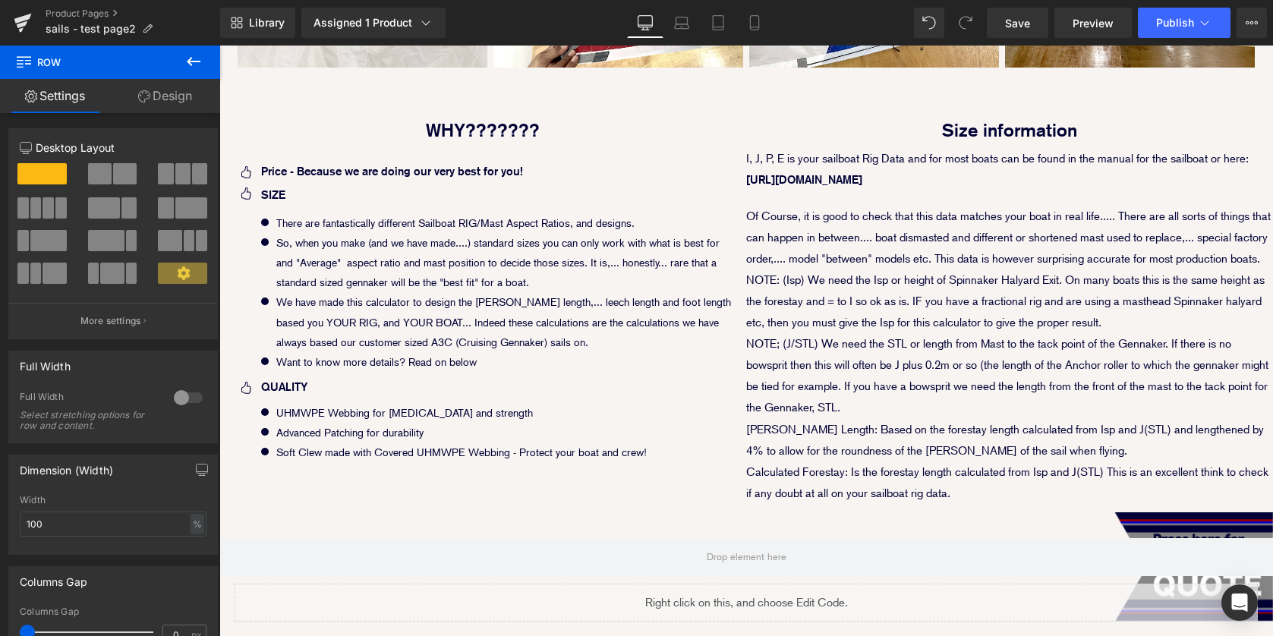
scroll to position [528, 0]
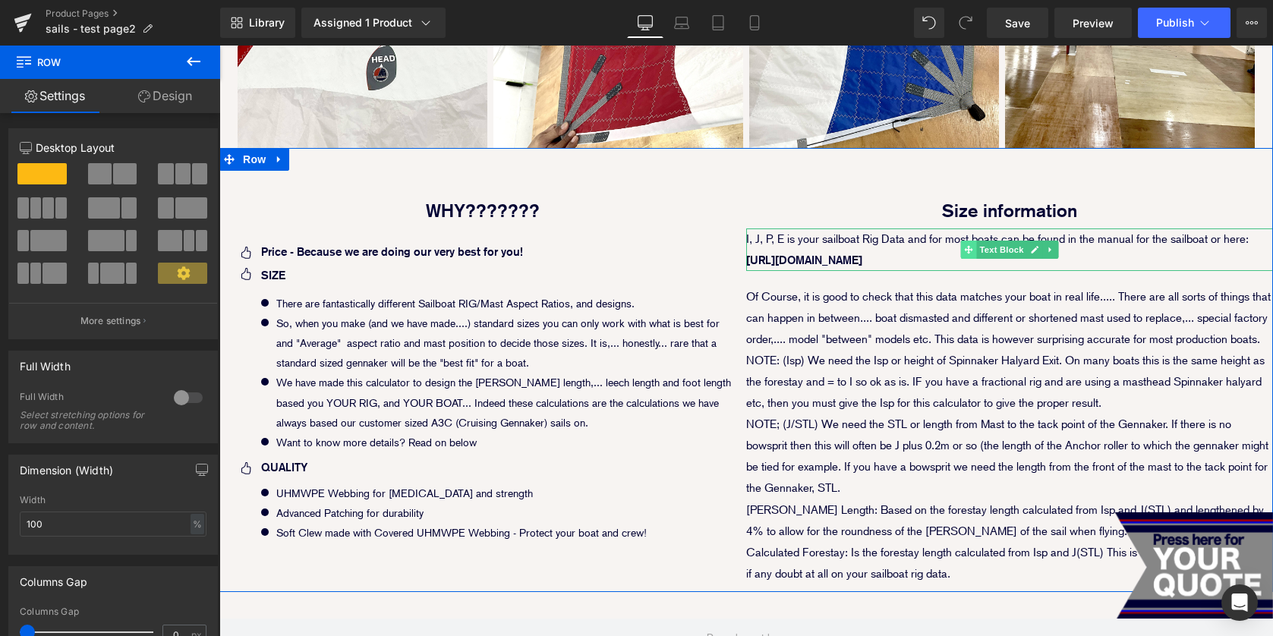
click at [966, 246] on icon at bounding box center [968, 249] width 8 height 9
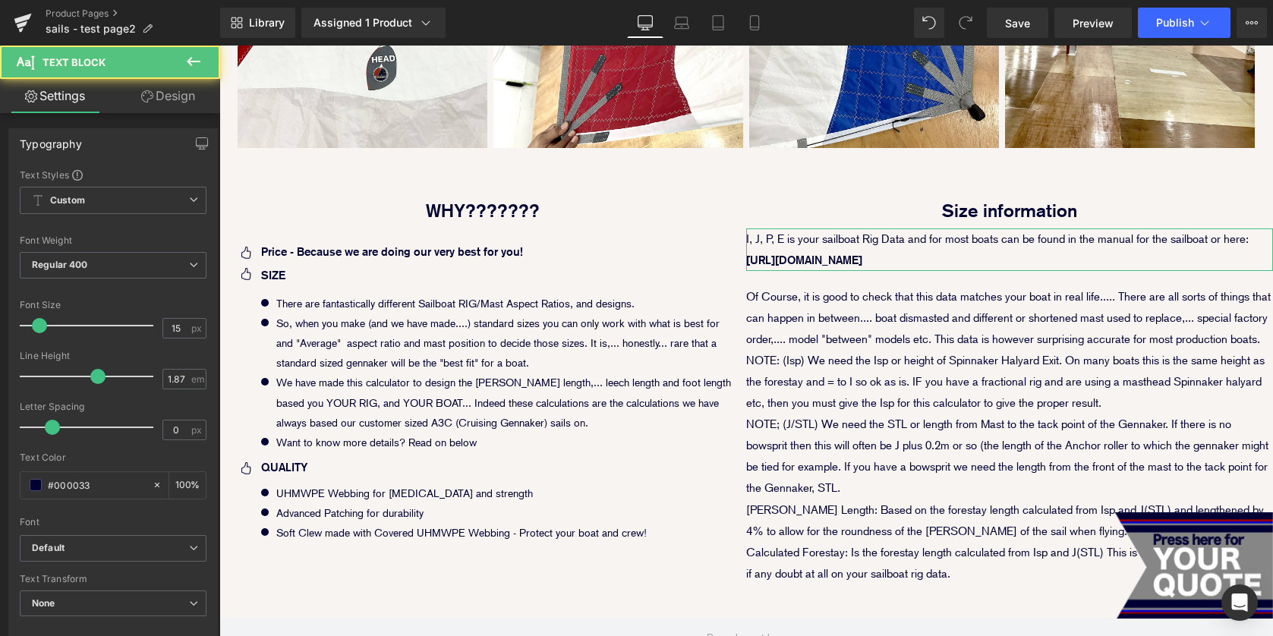
click at [174, 101] on link "Design" at bounding box center [168, 96] width 110 height 34
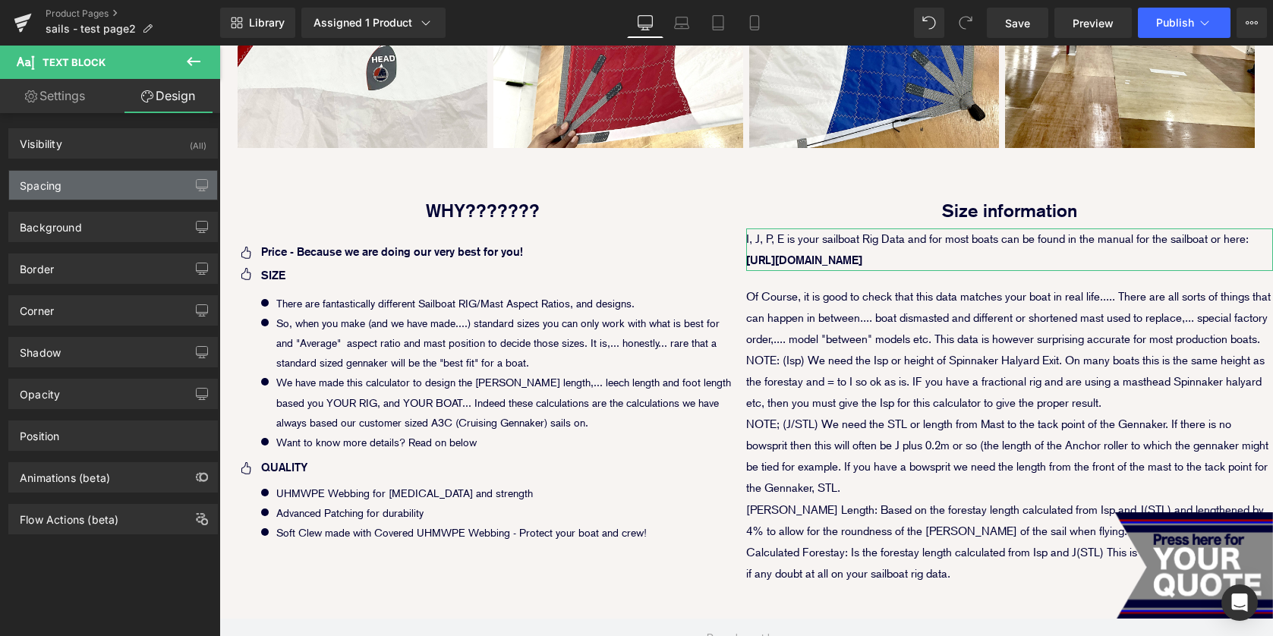
type input "0"
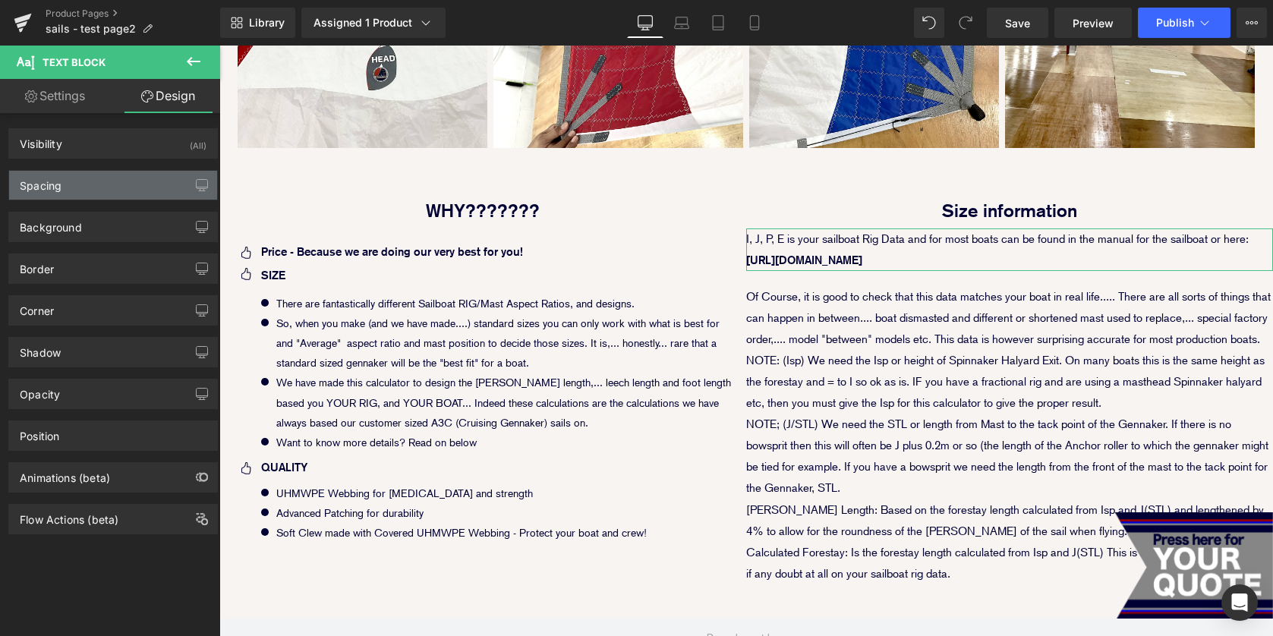
type input "0"
click at [128, 184] on div "Spacing" at bounding box center [113, 185] width 208 height 29
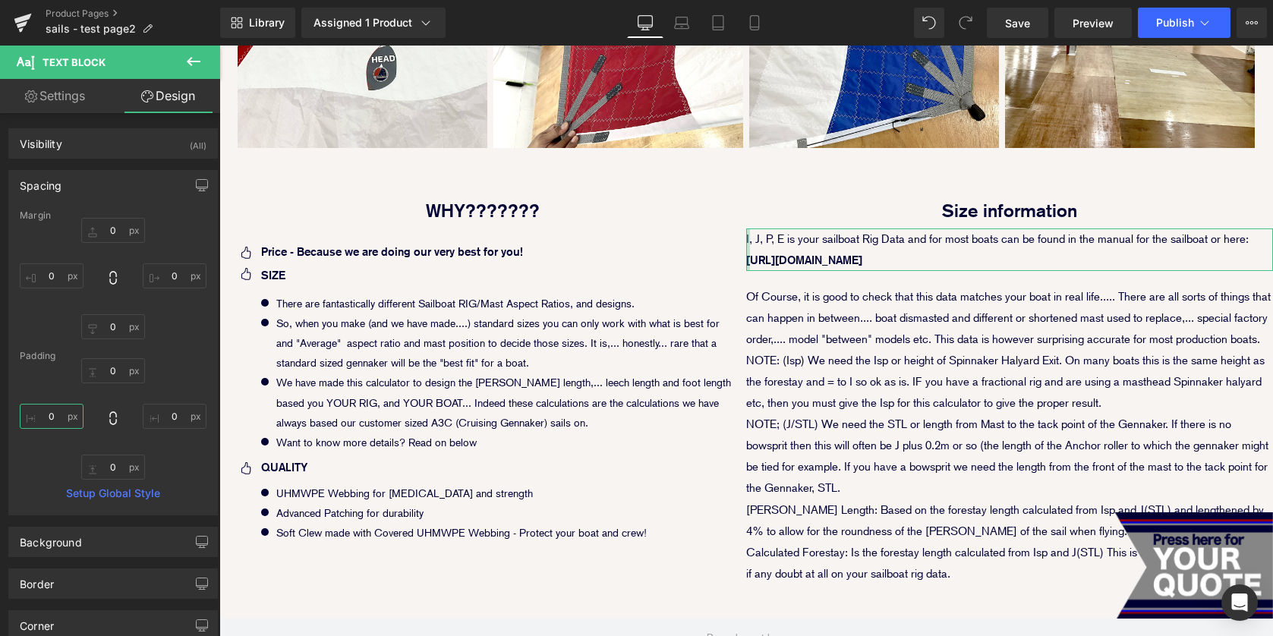
click at [49, 414] on input "0" at bounding box center [52, 416] width 64 height 25
type input "20"
click at [156, 415] on input "0" at bounding box center [175, 416] width 64 height 25
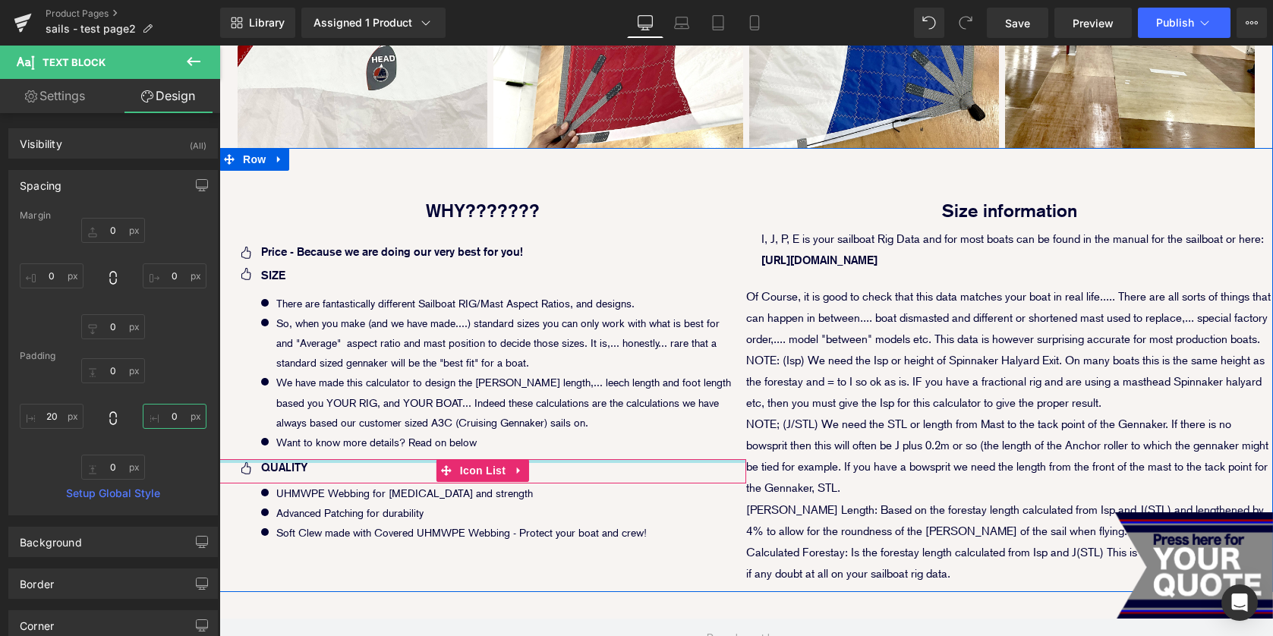
type input "20"
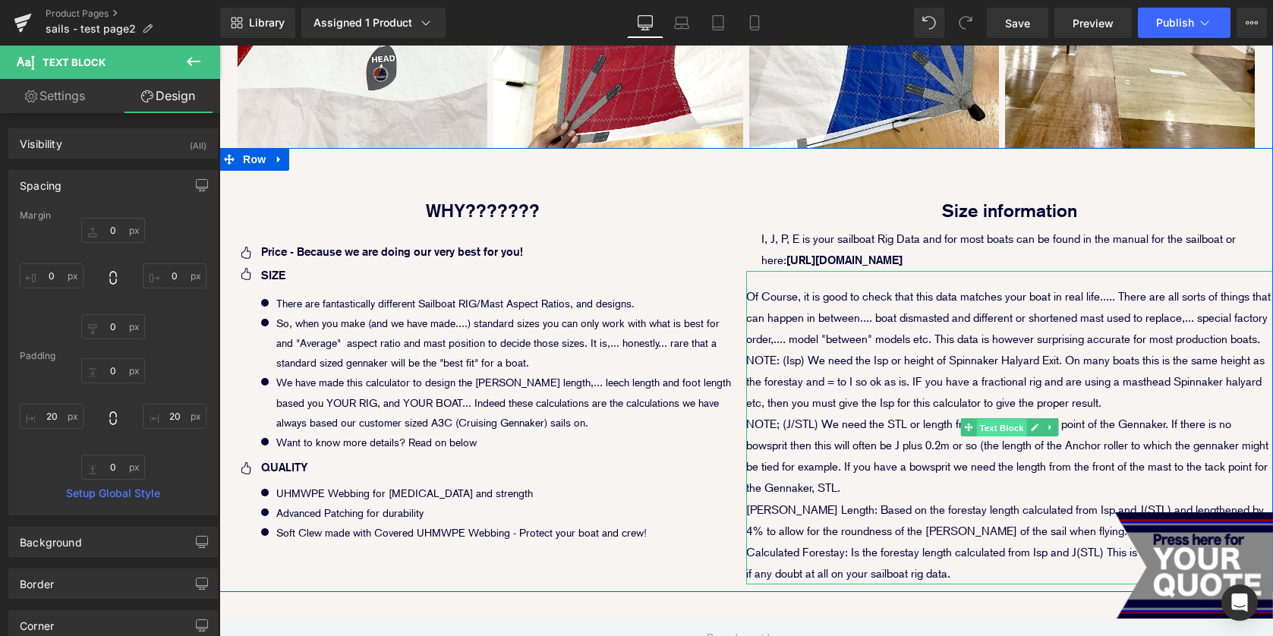
click at [998, 429] on span "Text Block" at bounding box center [1001, 428] width 50 height 18
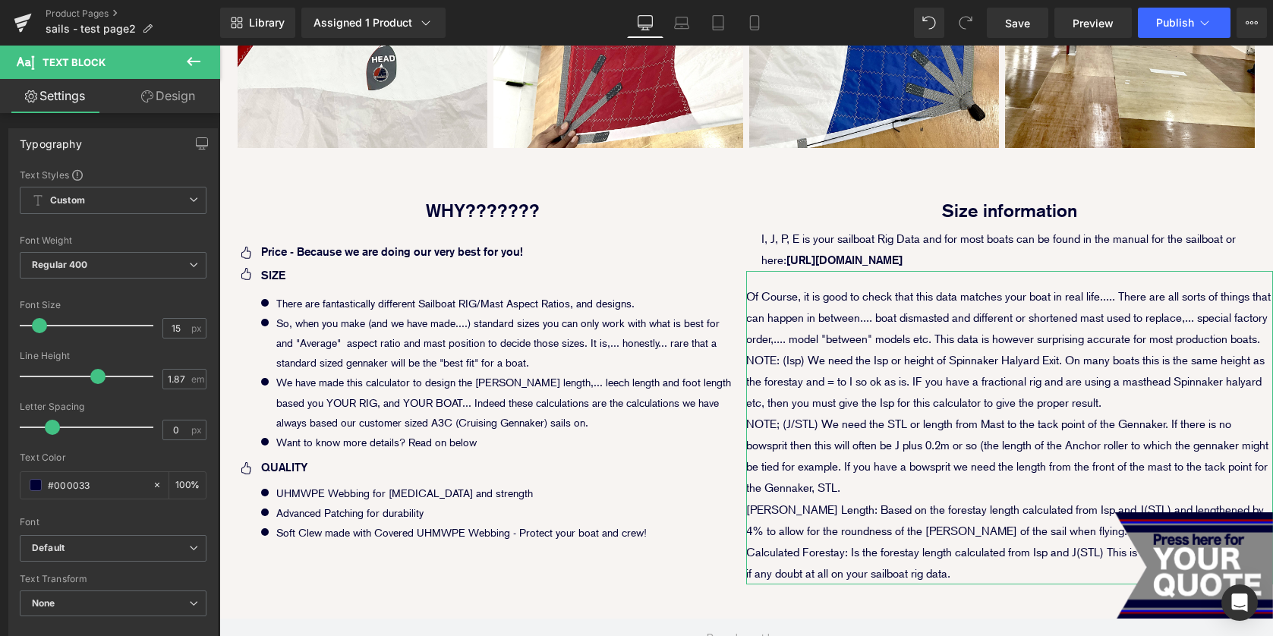
click at [159, 84] on link "Design" at bounding box center [168, 96] width 110 height 34
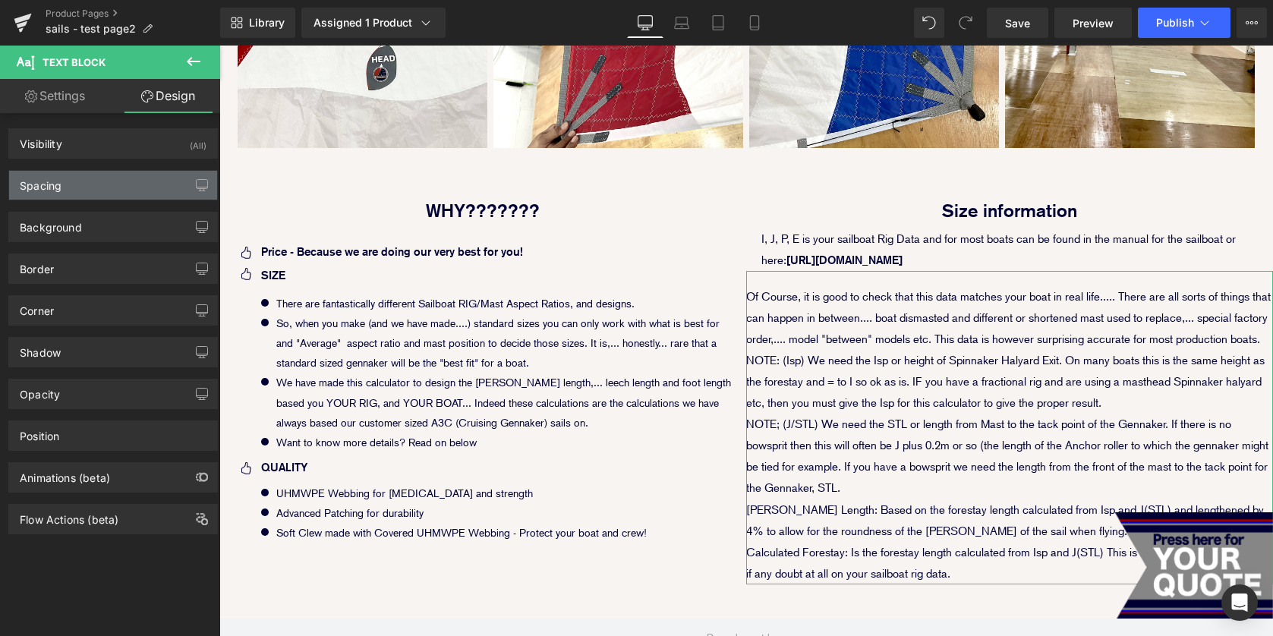
click at [106, 187] on div "Spacing" at bounding box center [113, 185] width 208 height 29
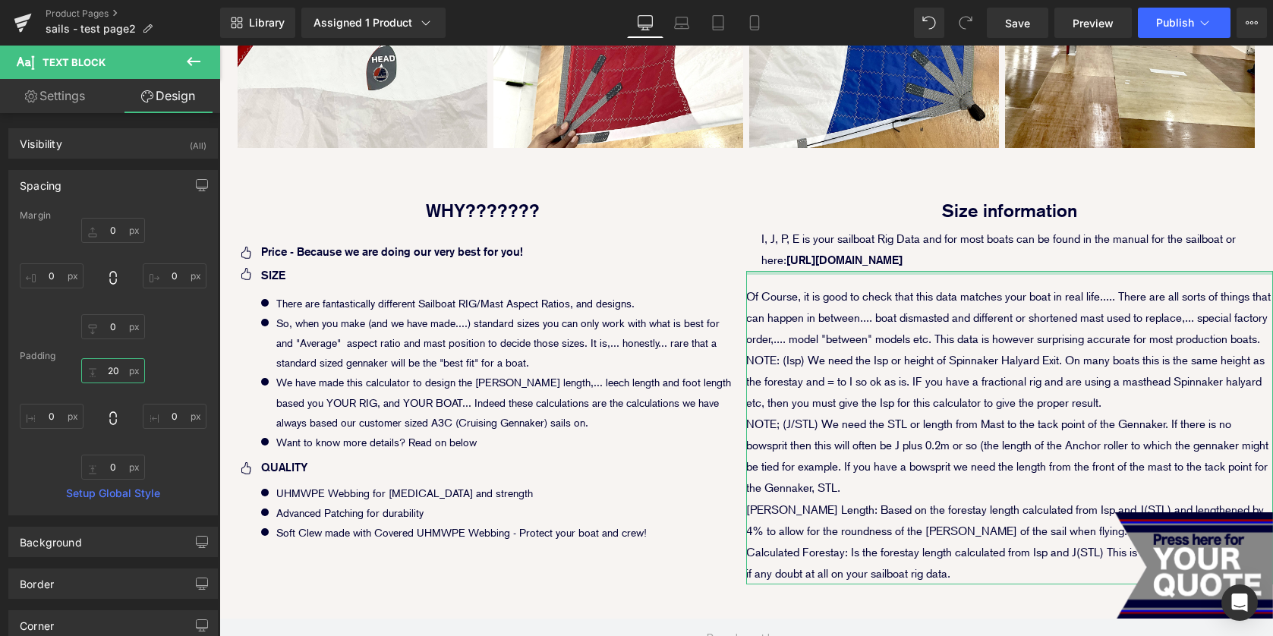
click at [110, 367] on input "20" at bounding box center [113, 370] width 64 height 25
type input "10"
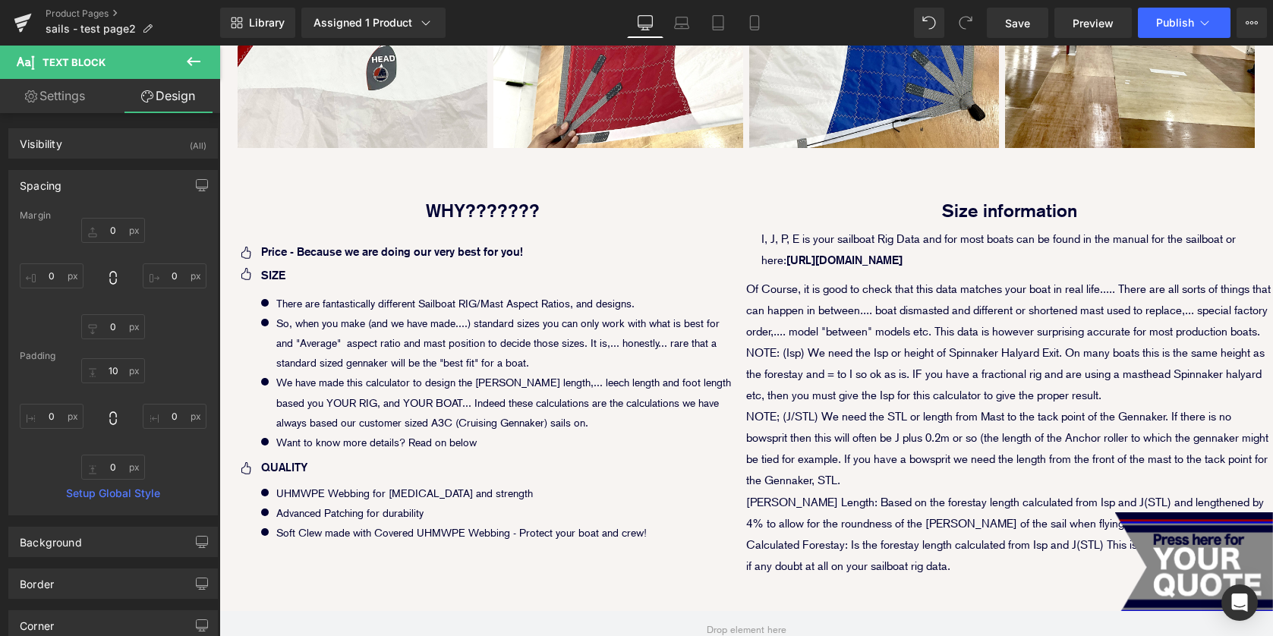
click at [966, 333] on p "Of Course, it is good to check that this data matches your boat in real life...…" at bounding box center [1009, 311] width 527 height 64
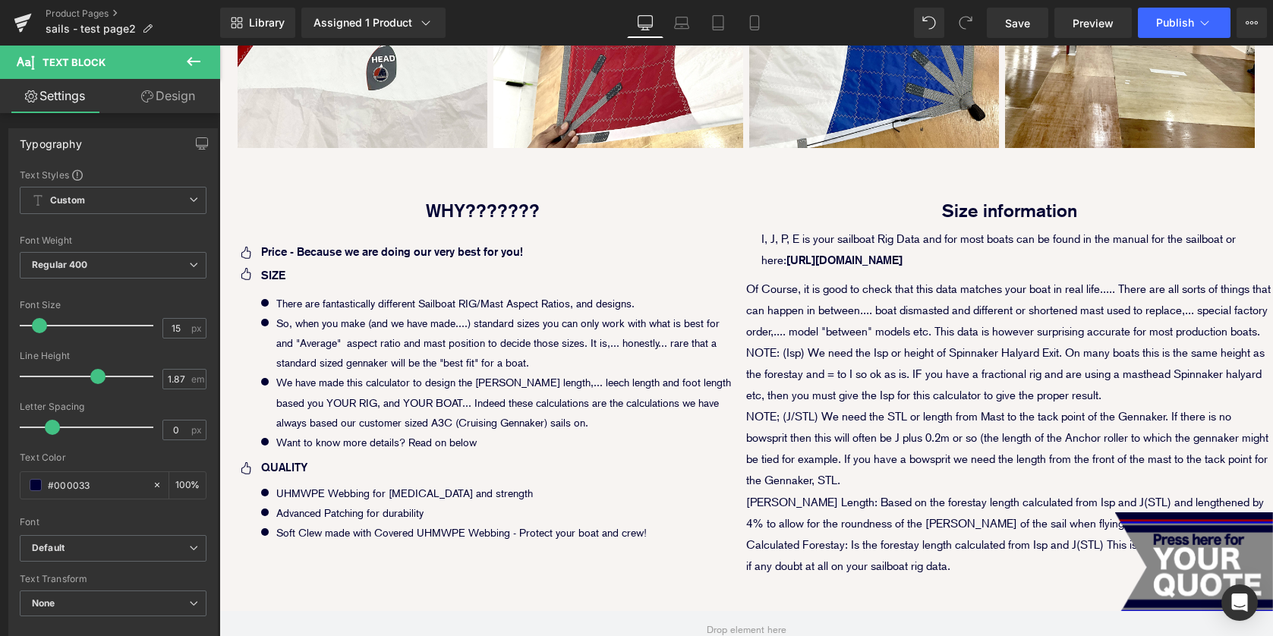
click at [177, 106] on link "Design" at bounding box center [168, 96] width 110 height 34
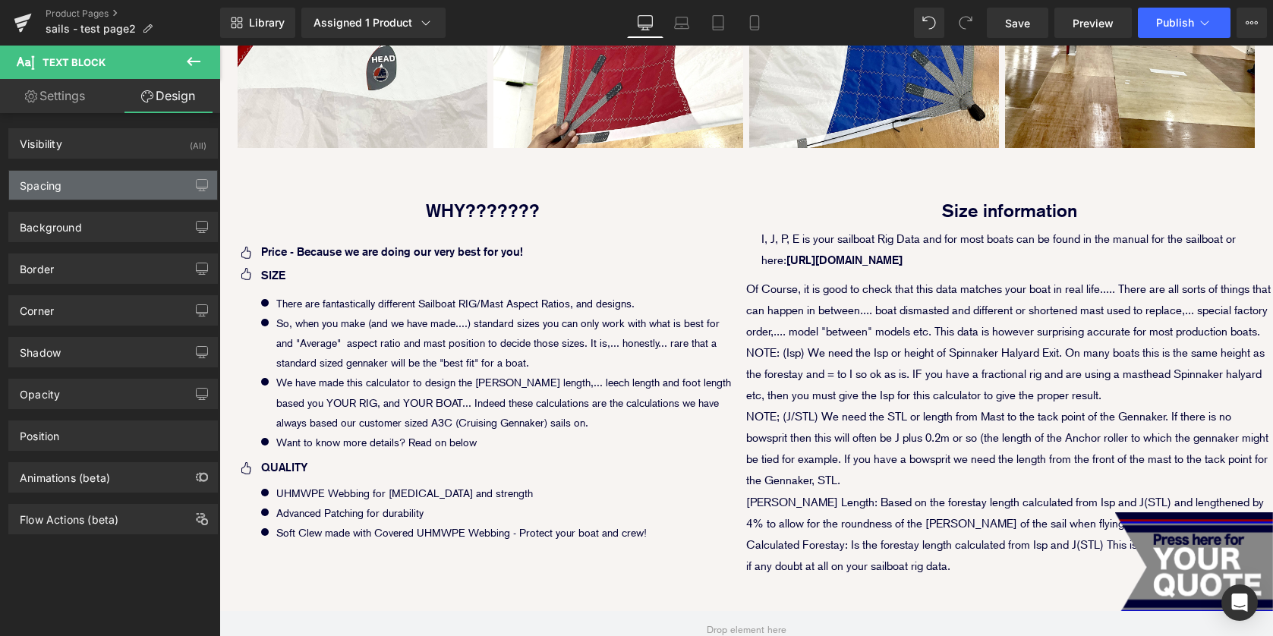
click at [93, 182] on div "Spacing" at bounding box center [113, 185] width 208 height 29
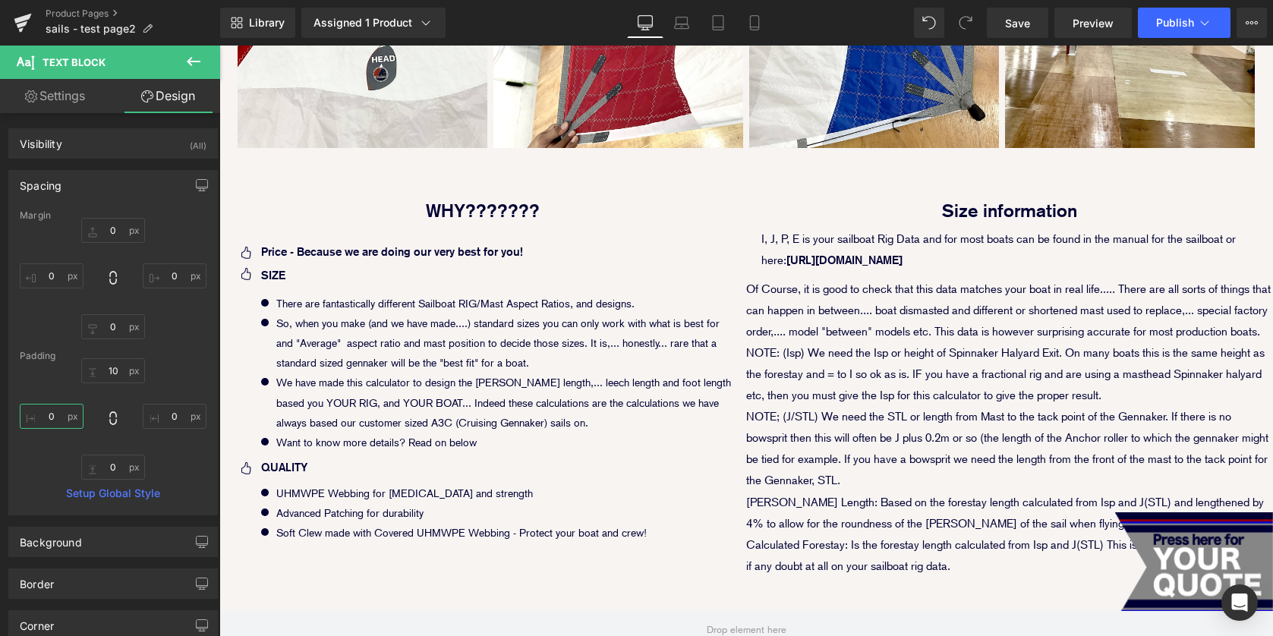
click at [36, 415] on input "0" at bounding box center [52, 416] width 64 height 25
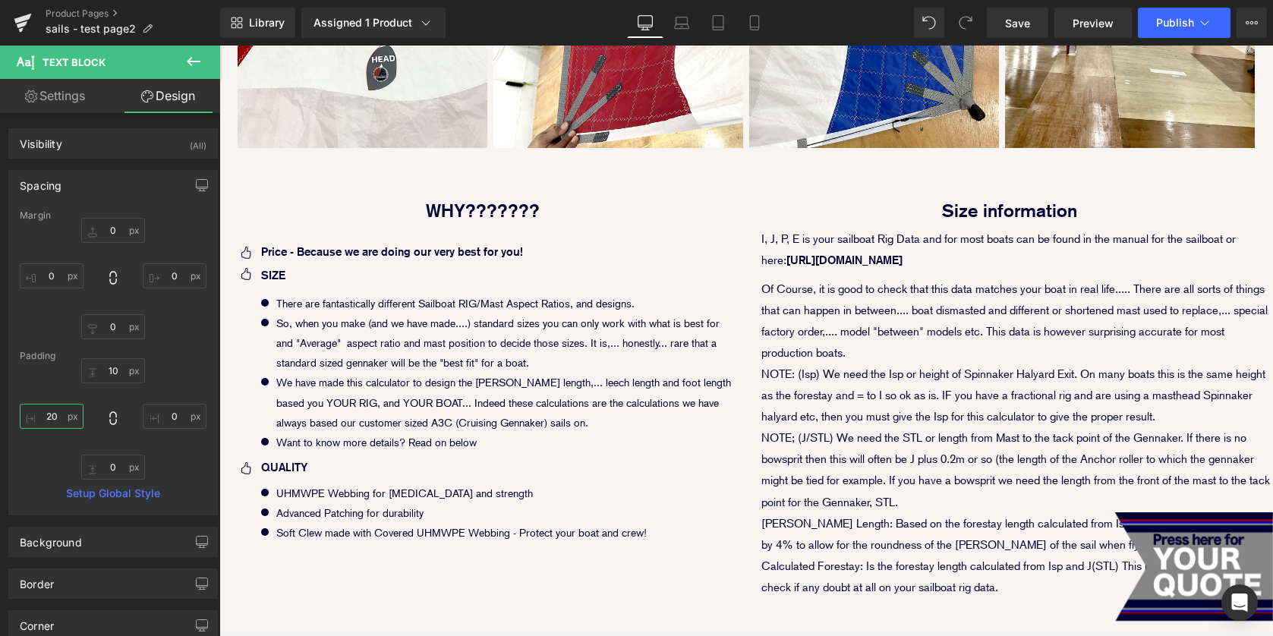
type input "20"
click at [168, 416] on input "0" at bounding box center [175, 416] width 64 height 25
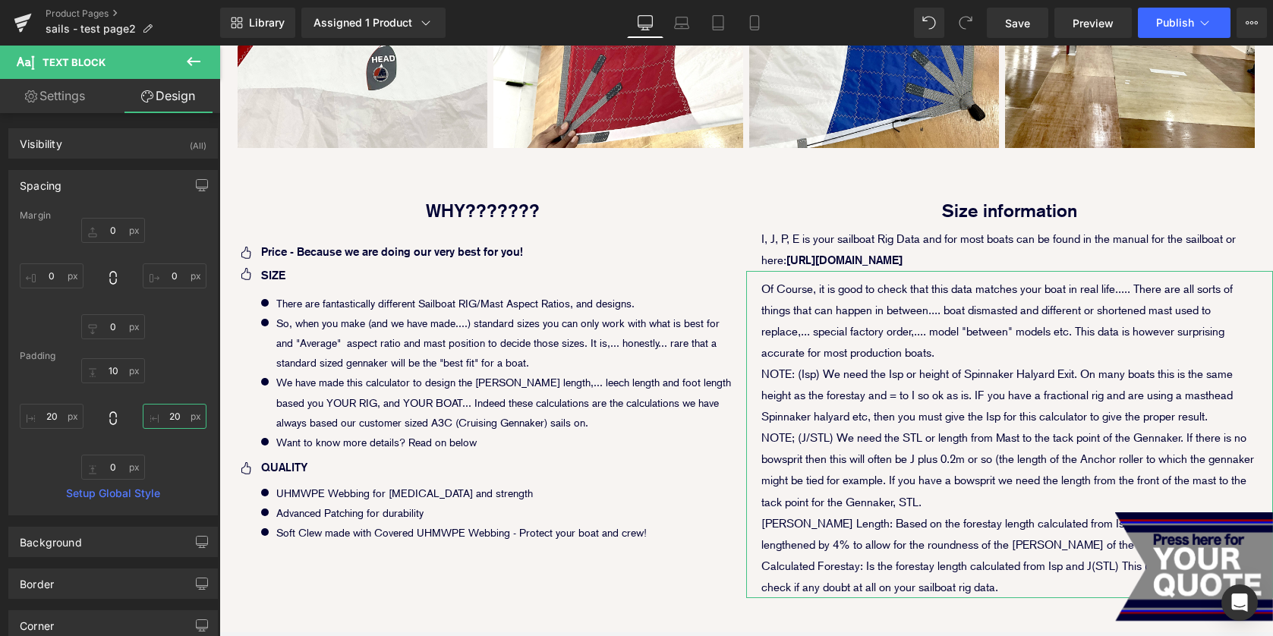
type input "20"
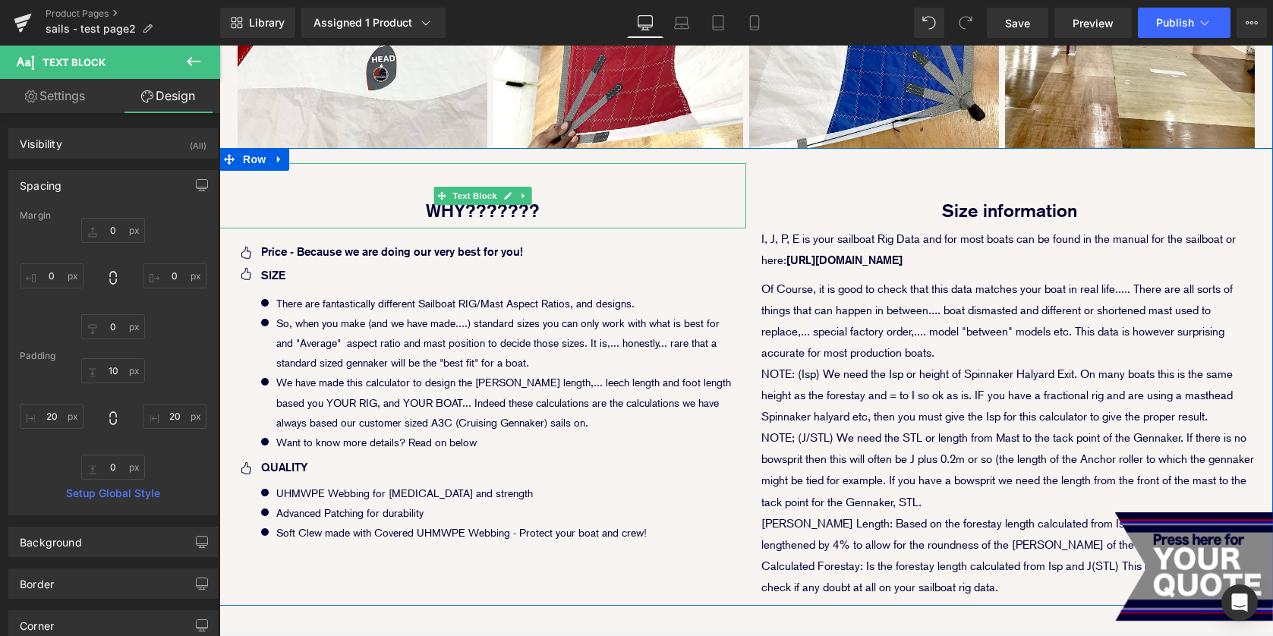
click at [666, 216] on p "WHY???????" at bounding box center [482, 211] width 527 height 35
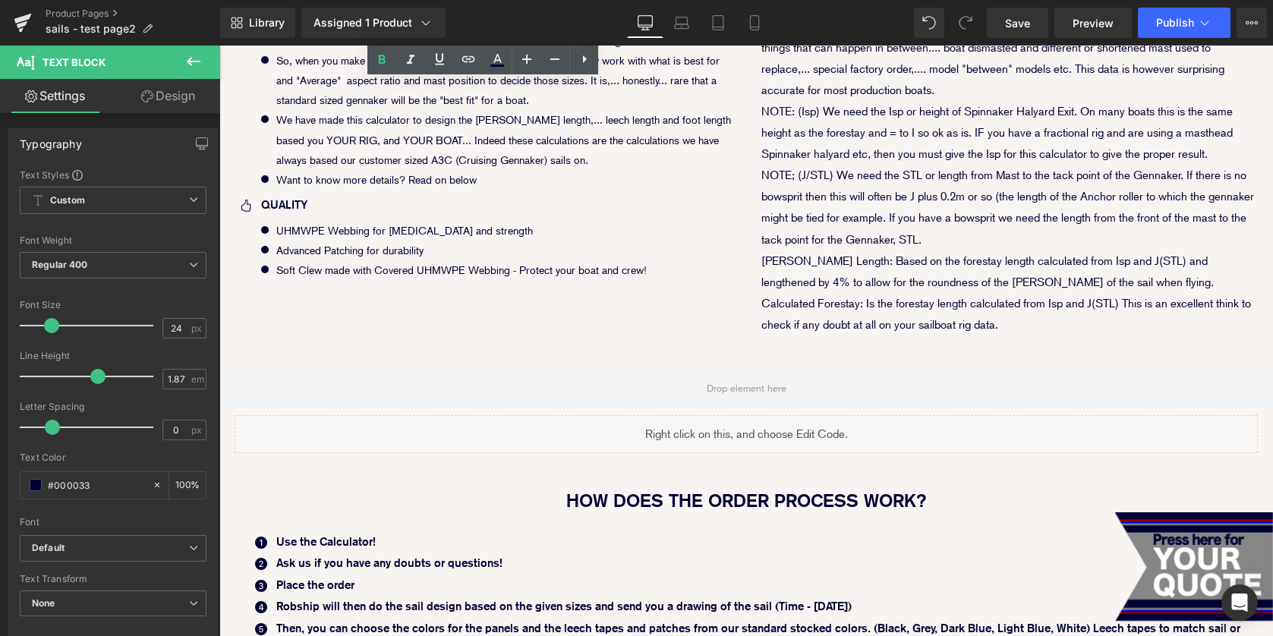
scroll to position [796, 0]
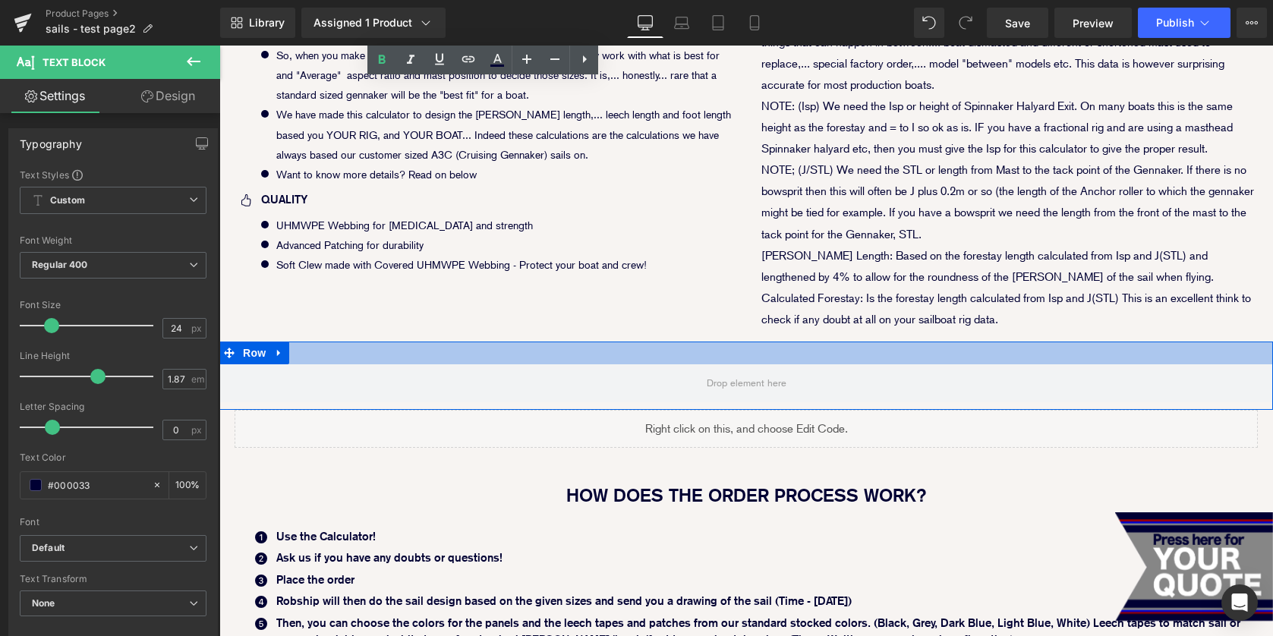
click at [614, 352] on div at bounding box center [746, 353] width 1054 height 23
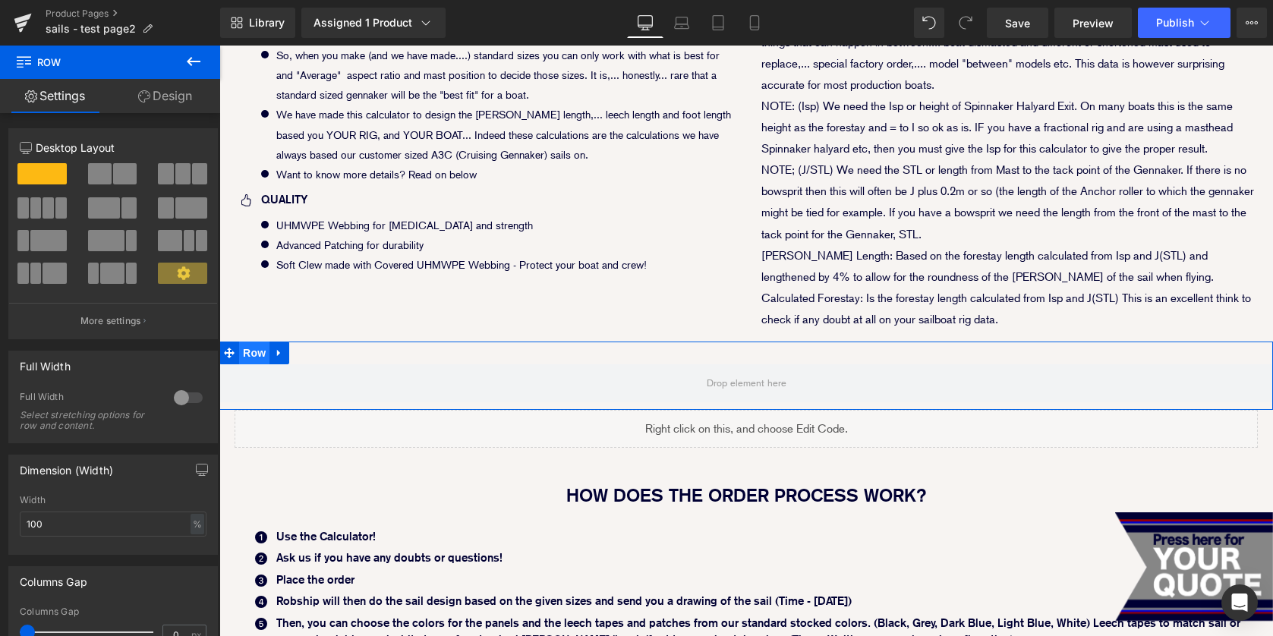
click at [248, 348] on span "Row" at bounding box center [254, 353] width 30 height 23
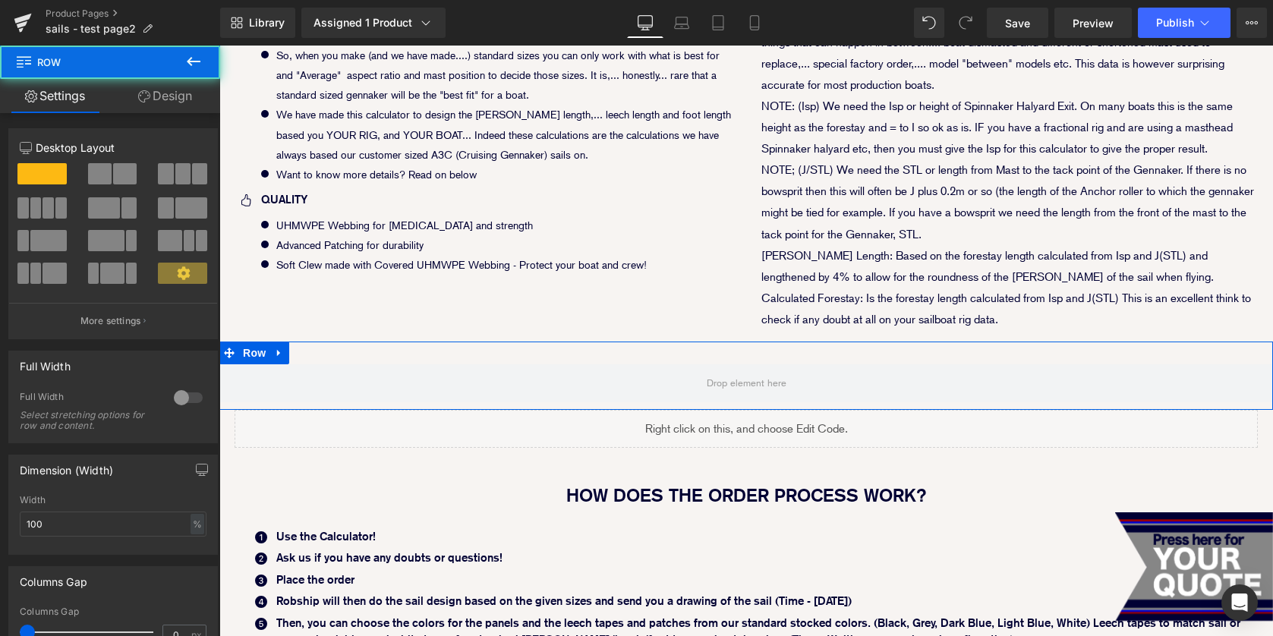
click at [115, 177] on span at bounding box center [125, 173] width 24 height 21
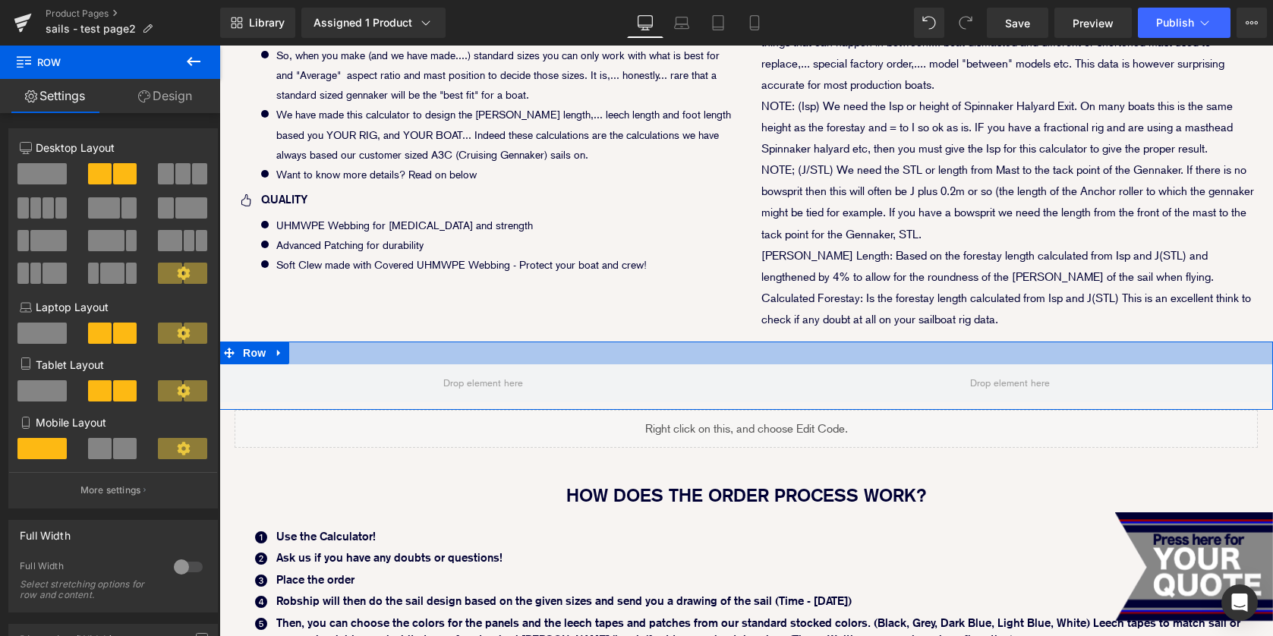
click at [698, 360] on div at bounding box center [746, 353] width 1054 height 23
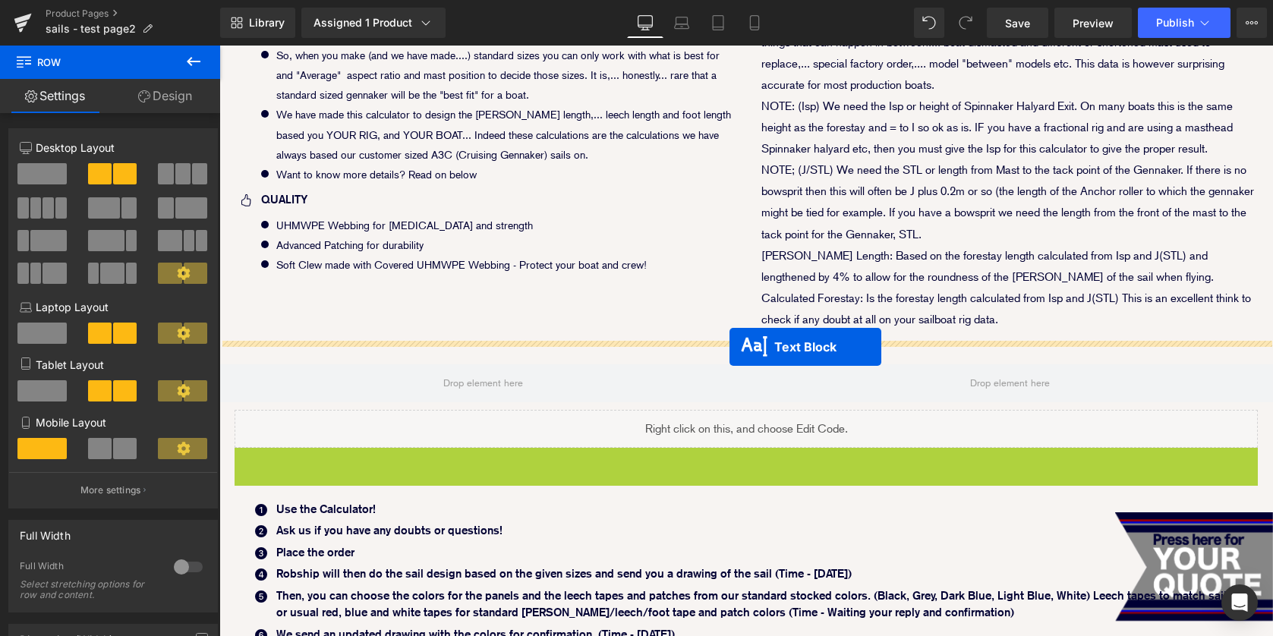
drag, startPoint x: 706, startPoint y: 481, endPoint x: 730, endPoint y: 347, distance: 135.7
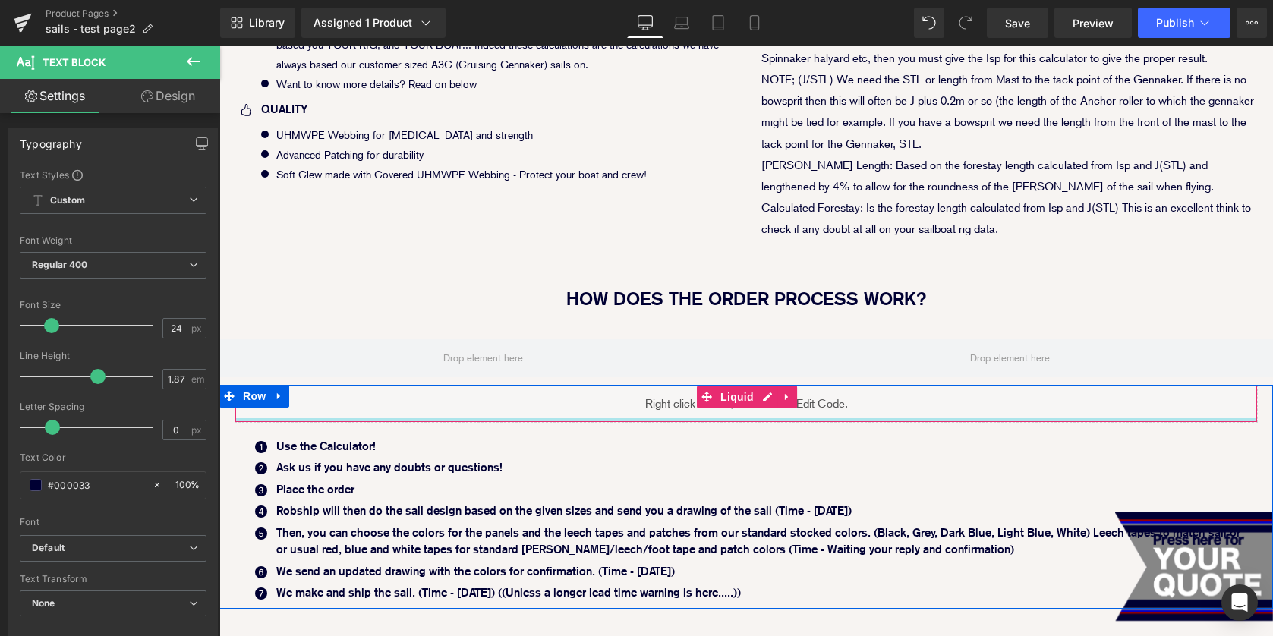
scroll to position [894, 0]
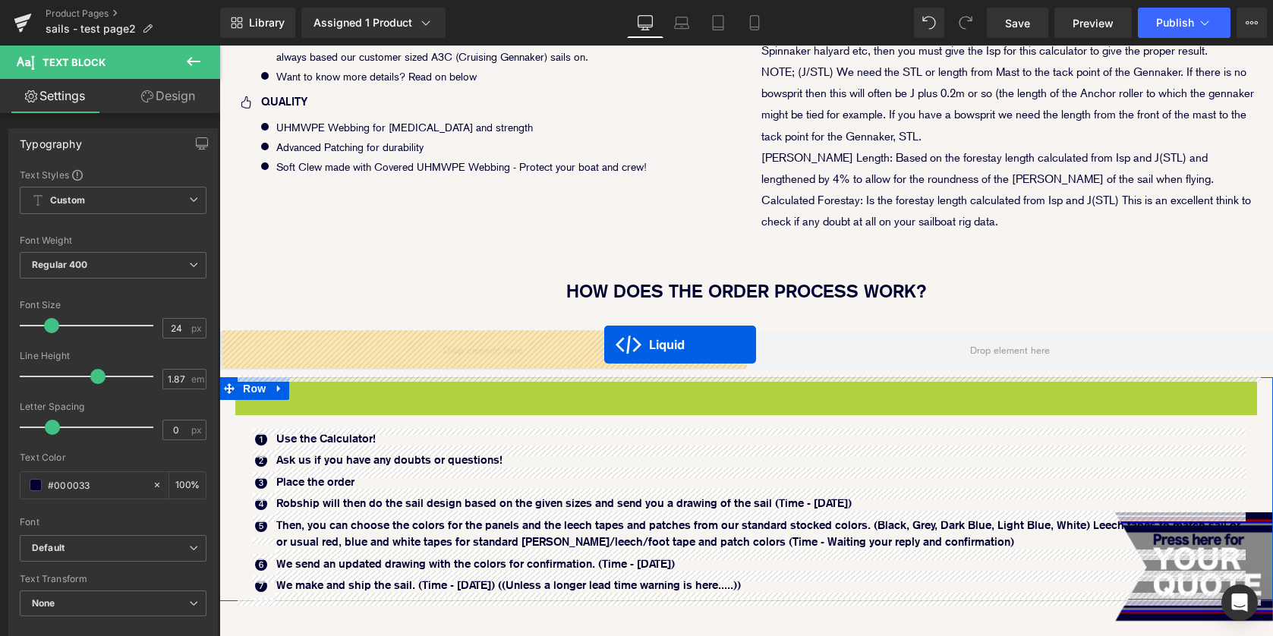
drag, startPoint x: 705, startPoint y: 387, endPoint x: 601, endPoint y: 345, distance: 112.1
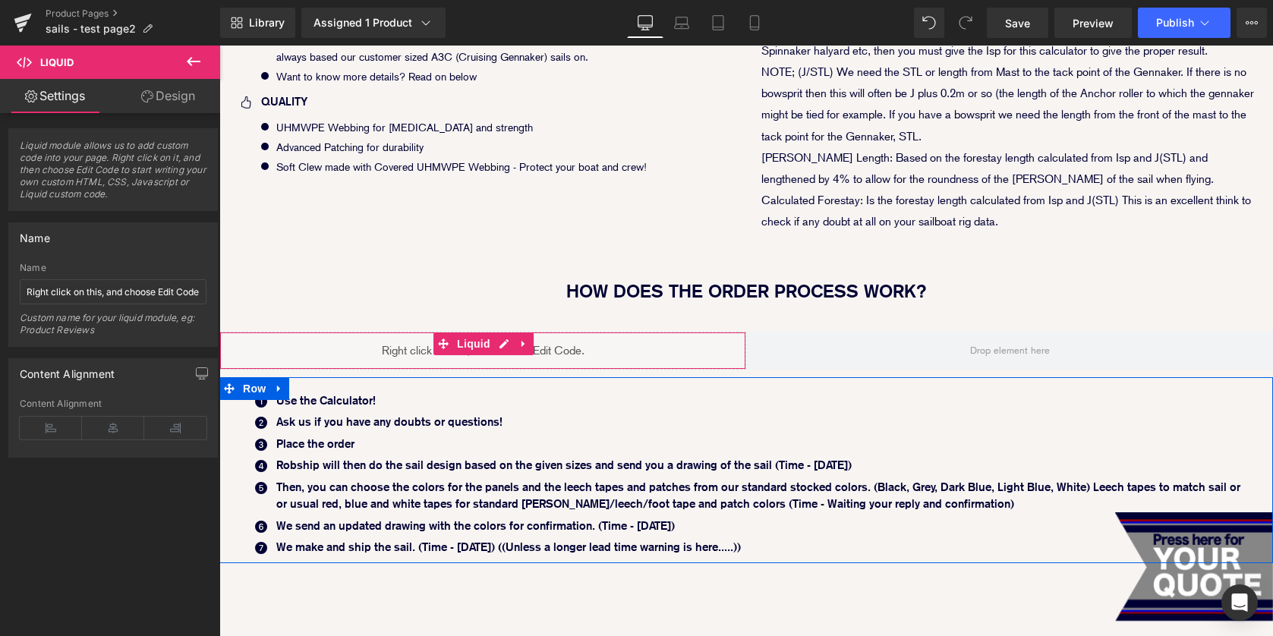
click at [168, 102] on link "Design" at bounding box center [168, 96] width 110 height 34
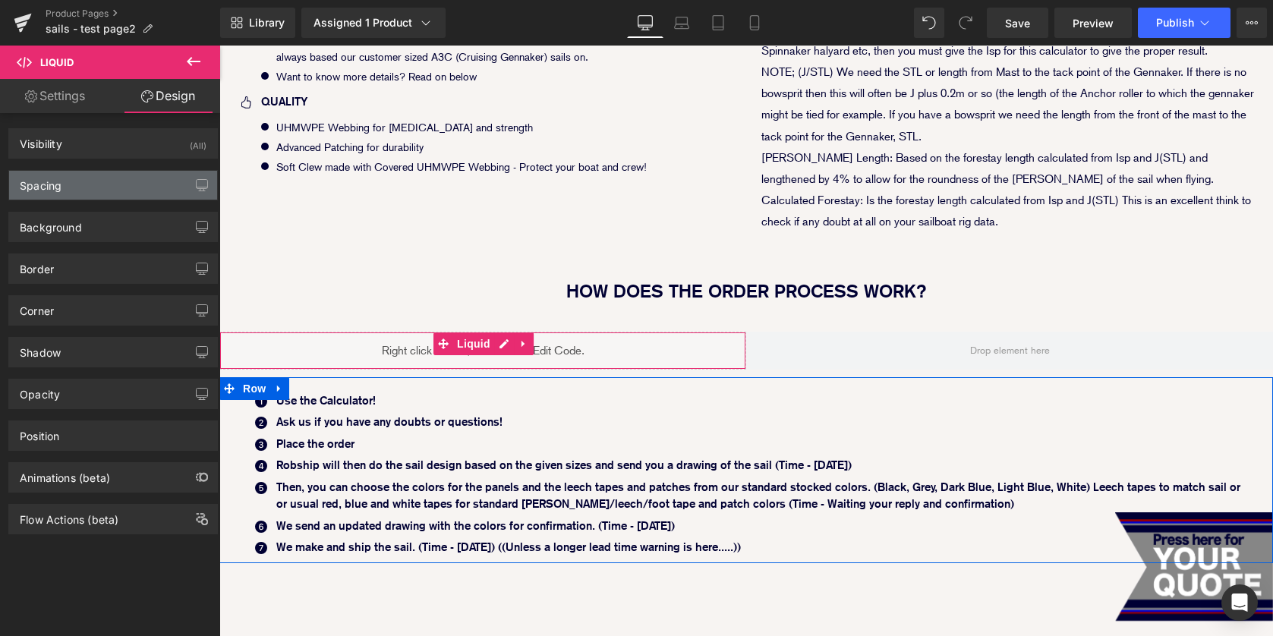
click at [133, 188] on div "Spacing" at bounding box center [113, 185] width 208 height 29
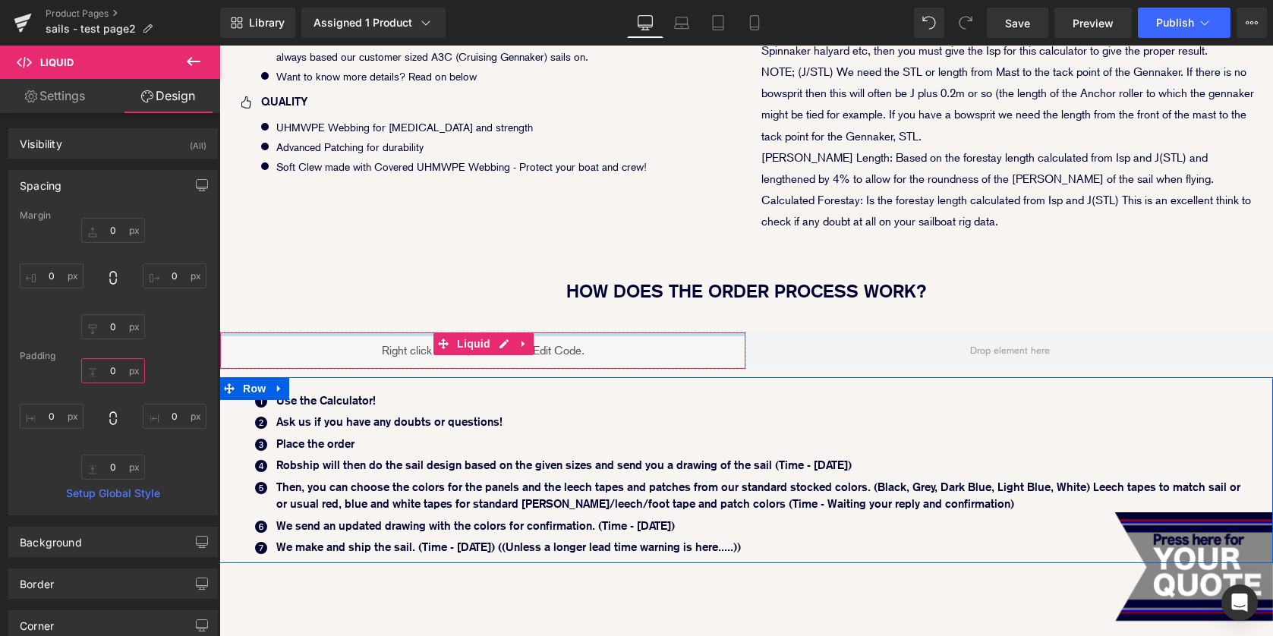
click at [103, 371] on input "0" at bounding box center [113, 370] width 64 height 25
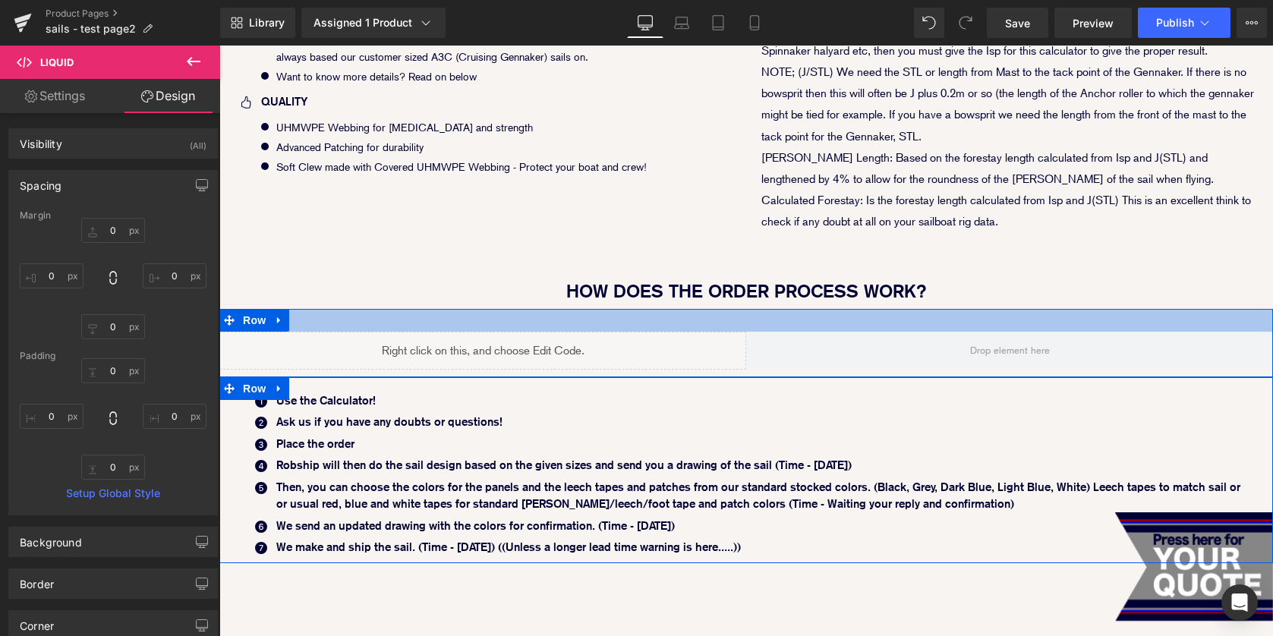
click at [575, 317] on div at bounding box center [746, 320] width 1054 height 23
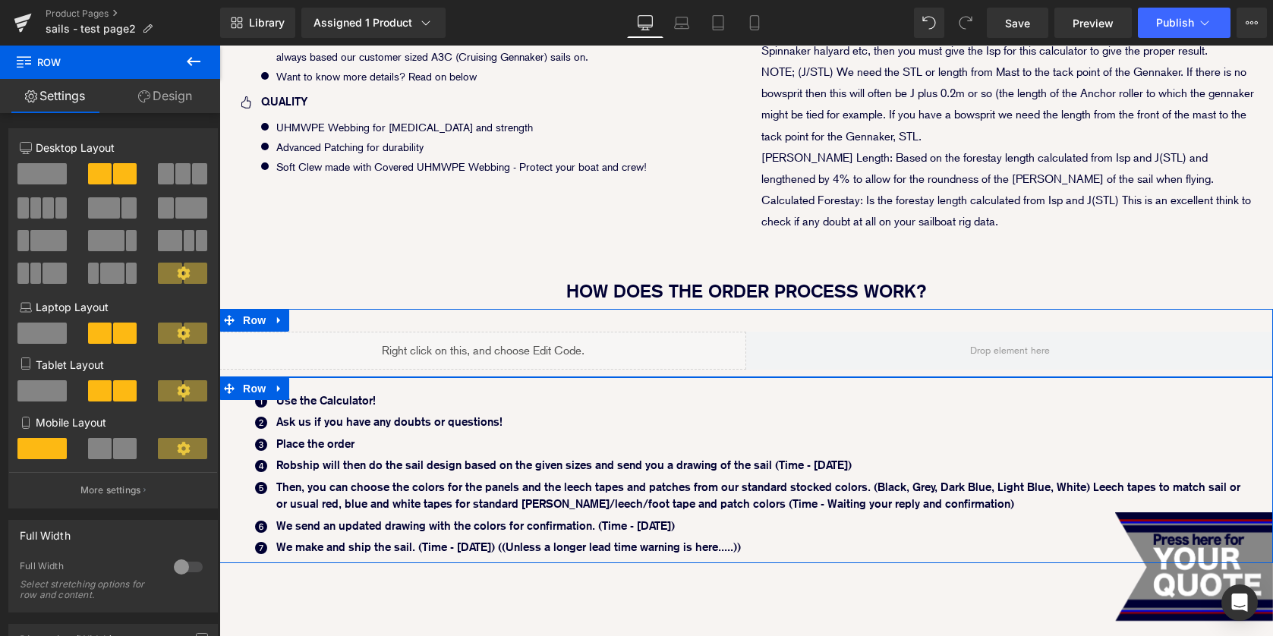
click at [174, 96] on link "Design" at bounding box center [165, 96] width 110 height 34
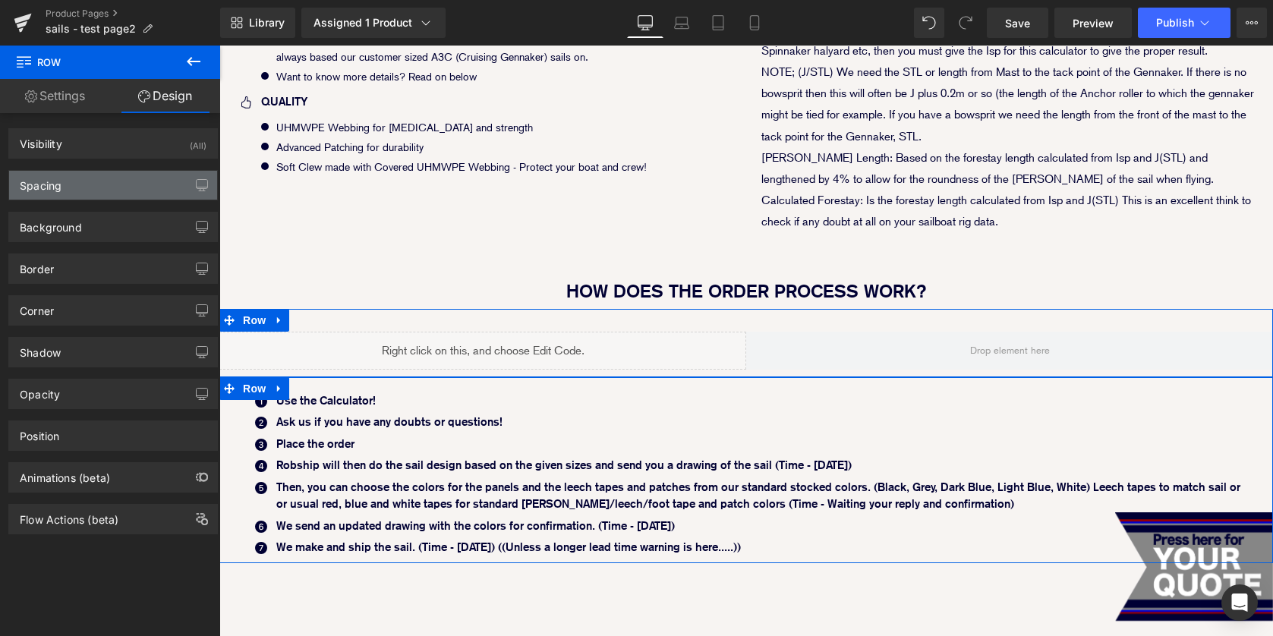
click at [106, 187] on div "Spacing" at bounding box center [113, 185] width 208 height 29
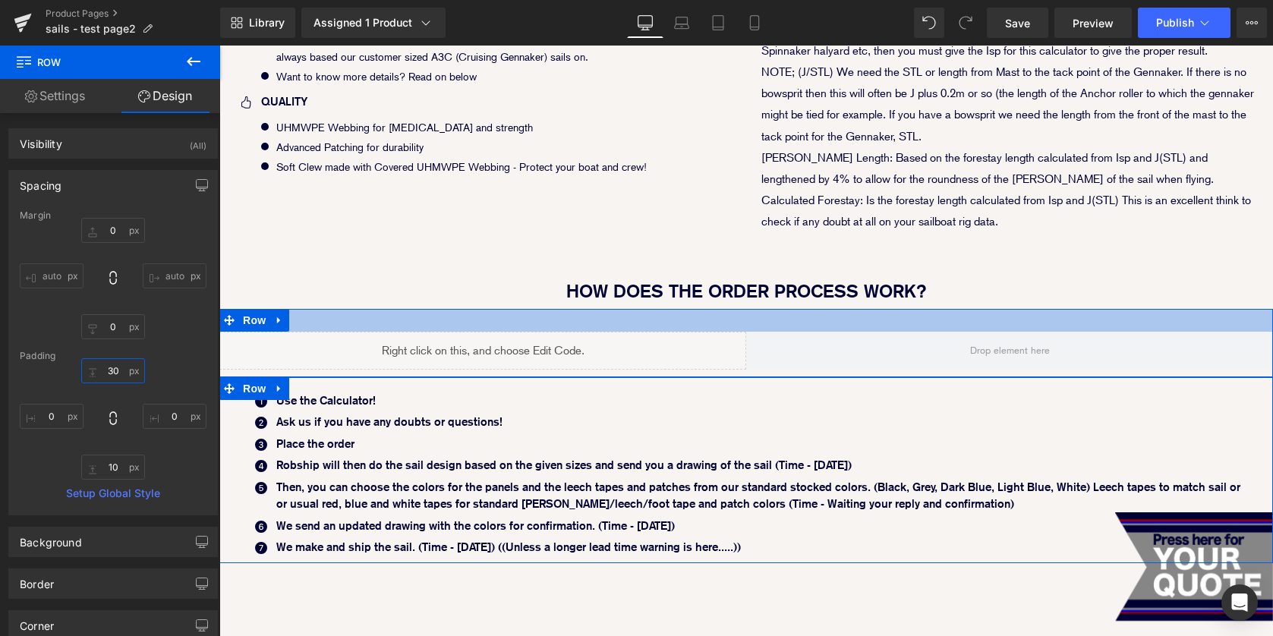
click at [110, 367] on input "30" at bounding box center [113, 370] width 64 height 25
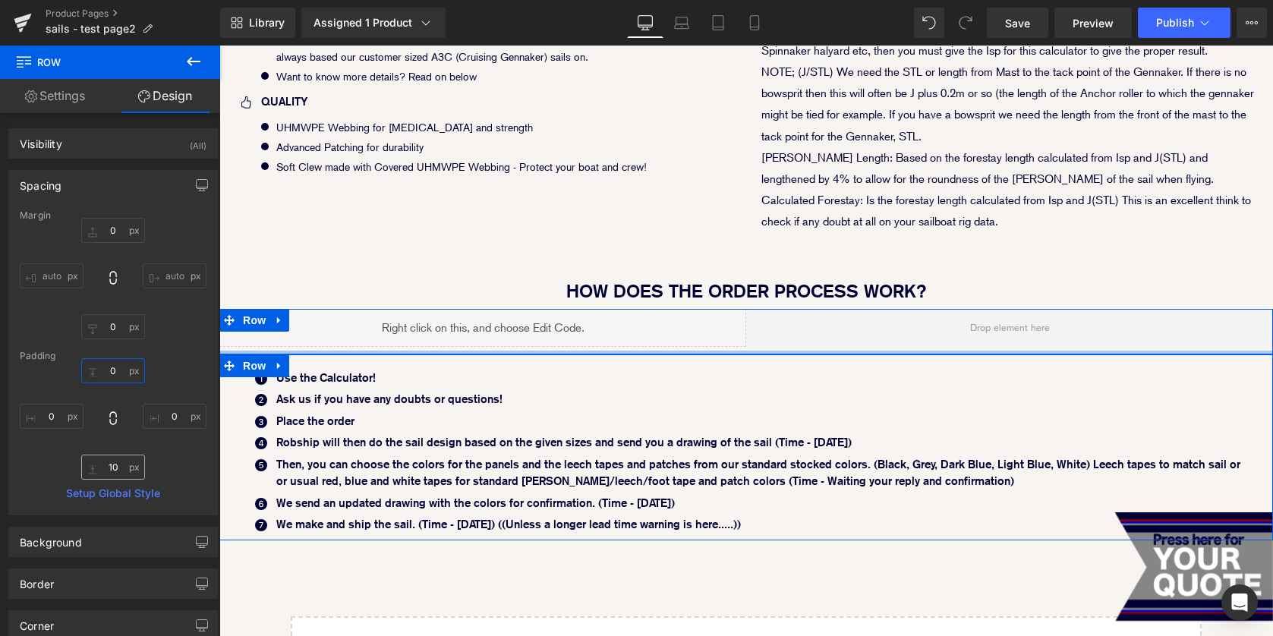
type input "0"
click at [109, 463] on input "10" at bounding box center [113, 467] width 64 height 25
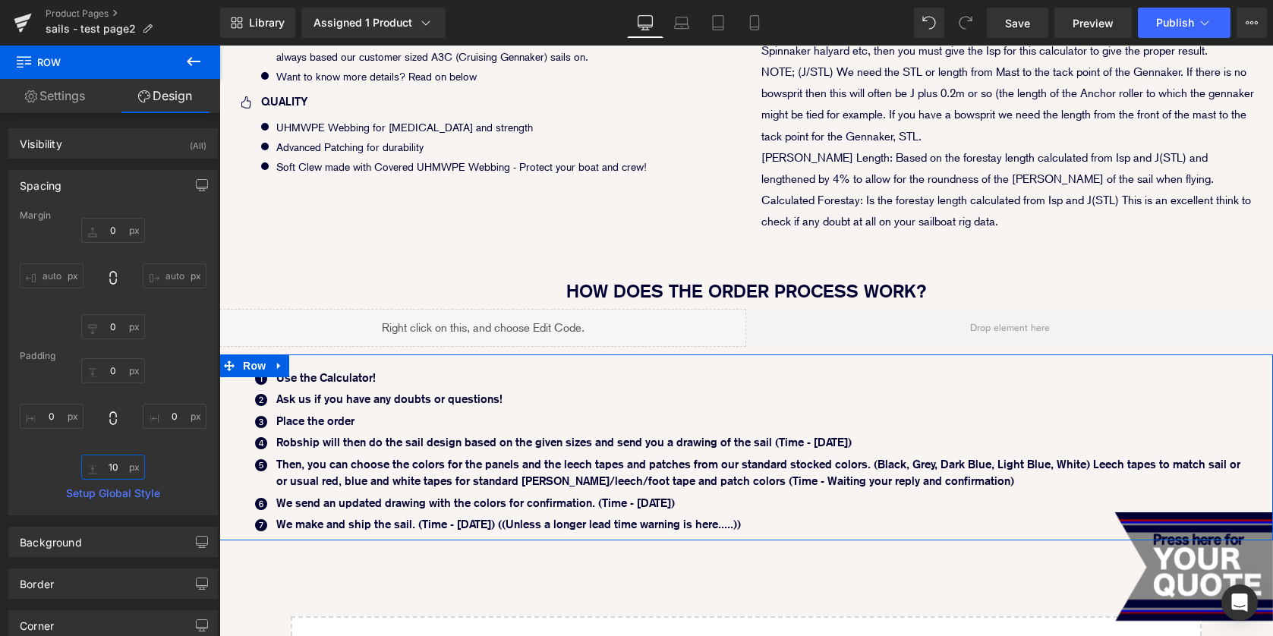
type input "0"
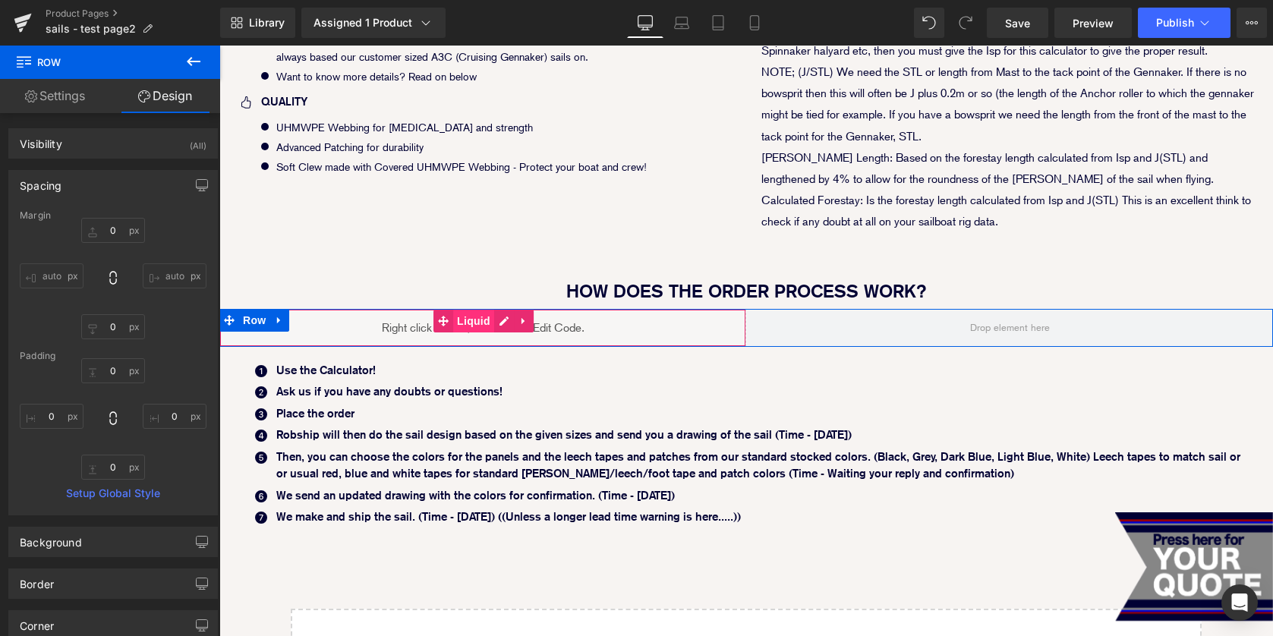
click at [468, 319] on span "Liquid" at bounding box center [473, 321] width 41 height 23
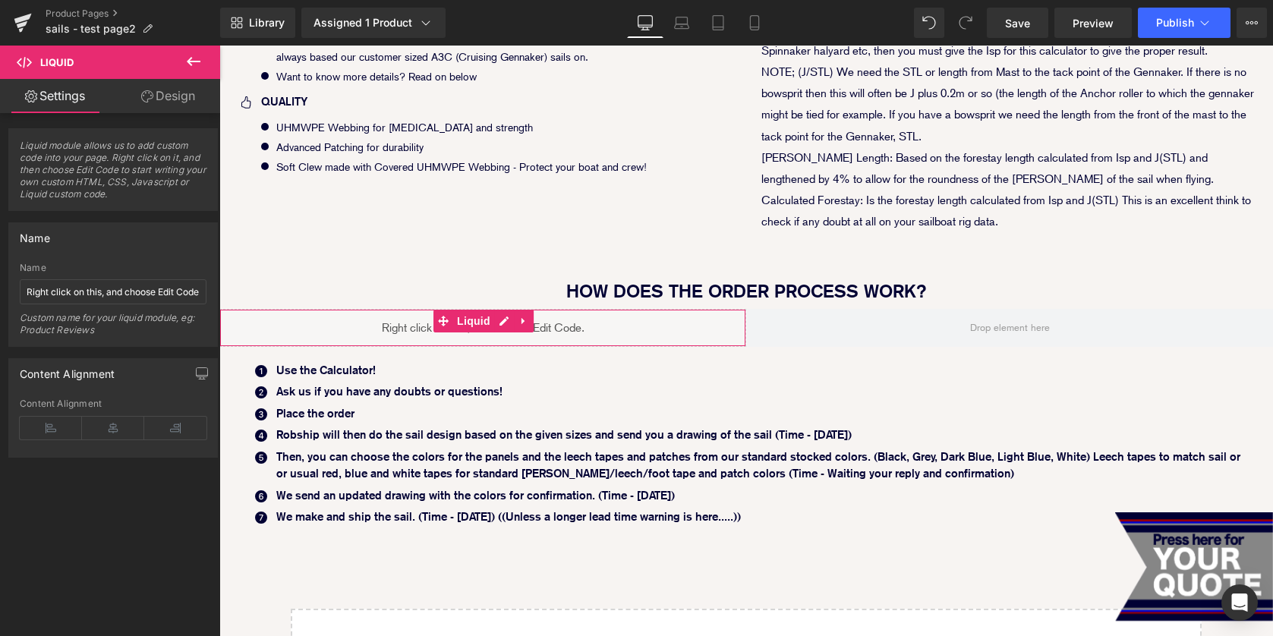
click at [166, 105] on link "Design" at bounding box center [168, 96] width 110 height 34
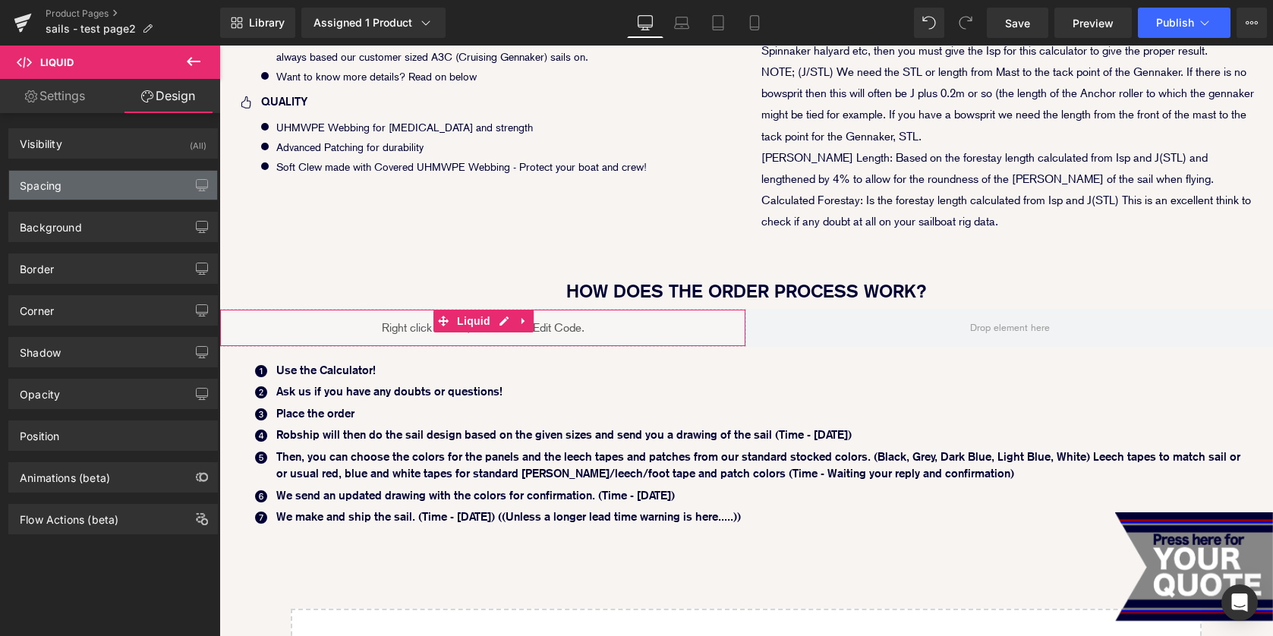
click at [92, 181] on div "Spacing" at bounding box center [113, 185] width 208 height 29
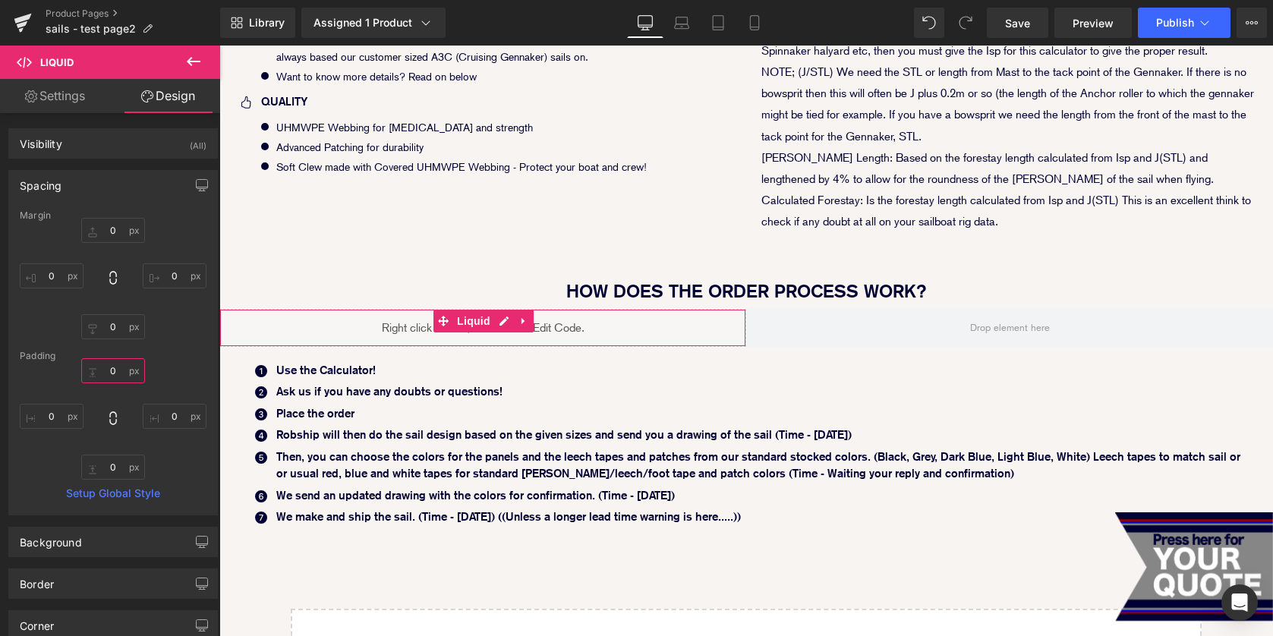
click at [100, 369] on input "0" at bounding box center [113, 370] width 64 height 25
type input "20"
click at [51, 422] on input "0" at bounding box center [52, 416] width 64 height 25
type input "20"
click at [162, 419] on input "0" at bounding box center [175, 416] width 64 height 25
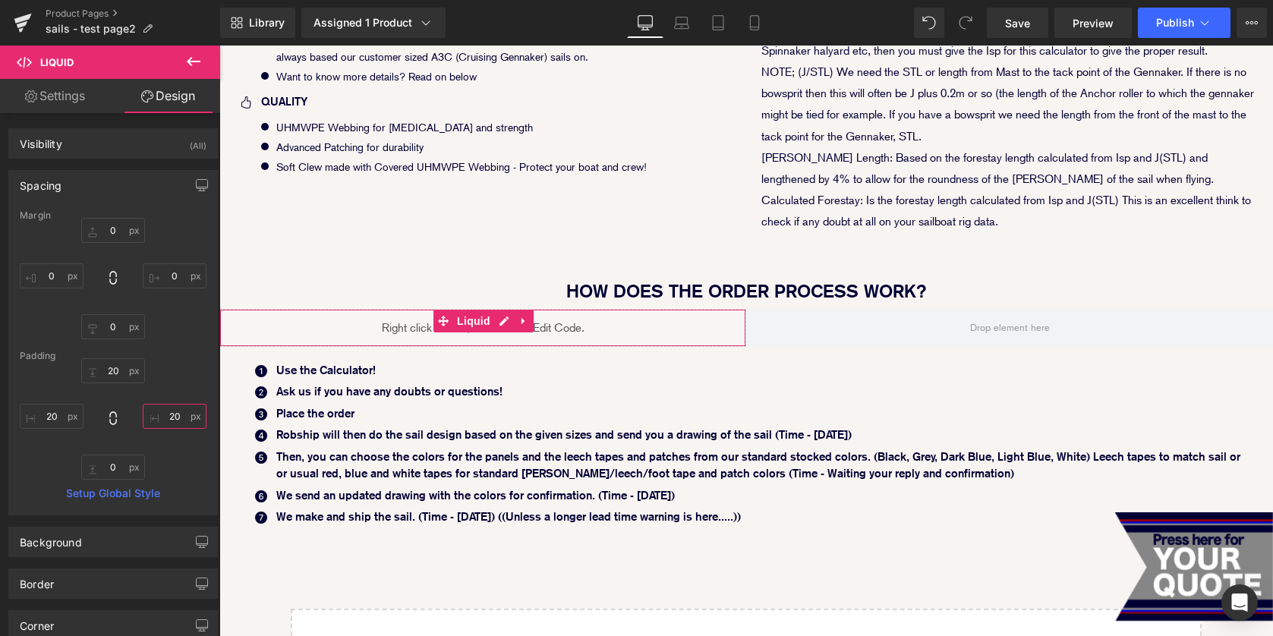
type input "20"
click at [633, 379] on ul "Icon Use the Calculator! Text Block Icon Ask us if you have any doubts or quest…" at bounding box center [746, 446] width 993 height 169
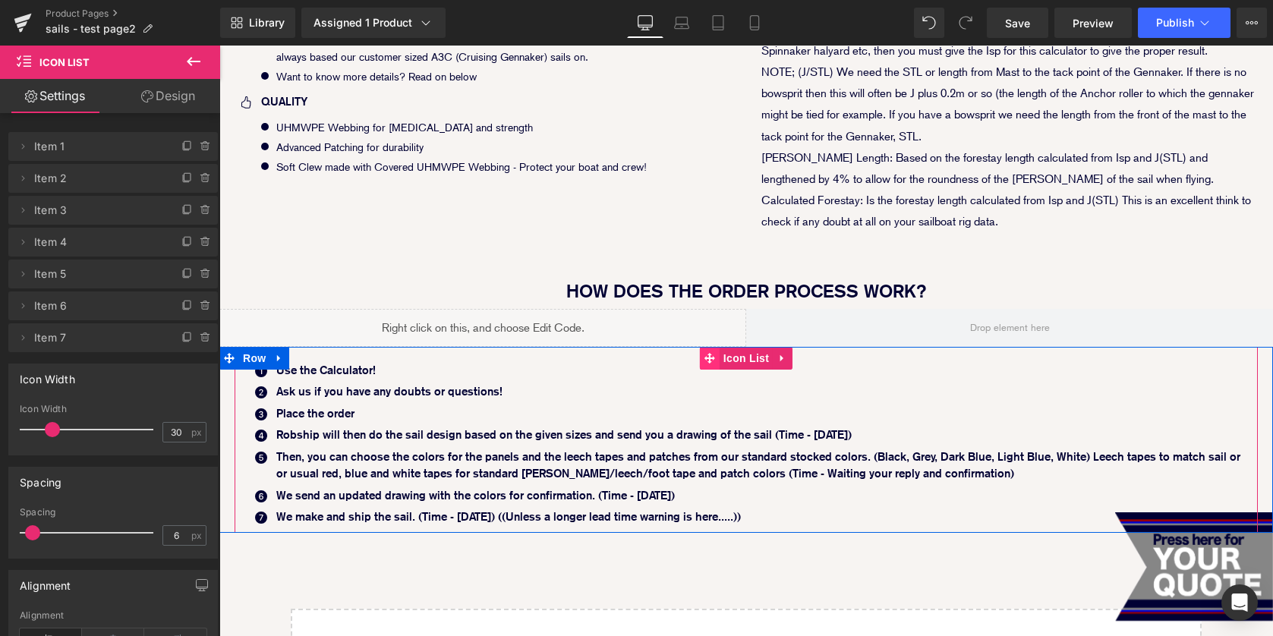
click at [710, 356] on icon at bounding box center [710, 358] width 11 height 11
click at [752, 356] on span "Icon List" at bounding box center [746, 358] width 53 height 23
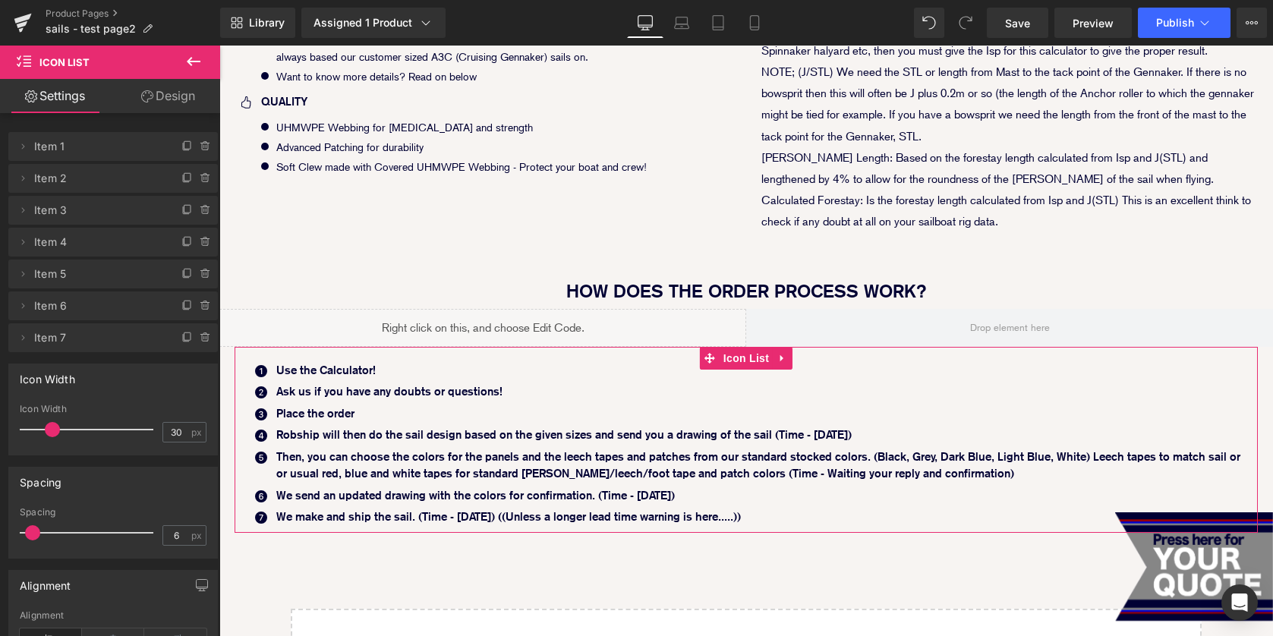
click at [170, 95] on link "Design" at bounding box center [168, 96] width 110 height 34
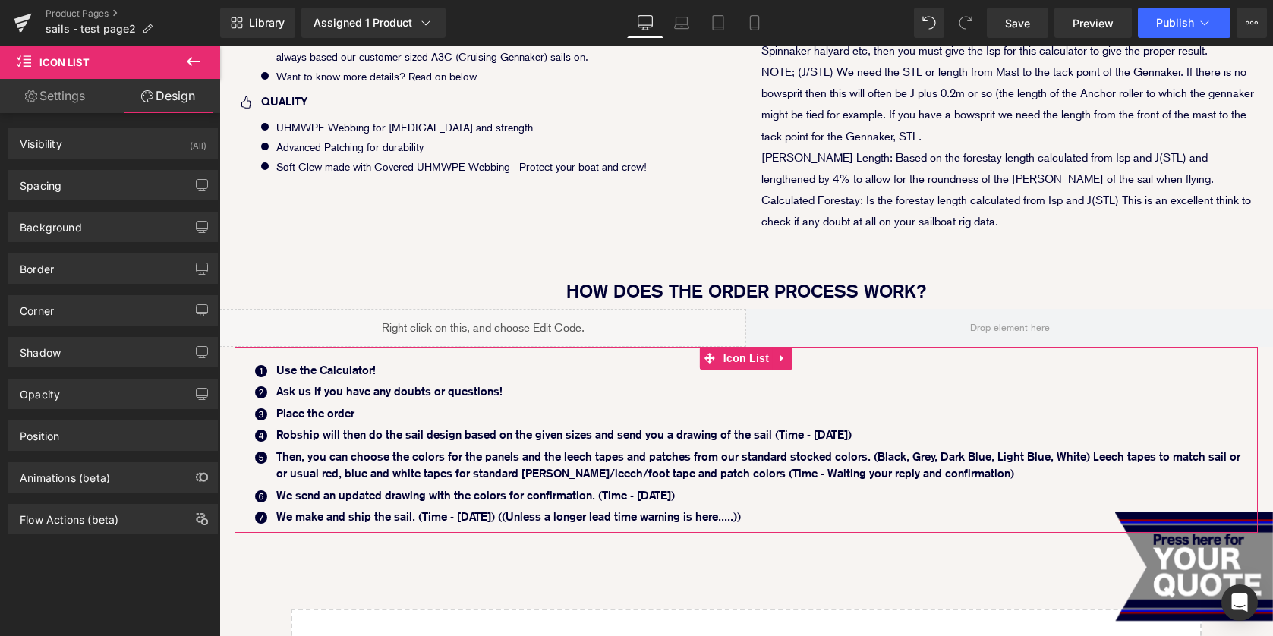
type input "0"
type input "20"
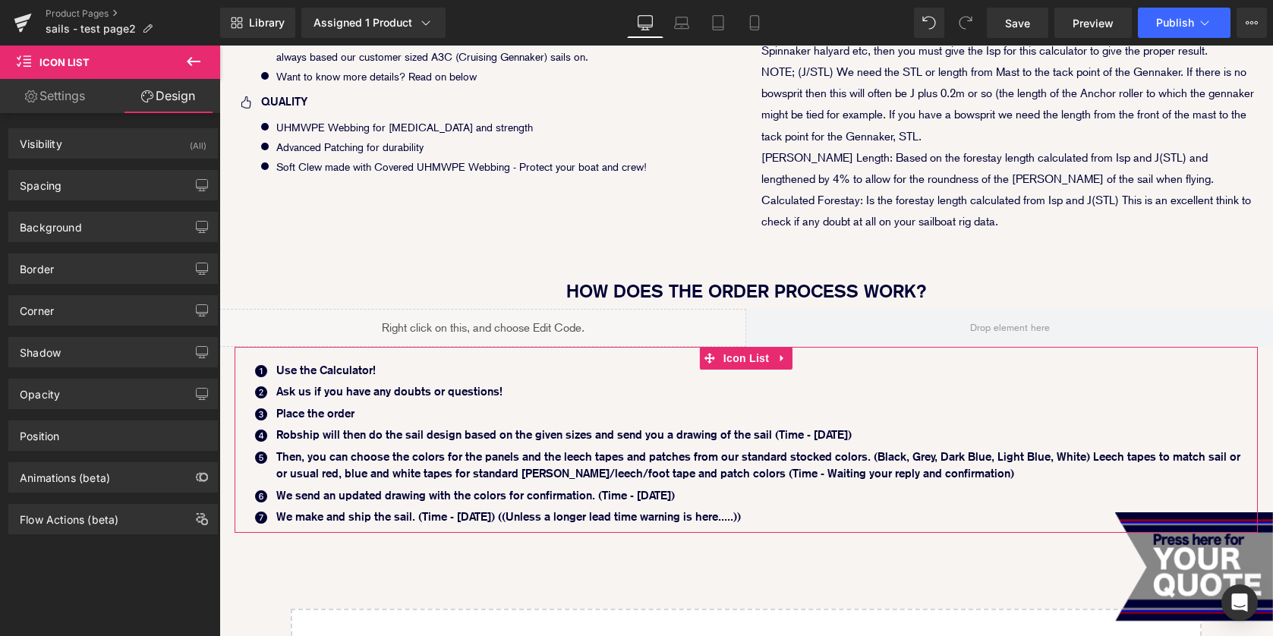
type input "20"
type input "0"
type input "20"
click at [118, 178] on div "Spacing" at bounding box center [113, 185] width 208 height 29
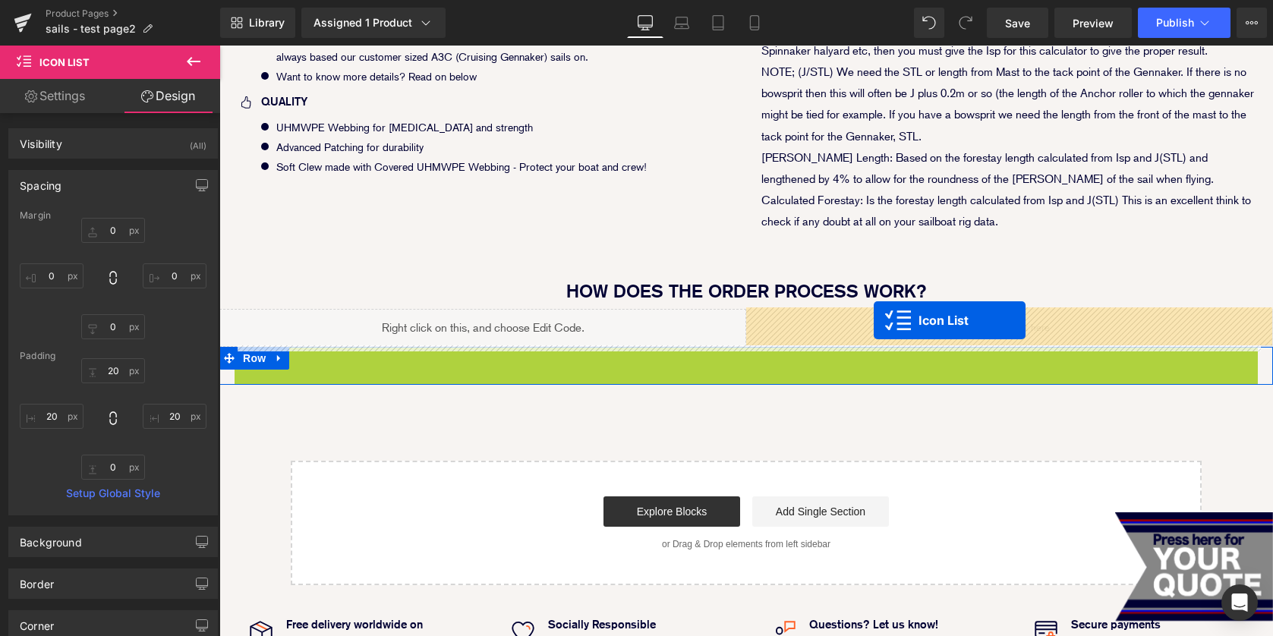
drag, startPoint x: 711, startPoint y: 355, endPoint x: 874, endPoint y: 320, distance: 166.9
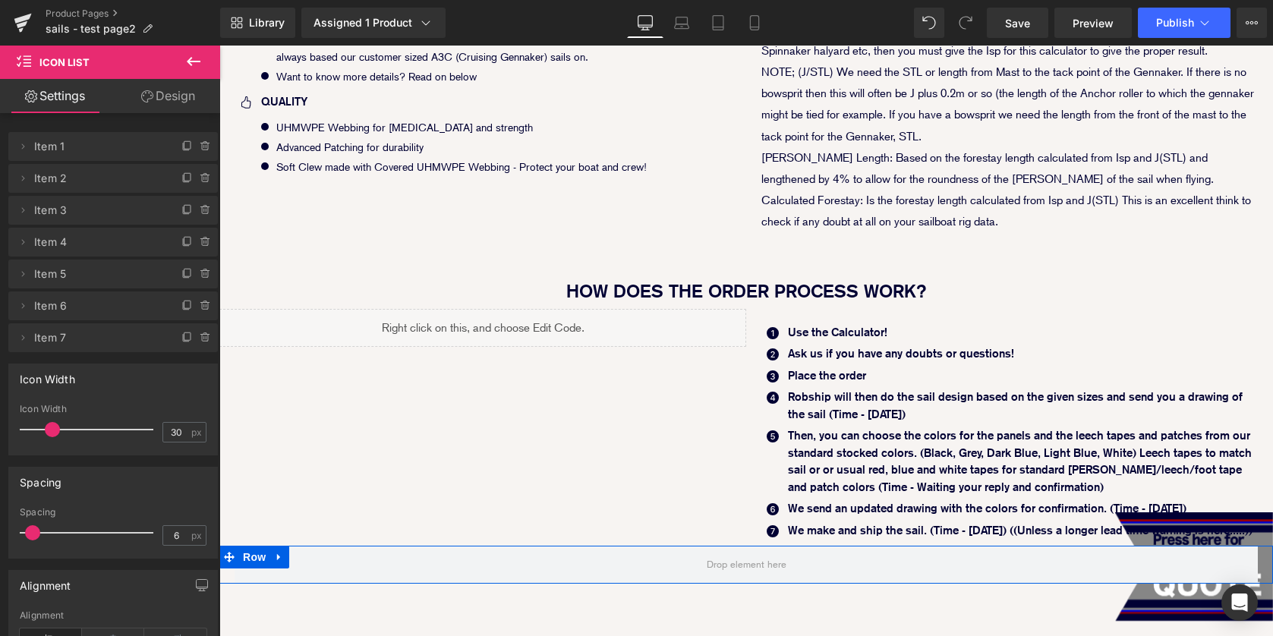
click at [279, 561] on icon at bounding box center [278, 557] width 3 height 7
click at [314, 563] on icon at bounding box center [319, 557] width 11 height 11
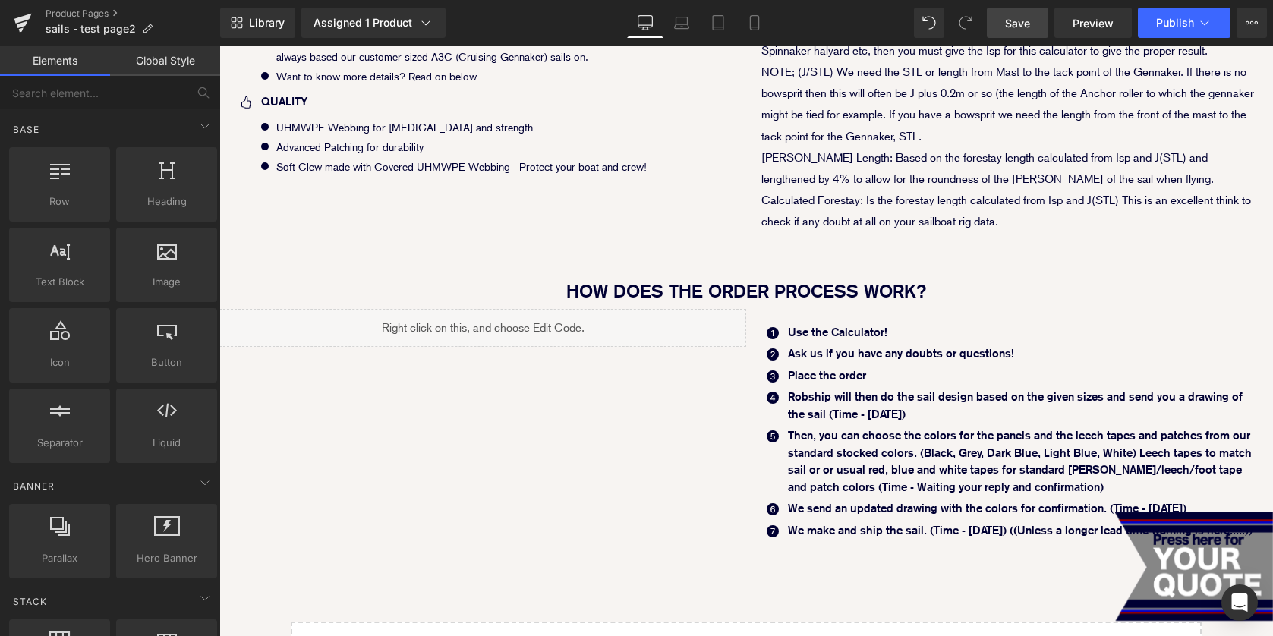
click at [1018, 24] on span "Save" at bounding box center [1017, 23] width 25 height 16
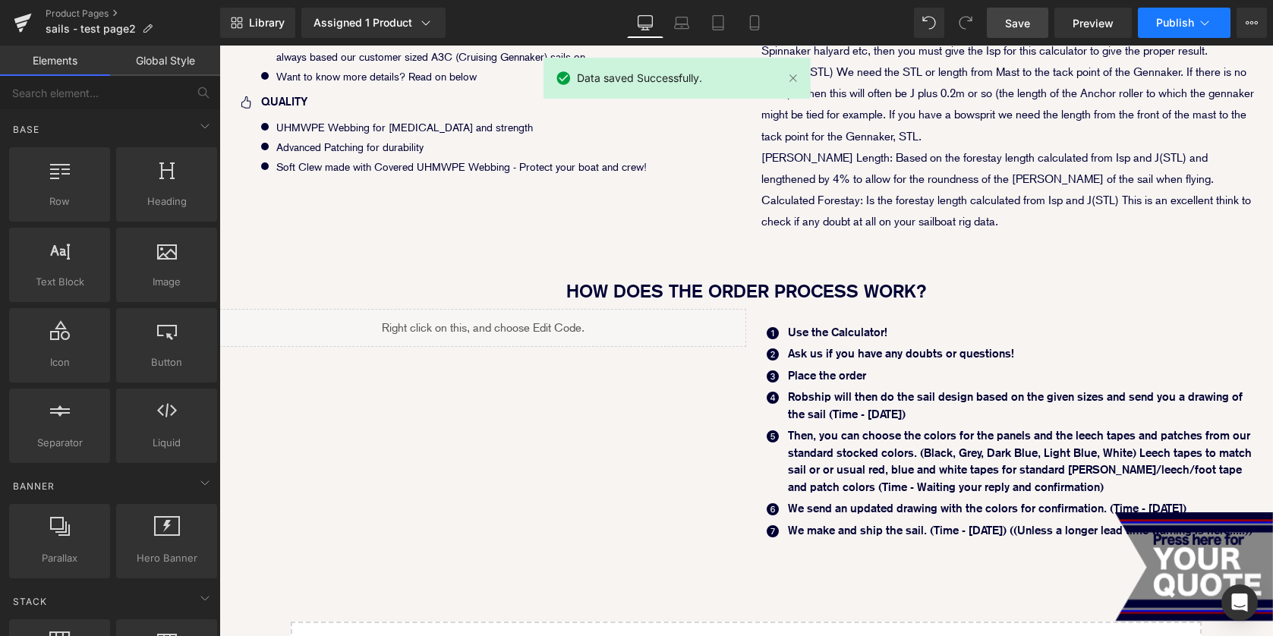
click at [1172, 11] on button "Publish" at bounding box center [1184, 23] width 93 height 30
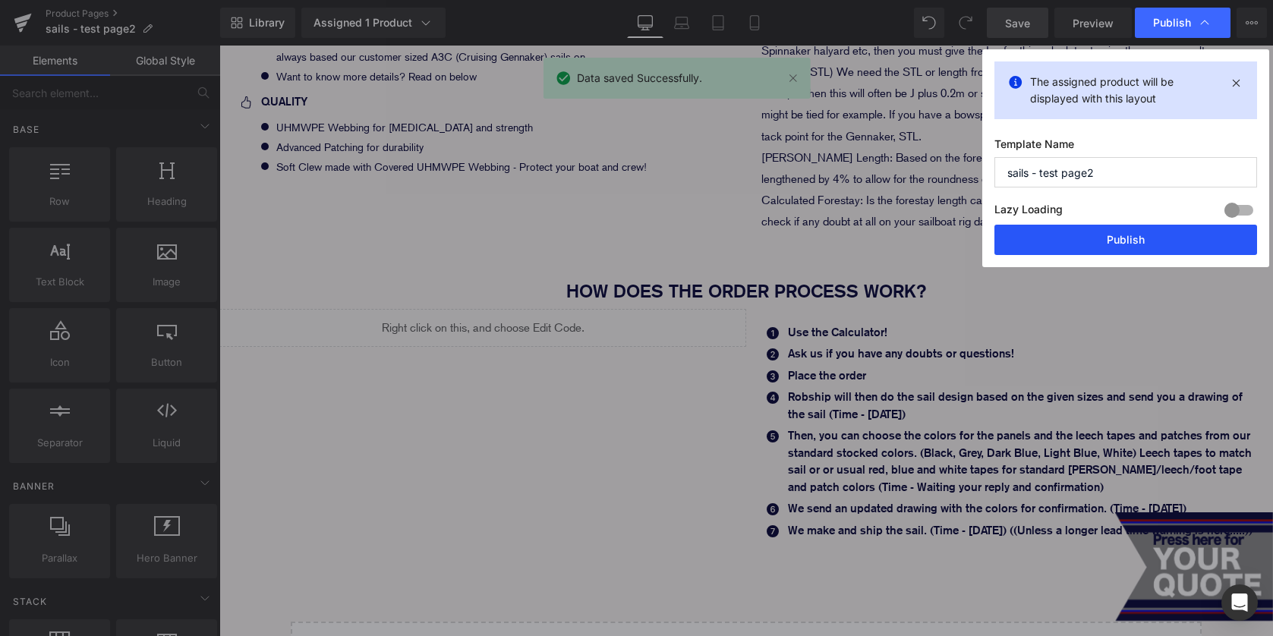
click at [1137, 231] on button "Publish" at bounding box center [1126, 240] width 263 height 30
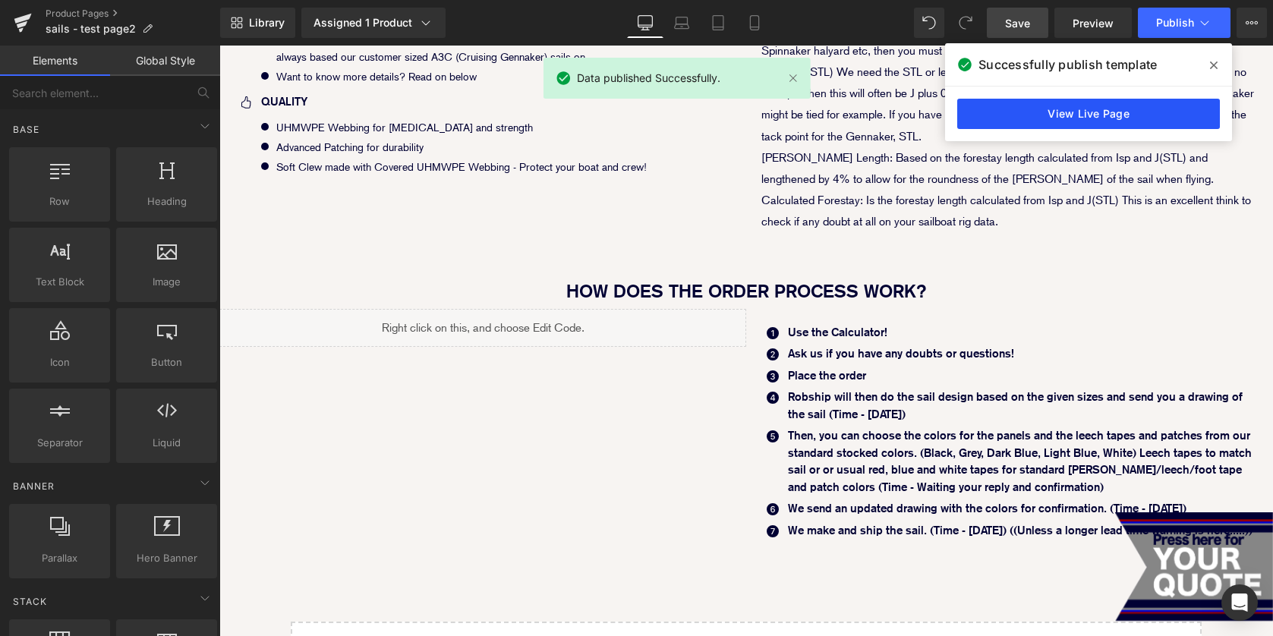
click at [1153, 119] on link "View Live Page" at bounding box center [1088, 114] width 263 height 30
